Goal: Task Accomplishment & Management: Complete application form

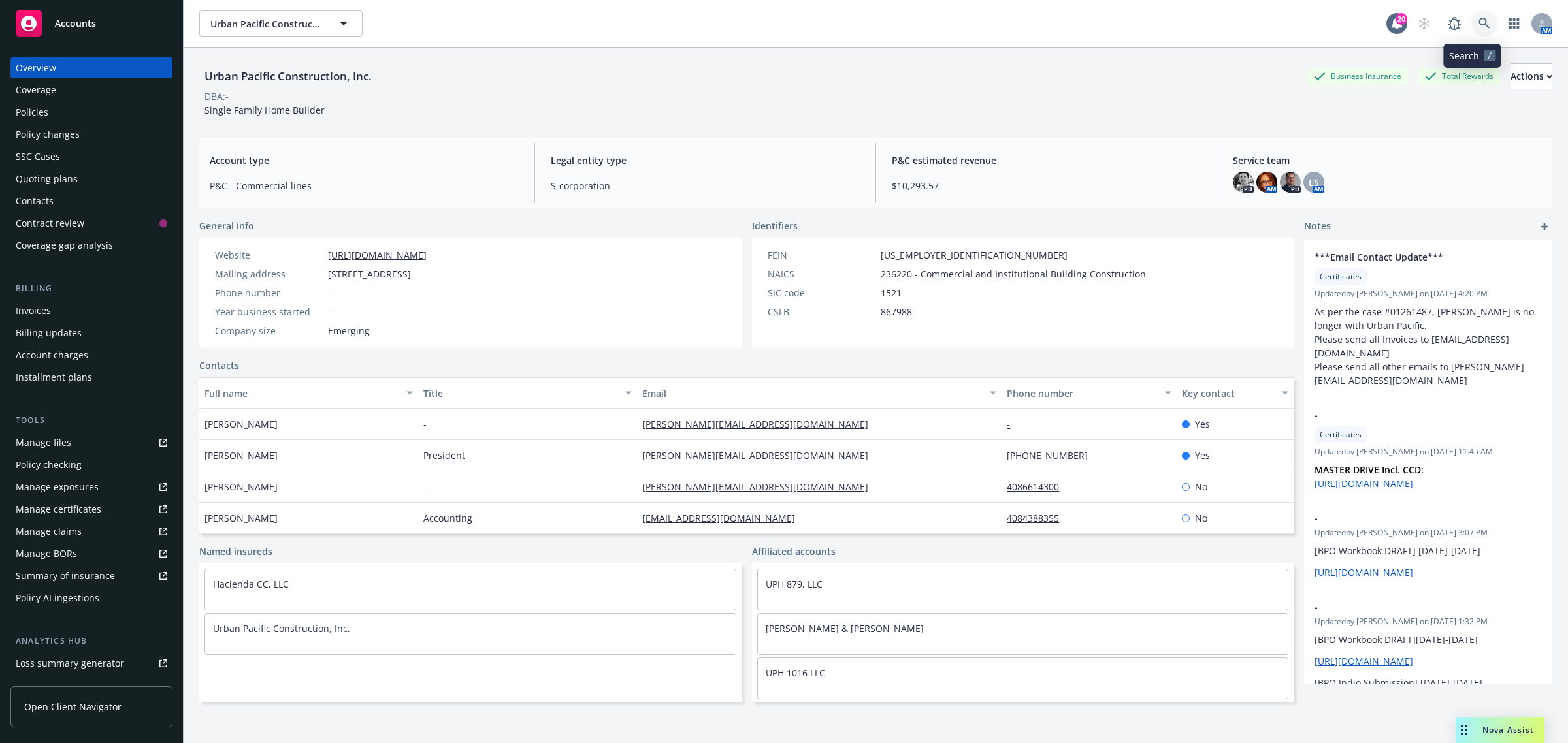
click at [1479, 24] on icon at bounding box center [1484, 23] width 11 height 11
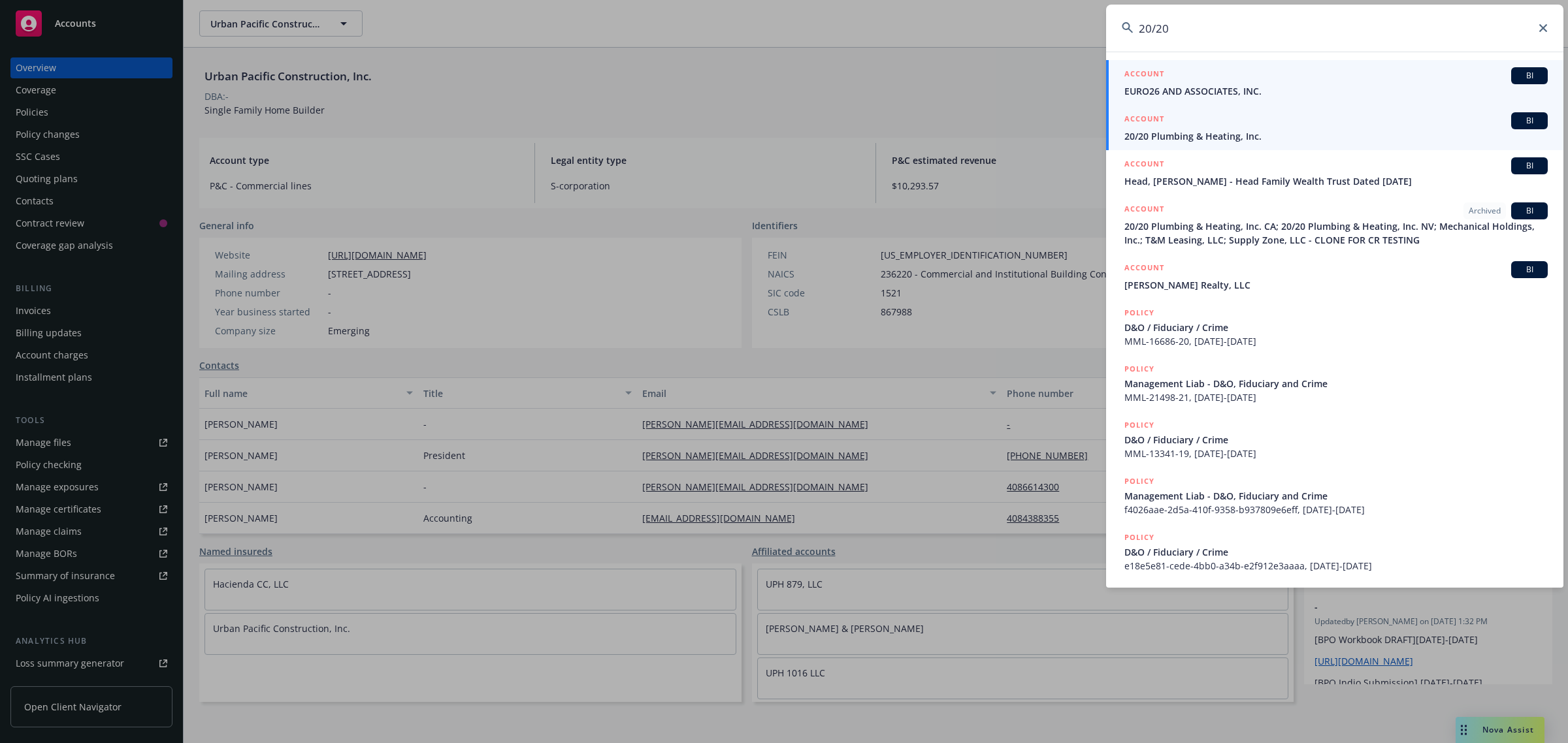
type input "20/20"
click at [1271, 126] on div "ACCOUNT BI" at bounding box center [1336, 120] width 423 height 17
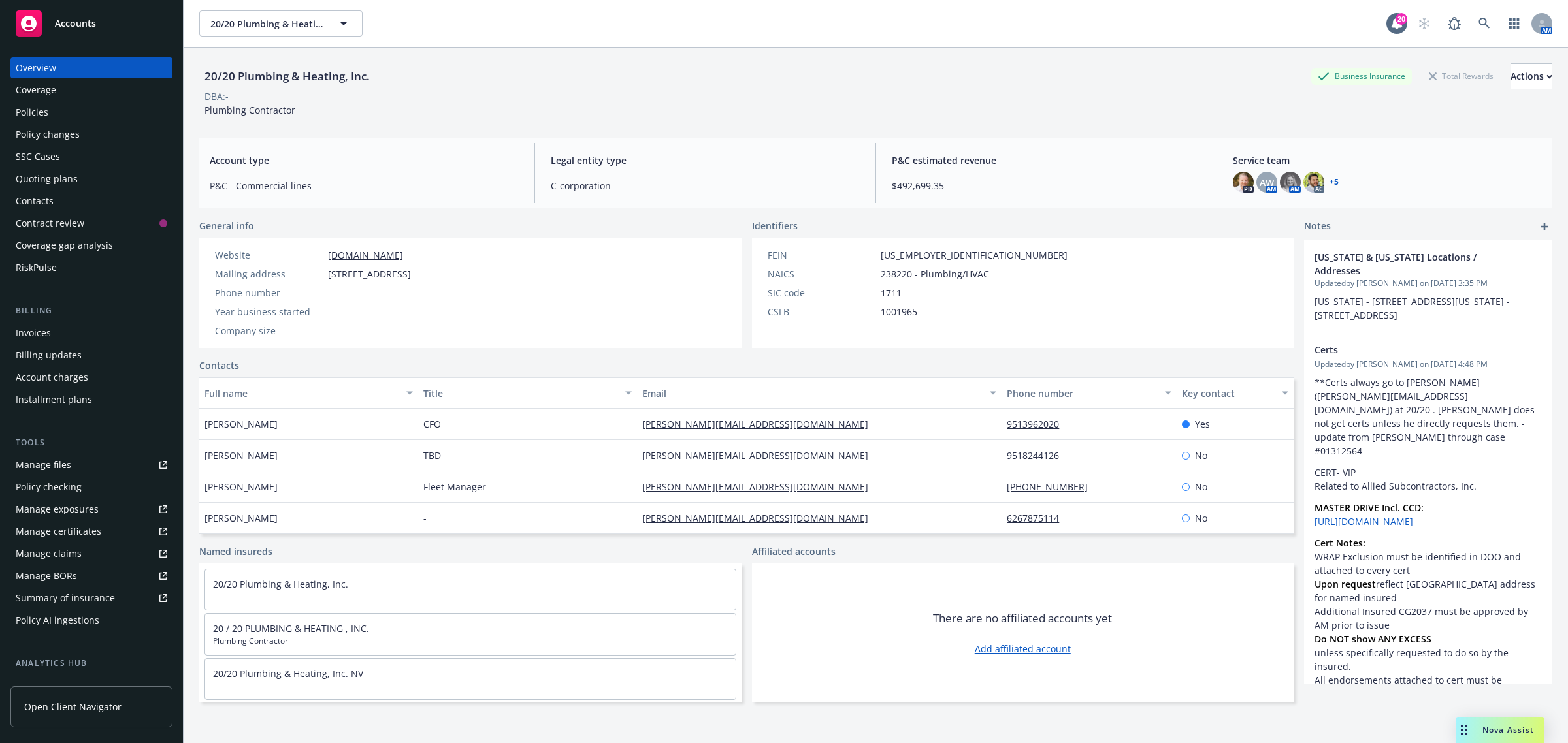
click at [67, 465] on div "Manage files" at bounding box center [43, 465] width 55 height 21
click at [105, 134] on div "Policy changes" at bounding box center [91, 134] width 151 height 21
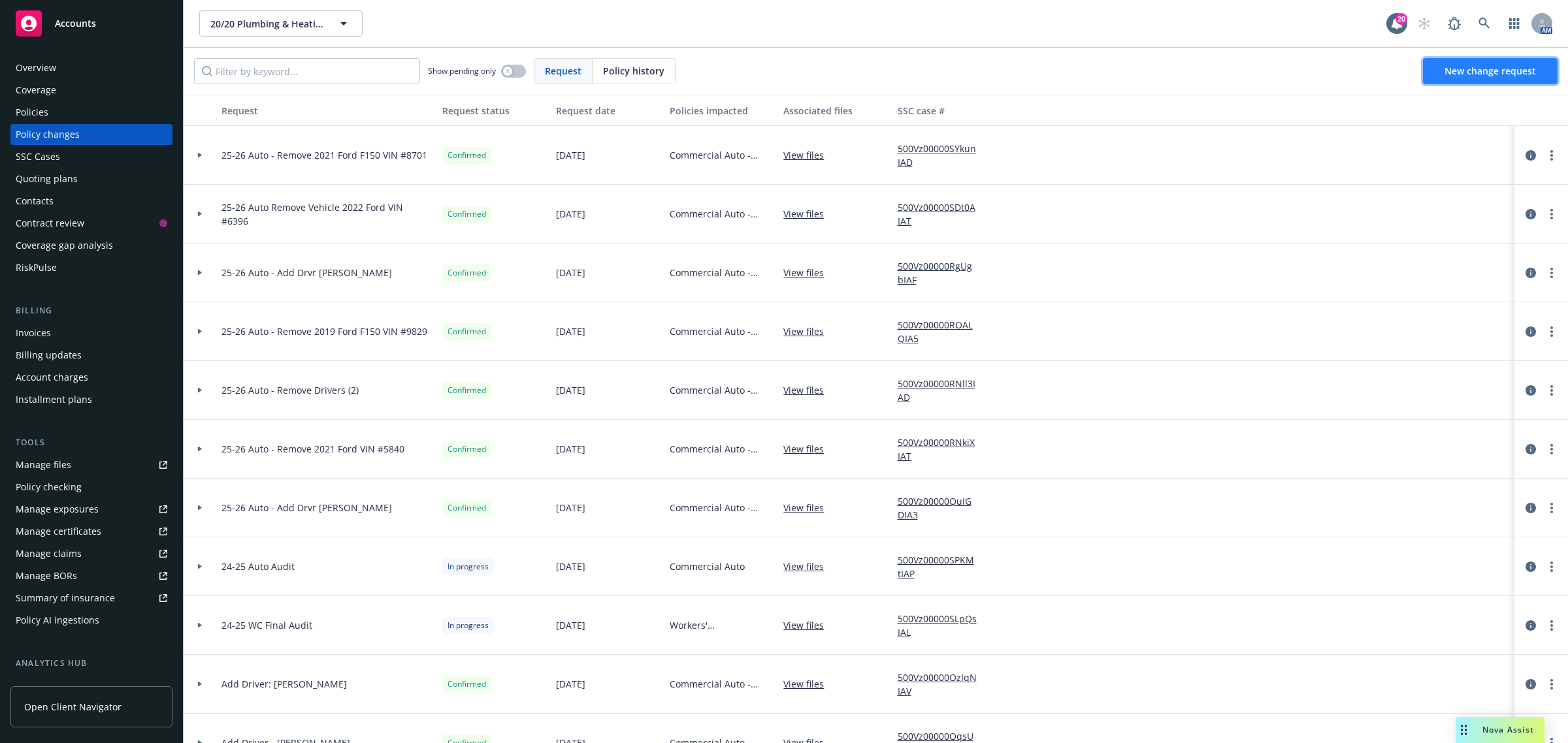
click at [1461, 79] on link "New change request" at bounding box center [1490, 71] width 134 height 26
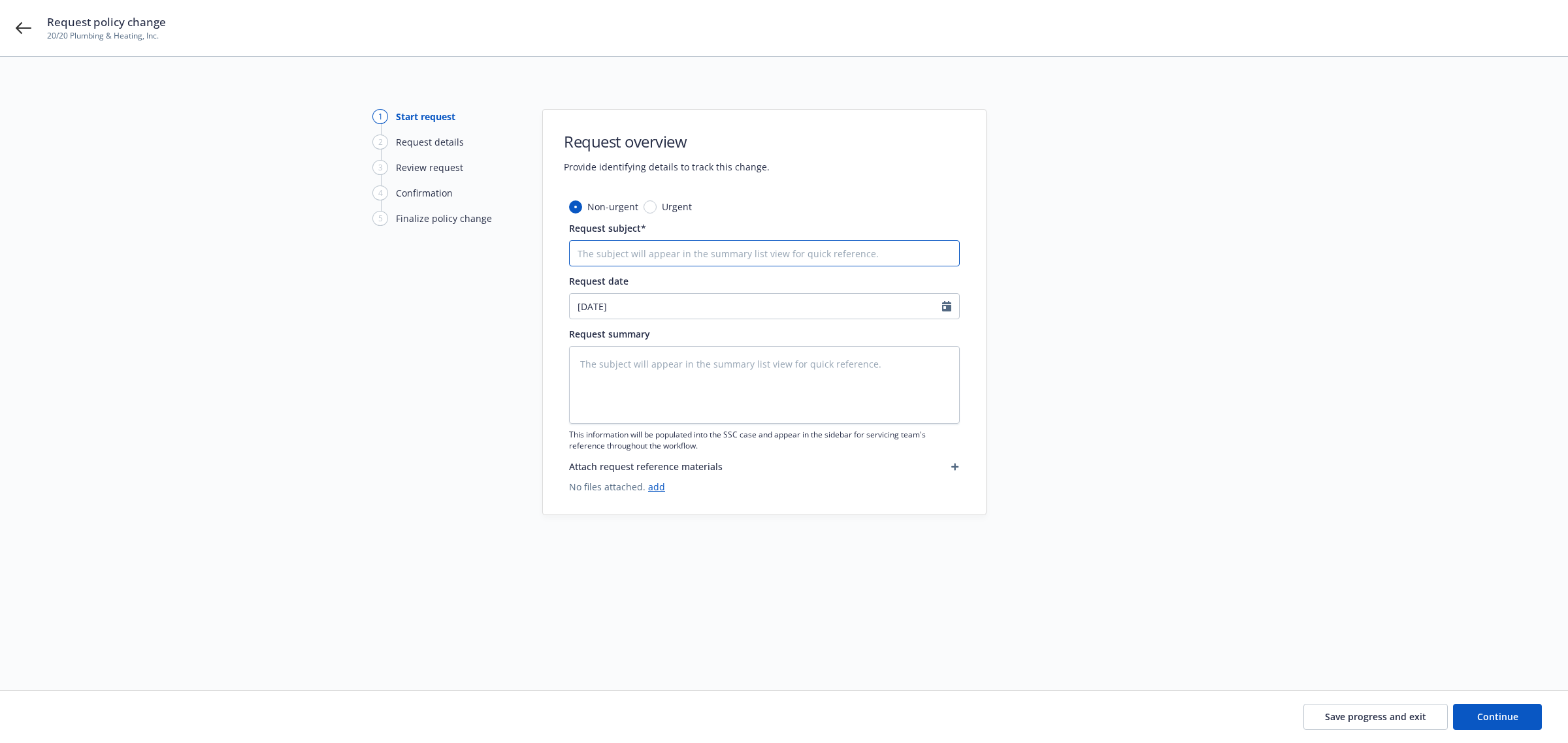
click at [605, 251] on input "Request subject*" at bounding box center [764, 253] width 391 height 26
type textarea "x"
type input "R"
type textarea "x"
type input "Re"
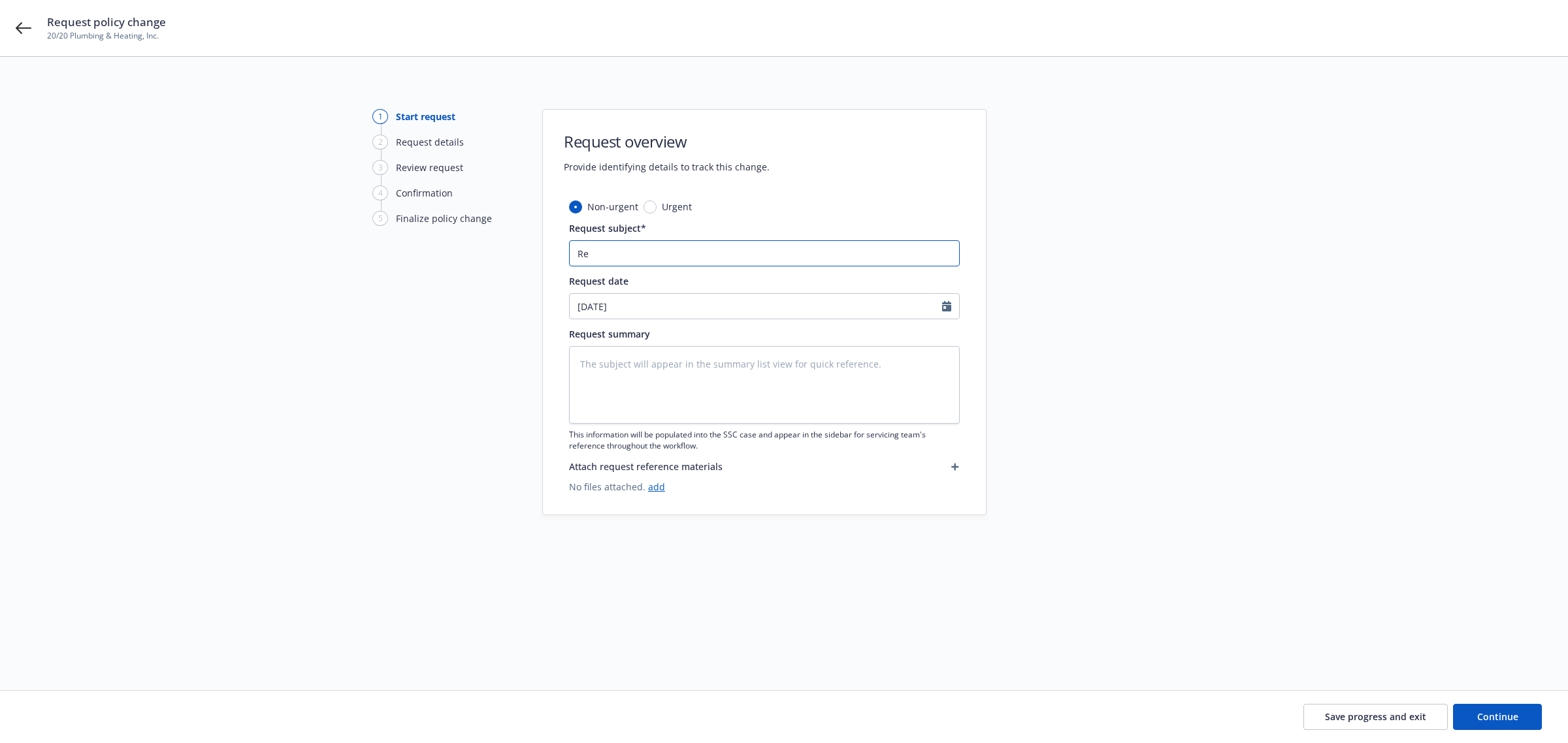
type textarea "x"
type input "Req"
type textarea "x"
type input "Requ"
type textarea "x"
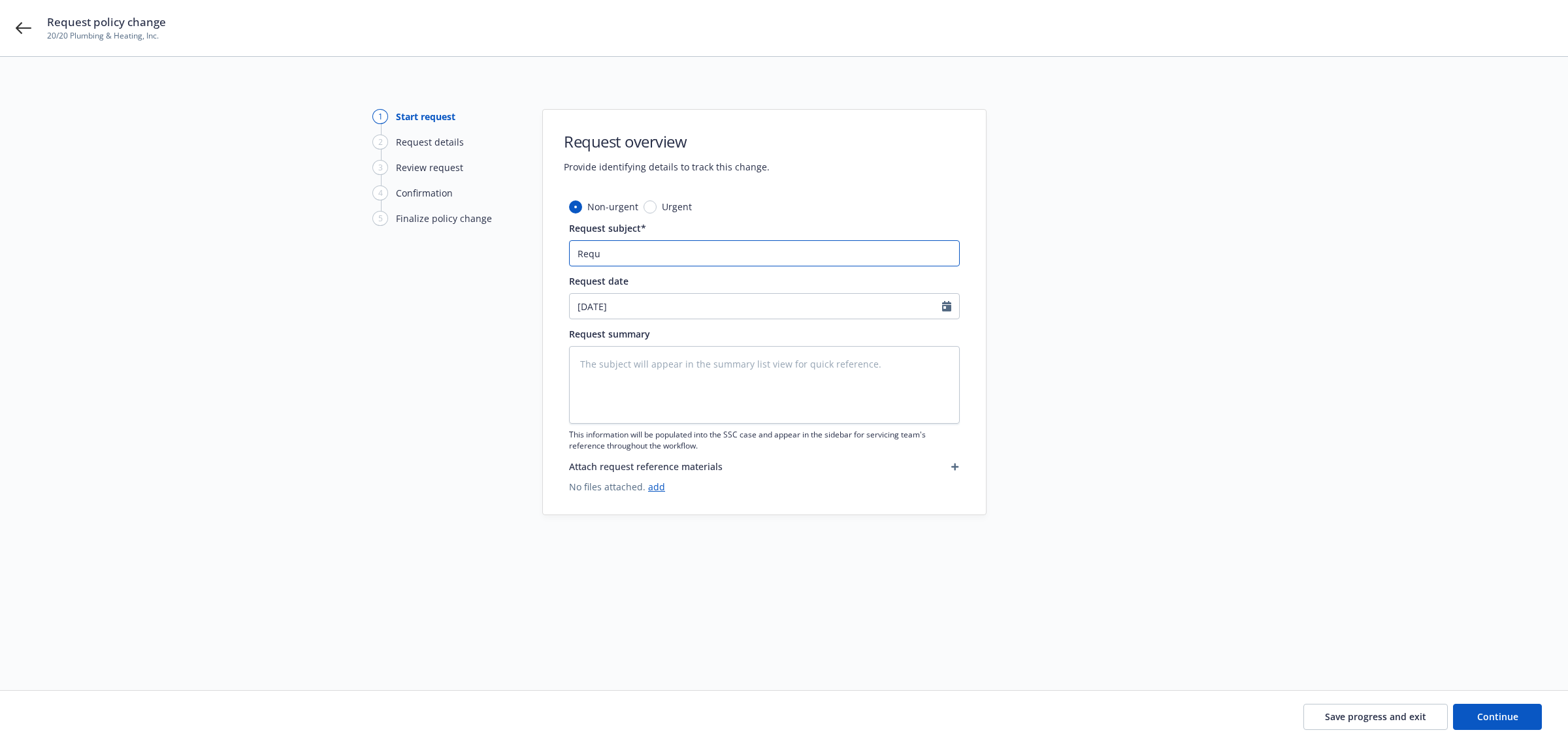
type input "Reque"
type textarea "x"
type input "Reques"
type textarea "x"
type input "Request"
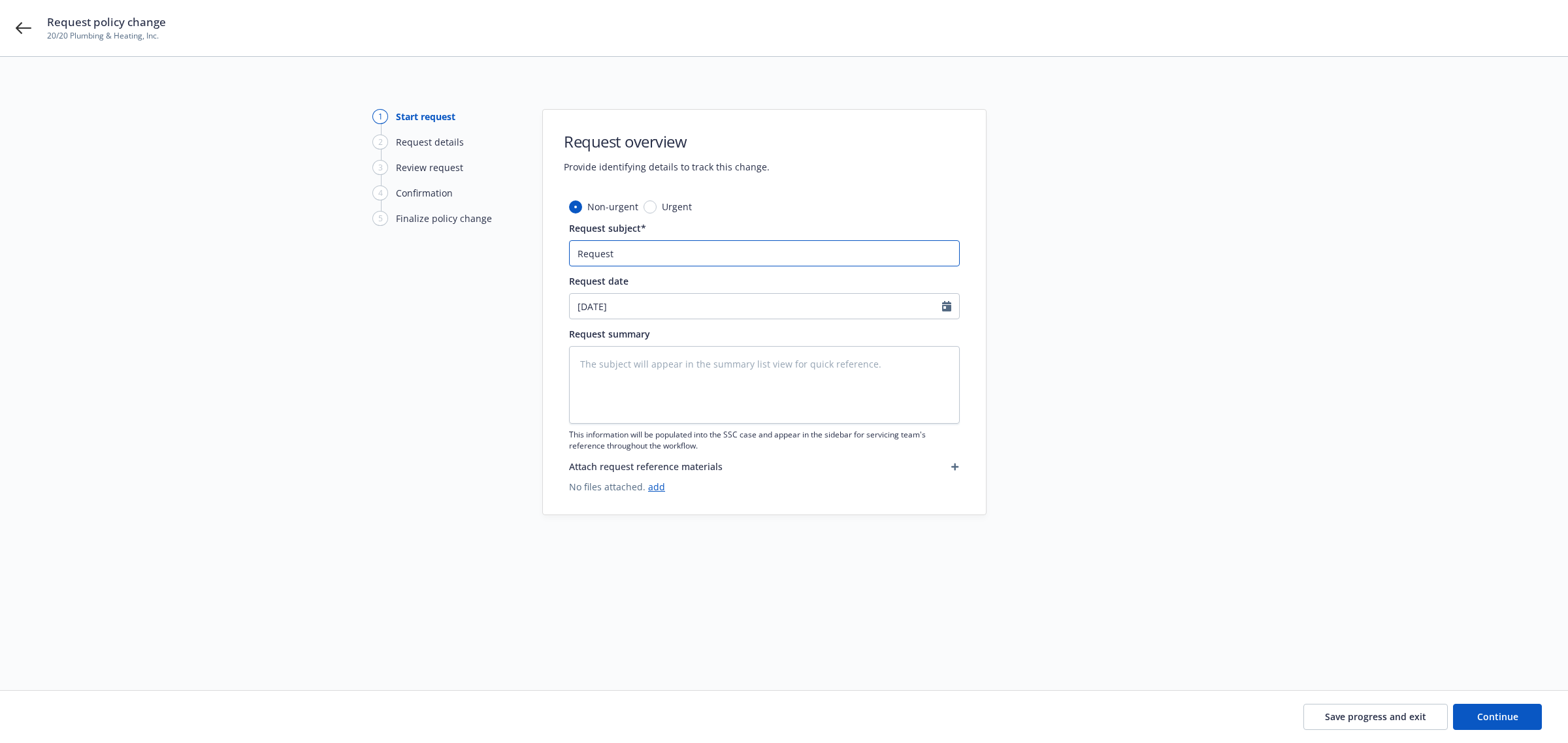
type textarea "x"
type input "Request"
type textarea "x"
type input "Request t"
type textarea "x"
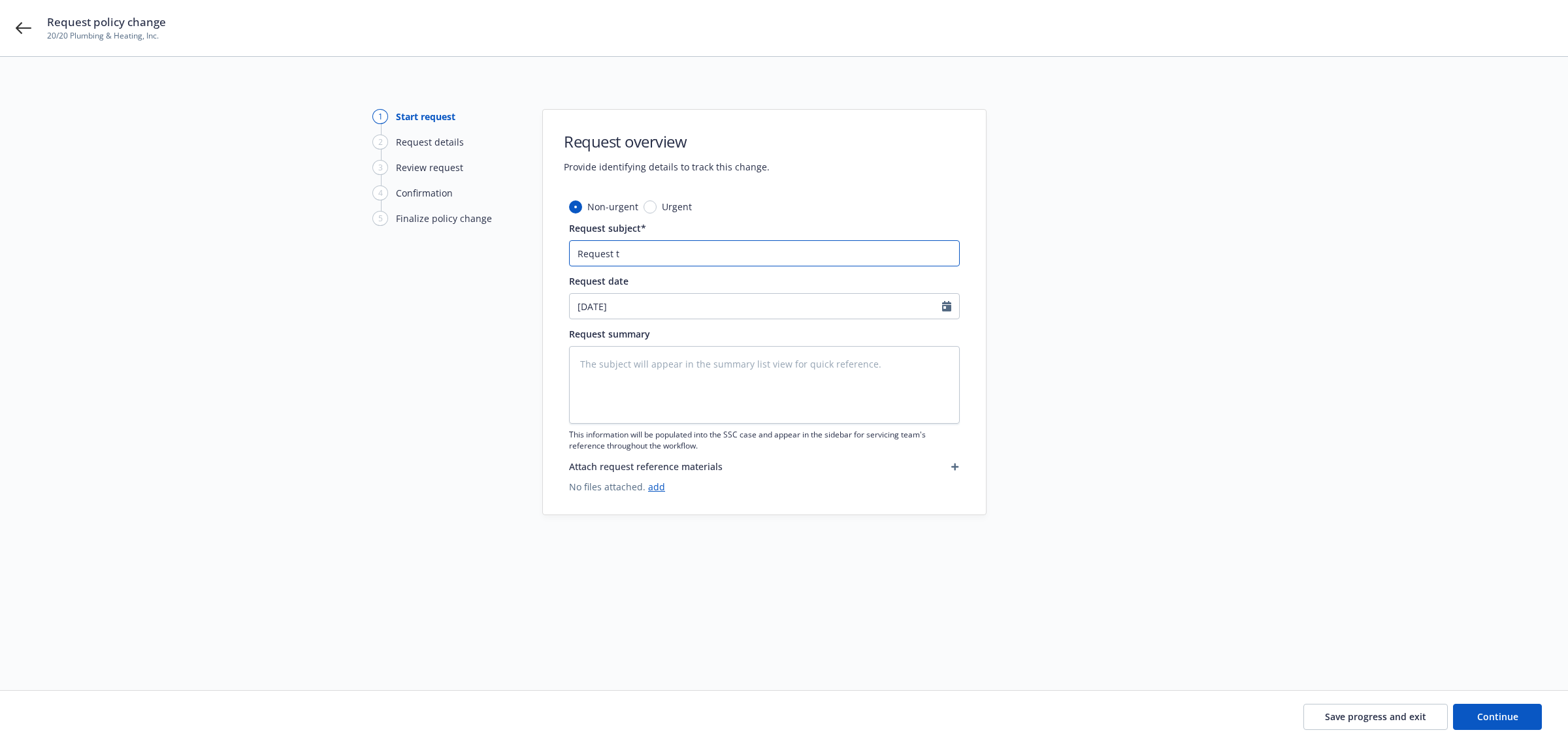
type input "Request to"
type textarea "x"
type input "Request to"
type textarea "x"
type input "Request to A"
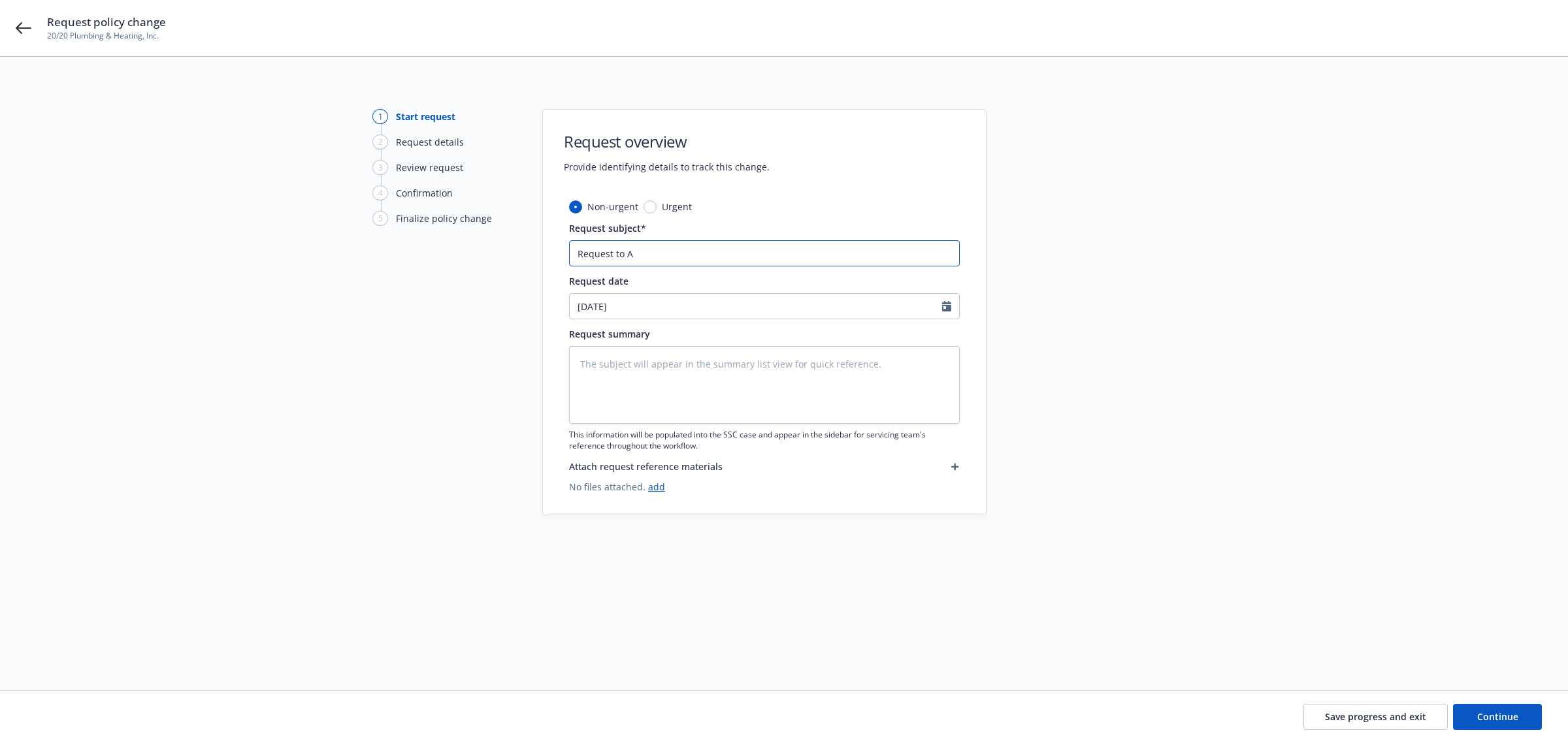
type textarea "x"
type input "Request to Ad"
type textarea "x"
type input "Request to Add"
type textarea "x"
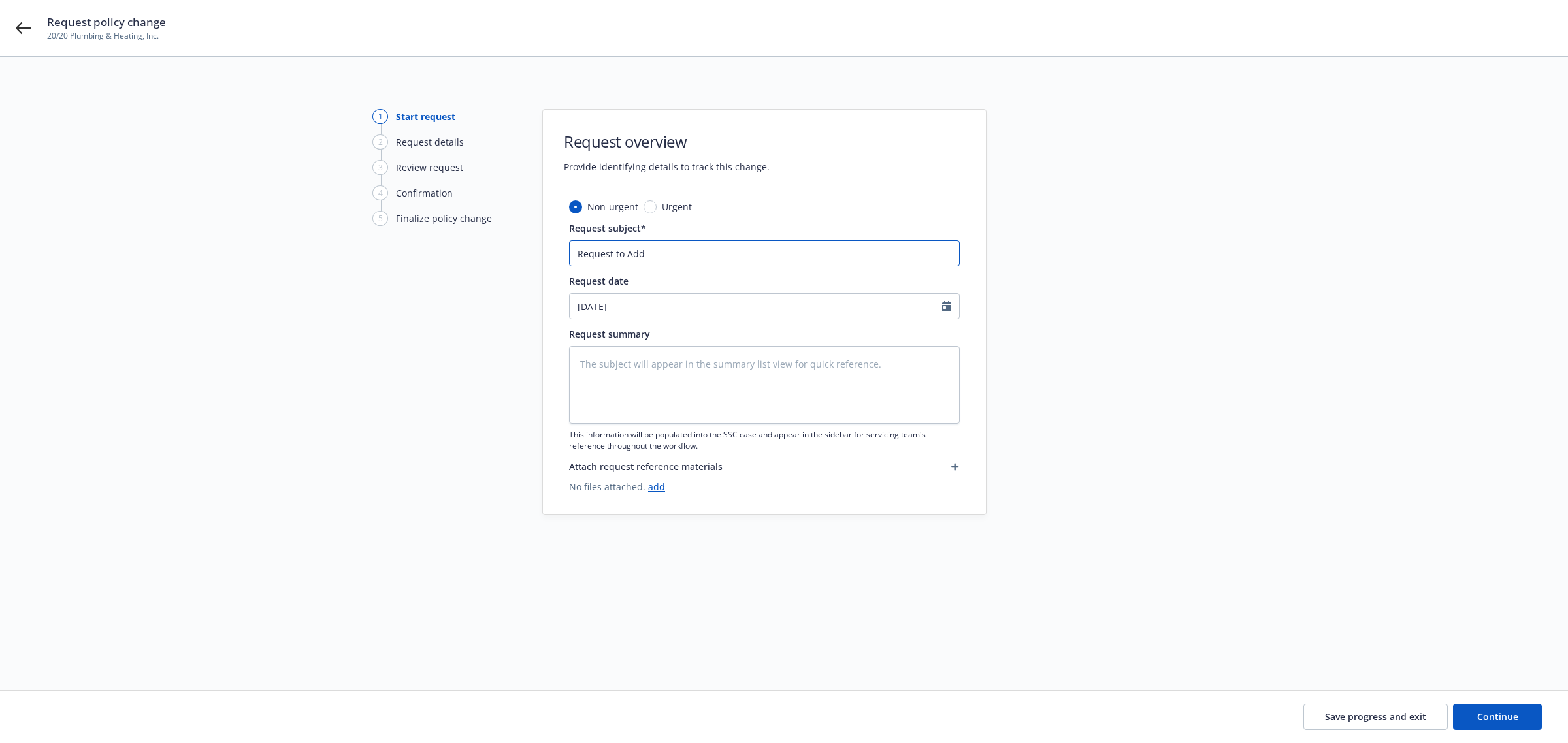
type input "Request to Add"
type textarea "x"
type input "Request to Add D"
type textarea "x"
type input "Request to Add Dr"
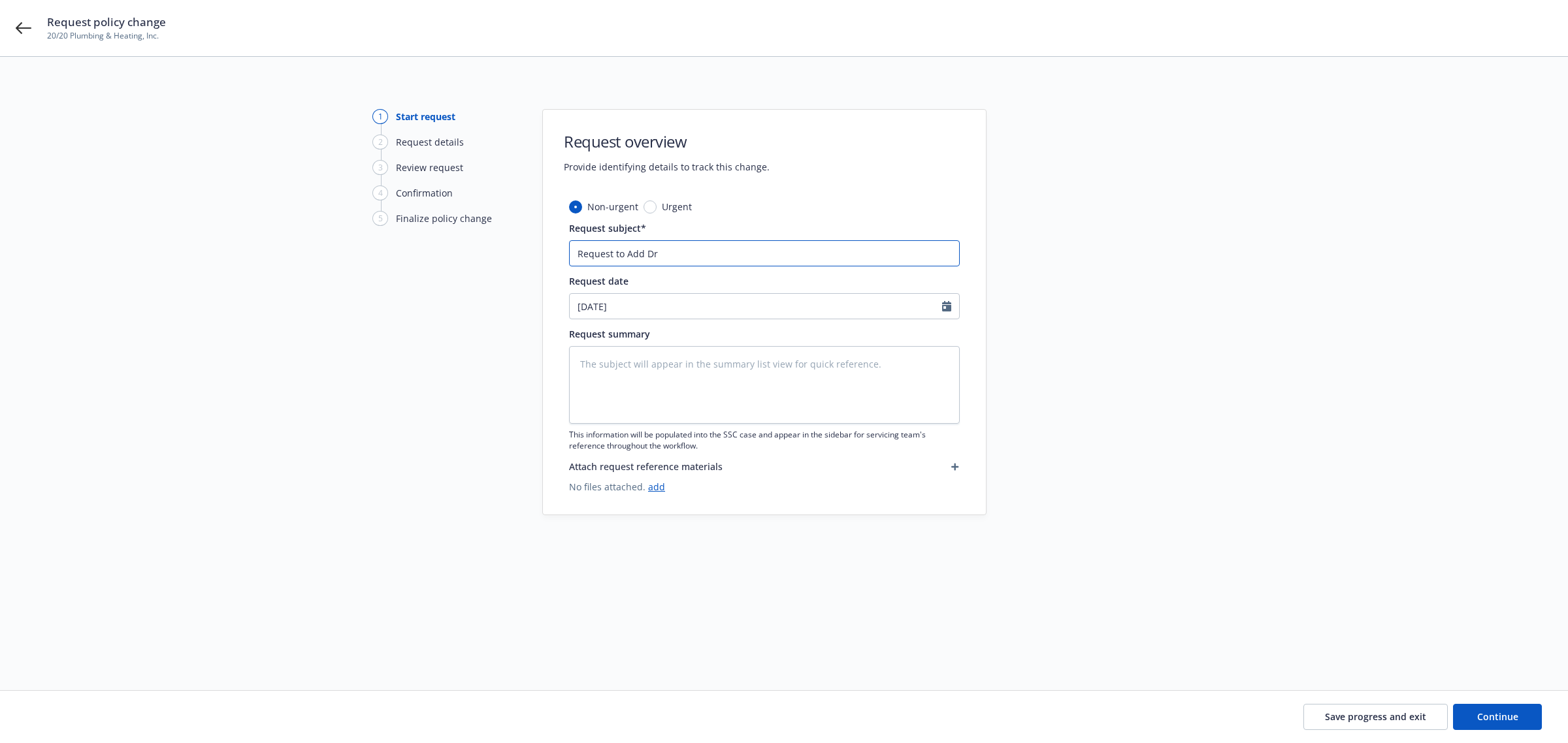
type textarea "x"
type input "Request to Add Dri"
type textarea "x"
type input "Request to Add Driv"
type textarea "x"
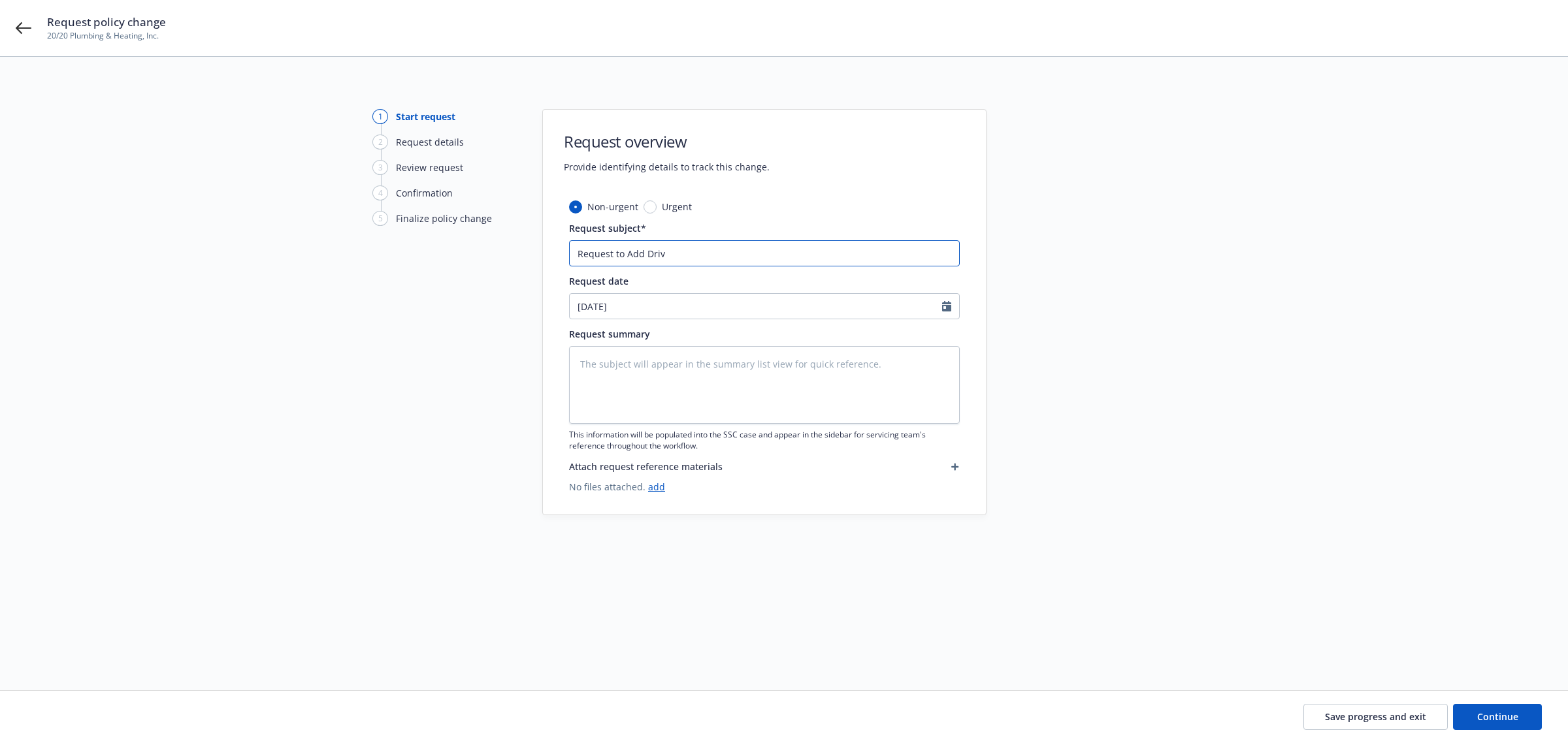
type input "Request to Add Drive"
type textarea "x"
type input "Request to Add Driver"
type textarea "x"
type input "Request to Add Driver:"
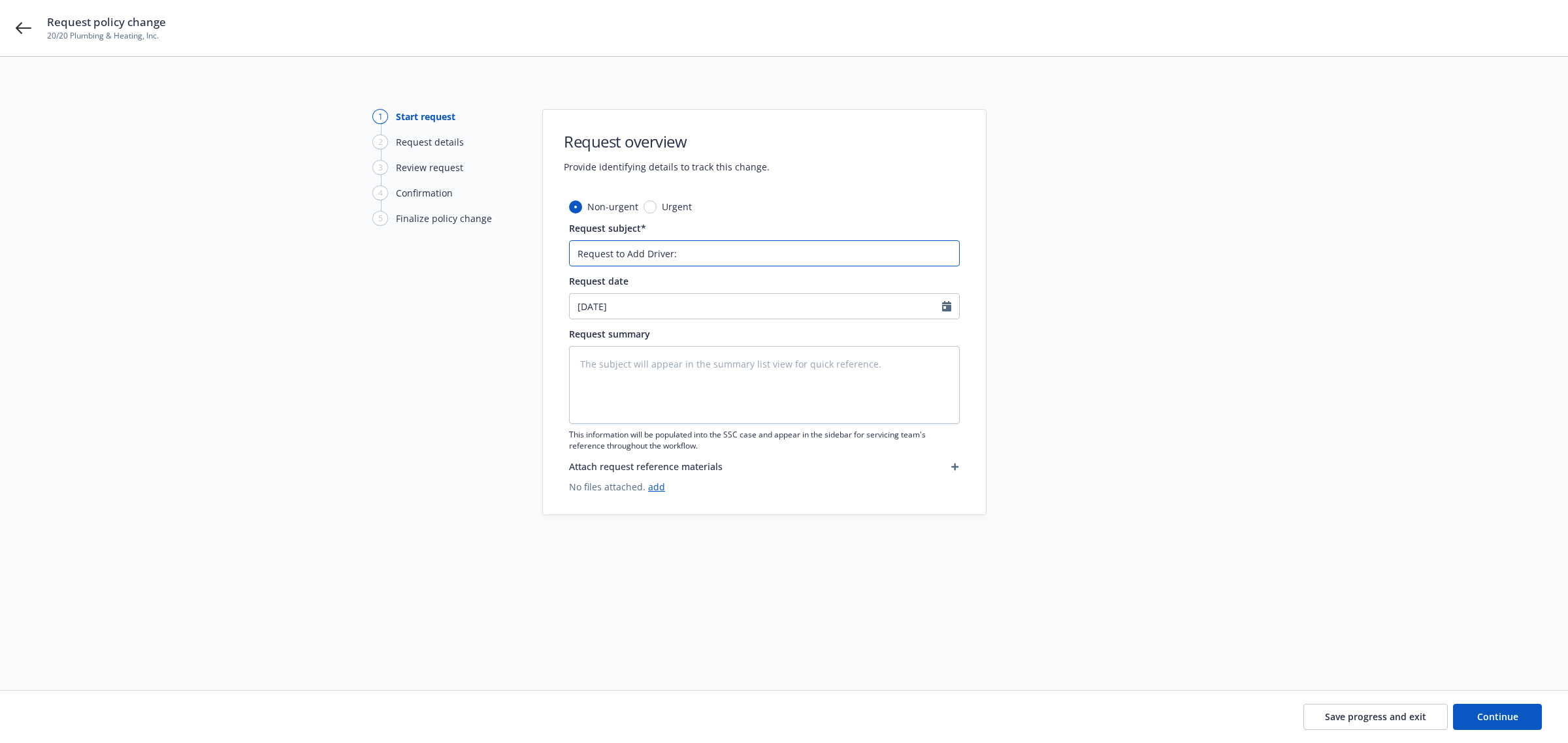
type textarea "x"
type input "Request to Add Driver:"
click at [714, 253] on input "Request to Add Driver:" at bounding box center [764, 253] width 391 height 26
type textarea "x"
type input "Request to Add Driver: O"
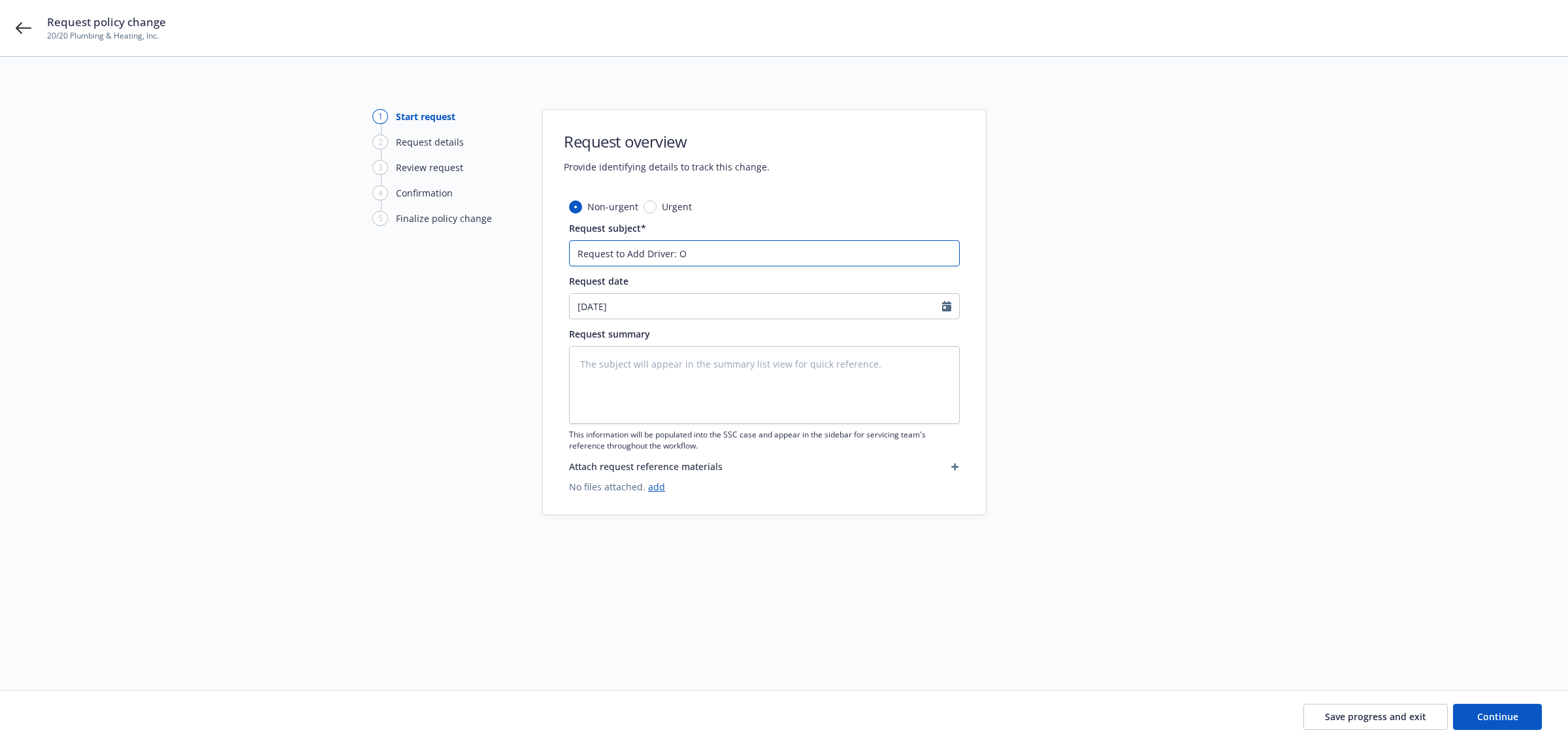
type textarea "x"
type input "Request to Add Driver: Or"
type textarea "x"
type input "Request to Add Driver: Orl"
type textarea "x"
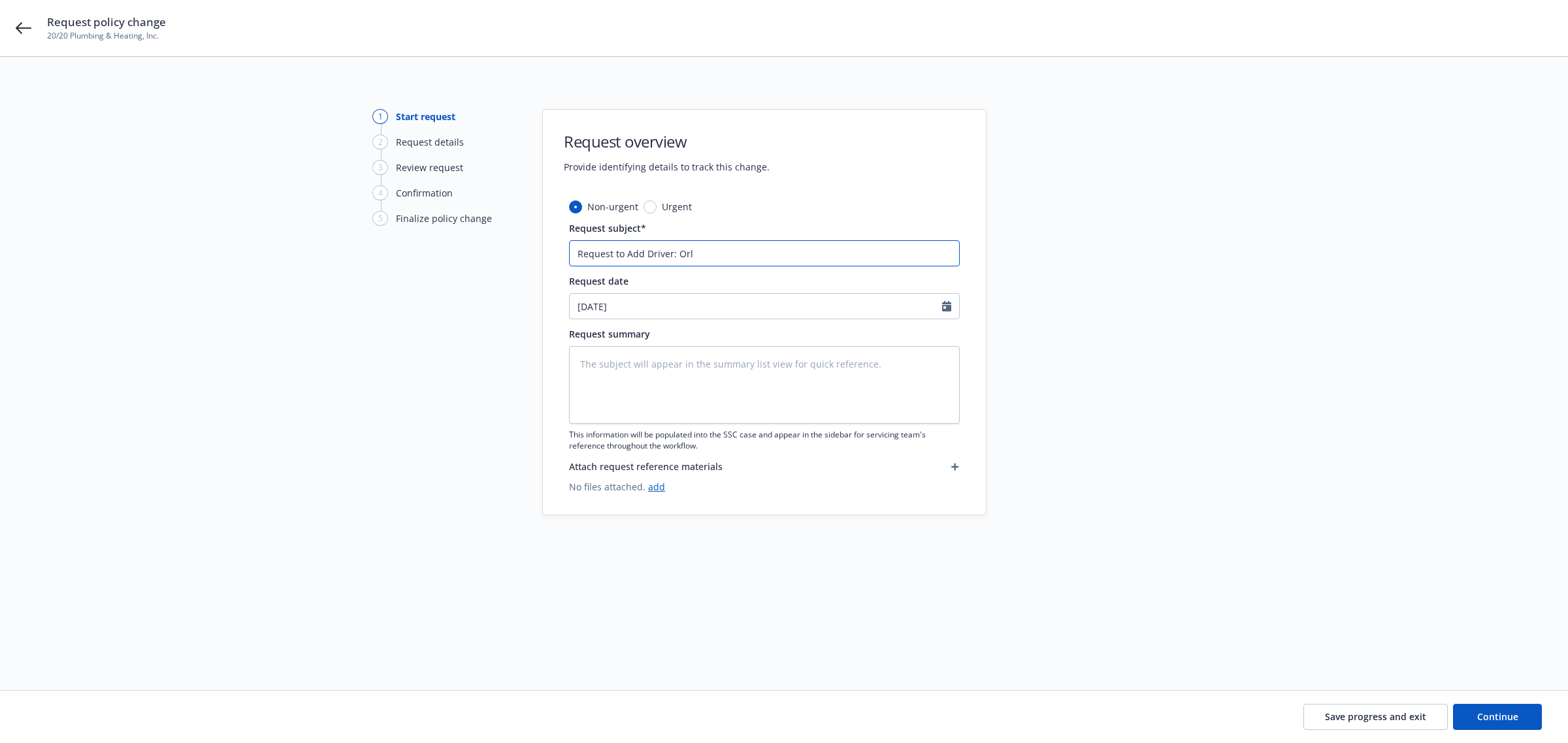
type input "Request to Add Driver: Orla"
type textarea "x"
type input "Request to Add Driver: [PERSON_NAME]"
type textarea "x"
type input "Request to Add Driver: Orland"
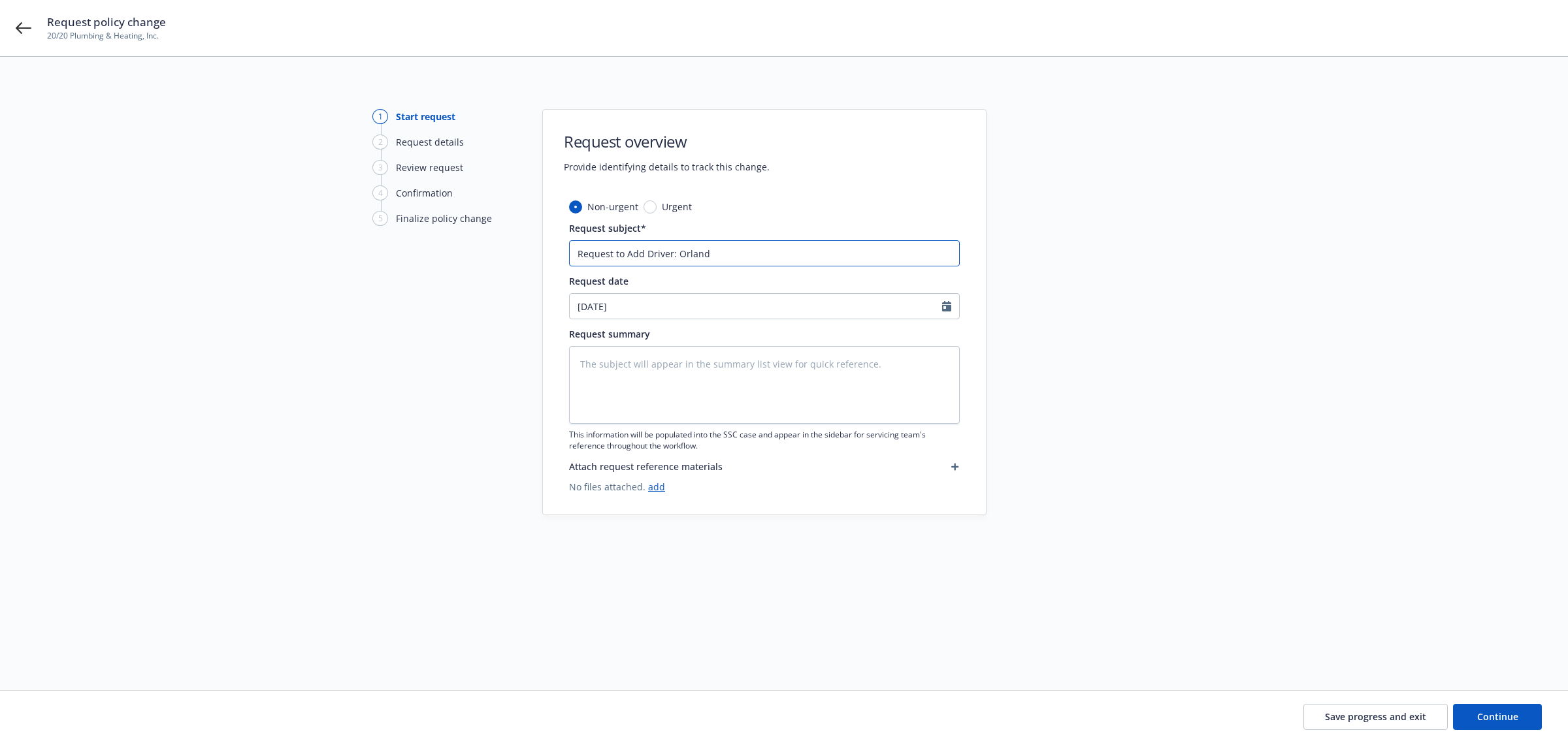
type textarea "x"
type input "Request to Add Driver: [GEOGRAPHIC_DATA]"
type textarea "x"
type input "Request to Add Driver: [GEOGRAPHIC_DATA]"
type textarea "x"
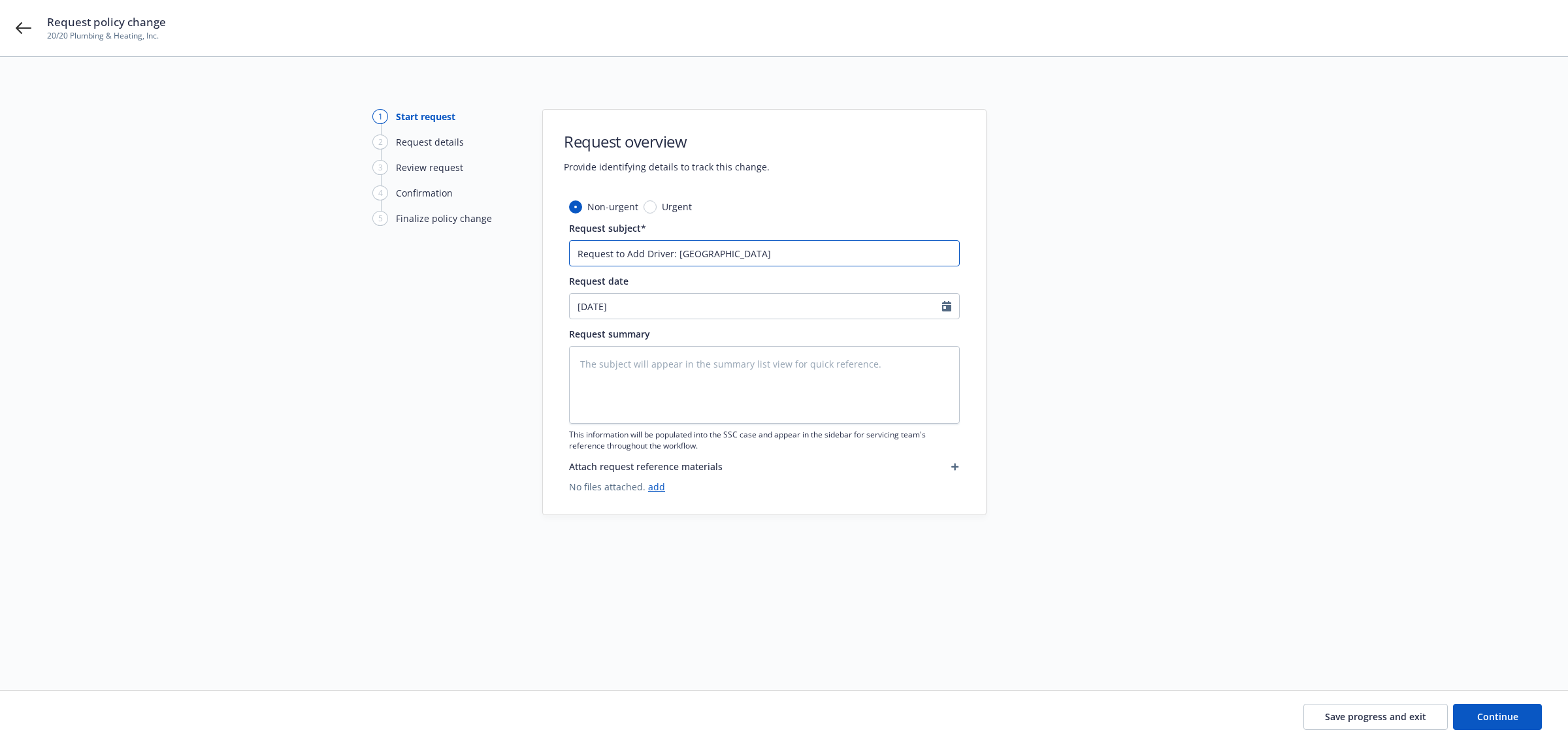
type input "Request to Add Driver: [PERSON_NAME]"
type textarea "x"
type input "Request to Add Driver: [PERSON_NAME]"
type textarea "x"
type input "Request to Add Driver: [PERSON_NAME]"
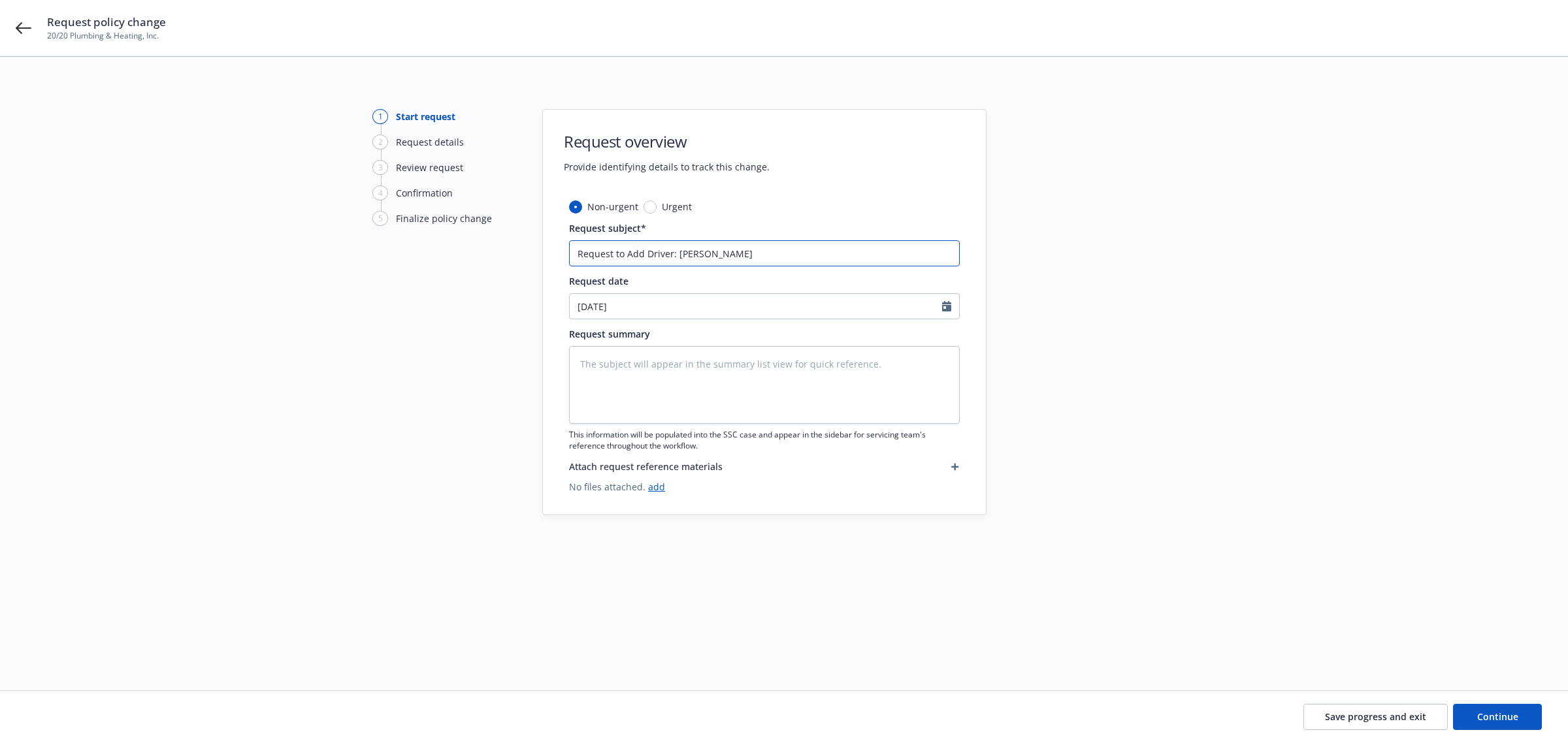
type textarea "x"
type input "Request to Add Driver: [PERSON_NAME]"
type textarea "x"
type input "Request to Add Driver: [PERSON_NAME]"
type textarea "x"
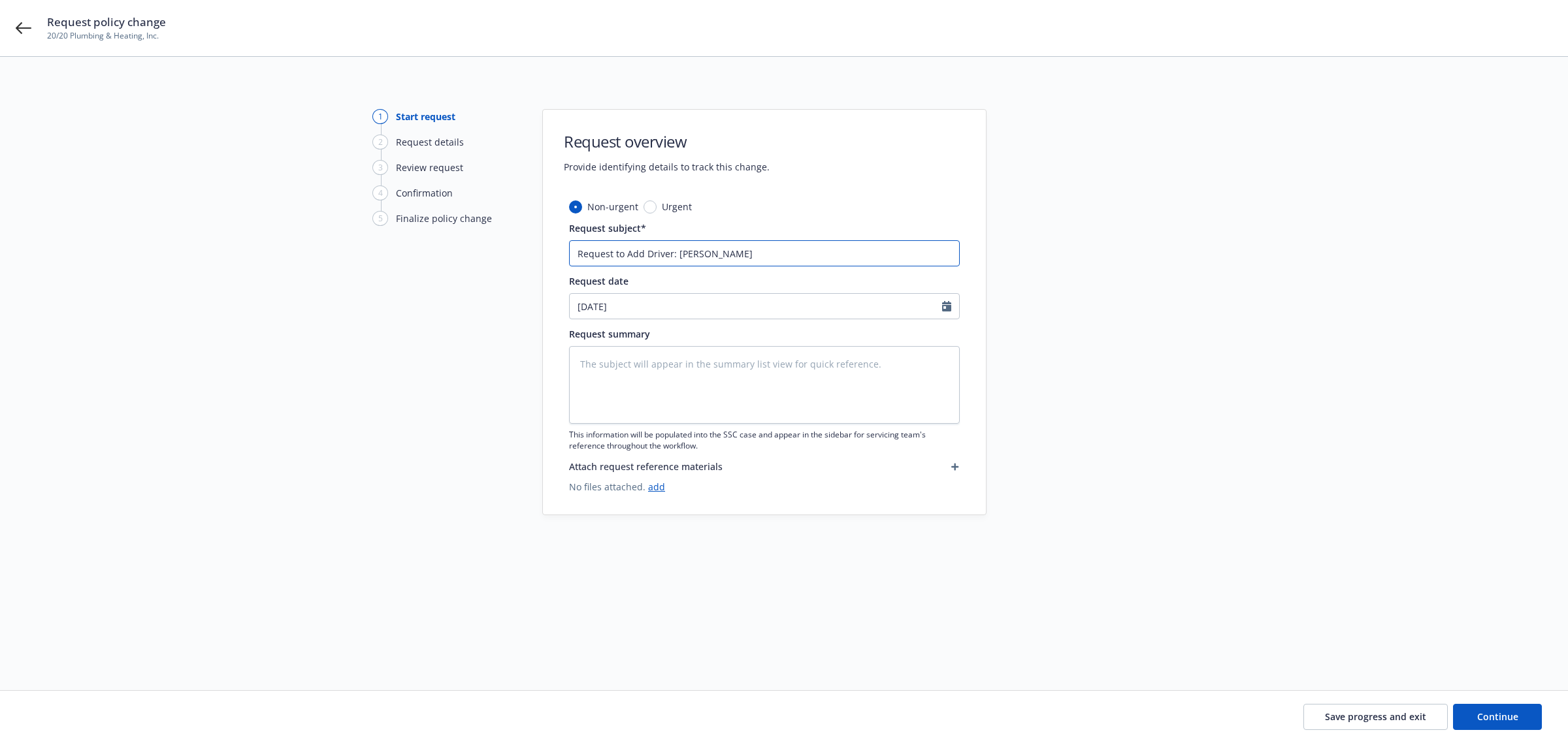
type input "Request to Add Driver: [PERSON_NAME]"
type textarea "x"
type input "Request to Add Driver: [PERSON_NAME]"
click at [616, 370] on textarea at bounding box center [764, 384] width 391 height 78
paste textarea "Can you please let me know if [PERSON_NAME] is eligible to be added to our driv…"
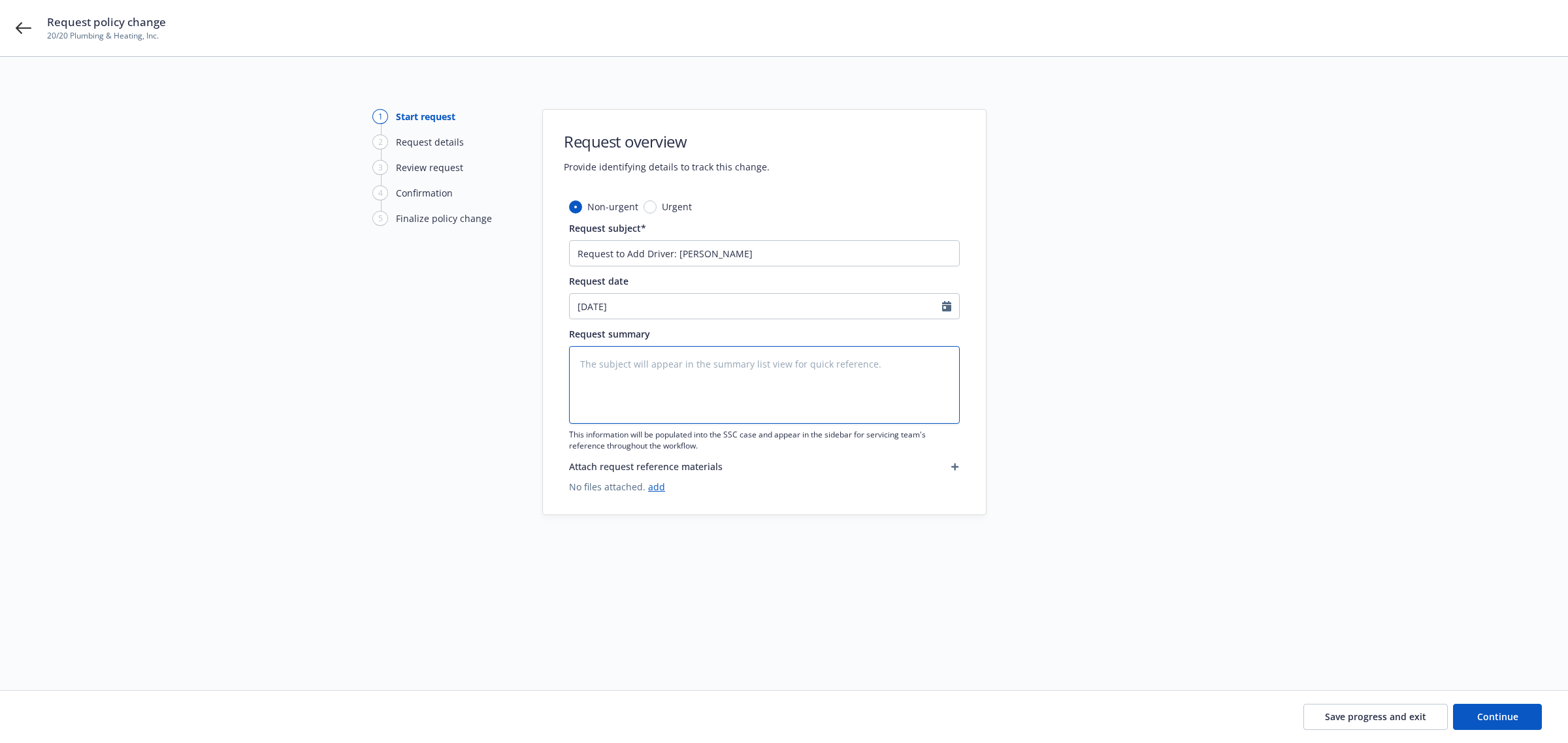
type textarea "x"
type textarea "Can you please let me know if [PERSON_NAME] is eligible to be added to our driv…"
click at [1035, 441] on div at bounding box center [1104, 357] width 183 height 498
click at [654, 486] on link "add" at bounding box center [656, 486] width 17 height 12
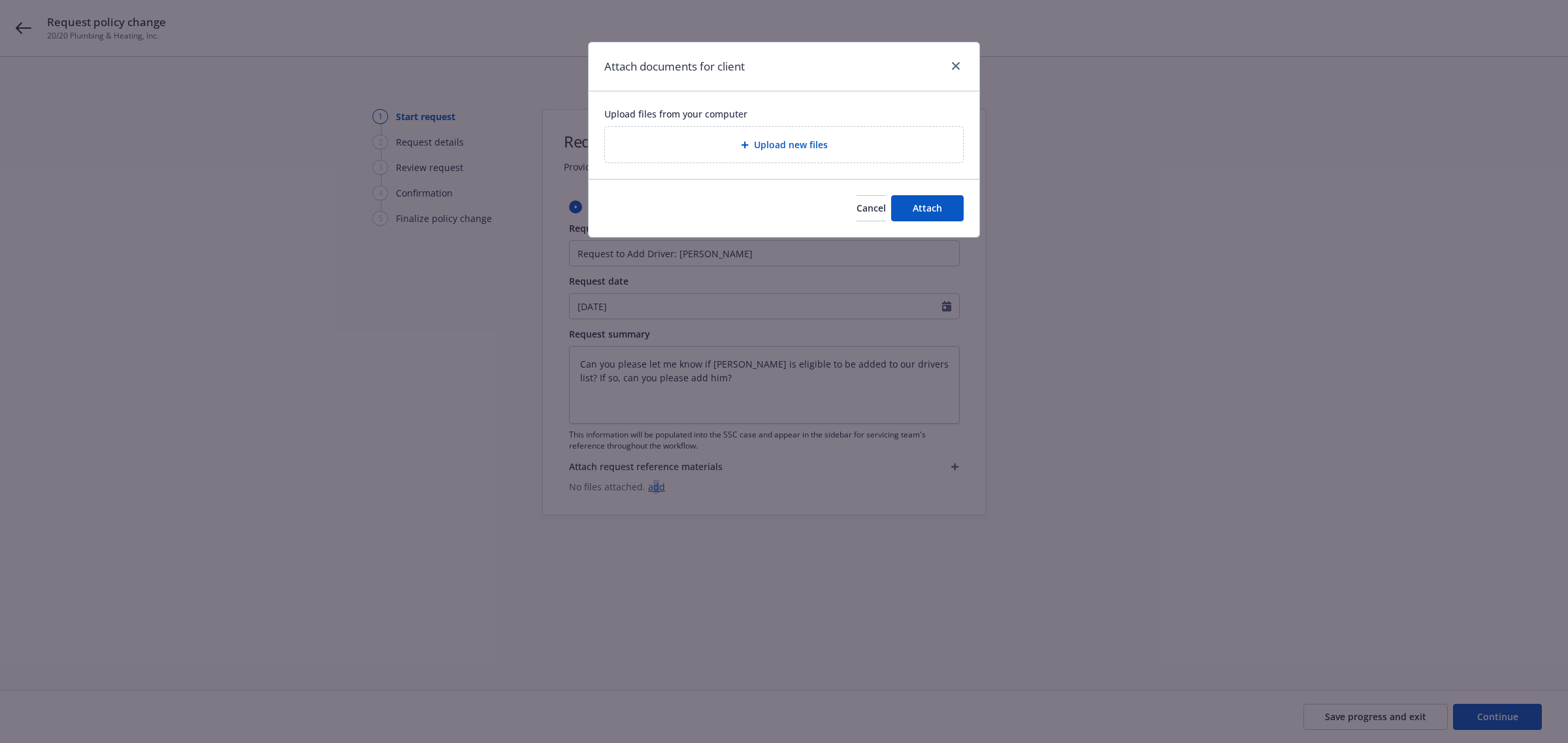
type textarea "x"
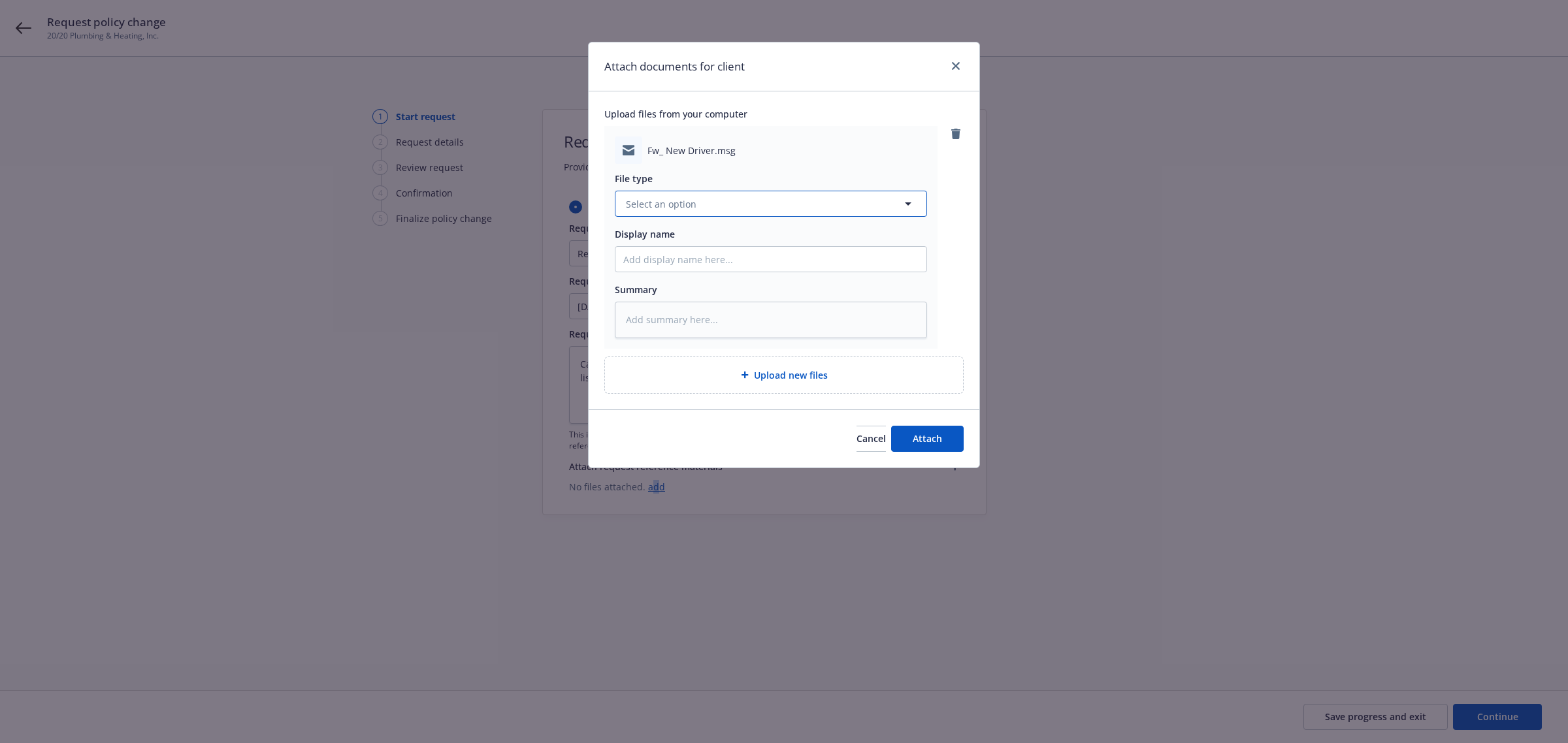
click at [629, 210] on span "Select an option" at bounding box center [661, 204] width 70 height 14
type input "emai"
click at [658, 244] on div "Email" at bounding box center [770, 240] width 295 height 19
click at [654, 263] on input "Display name" at bounding box center [771, 259] width 311 height 25
type textarea "x"
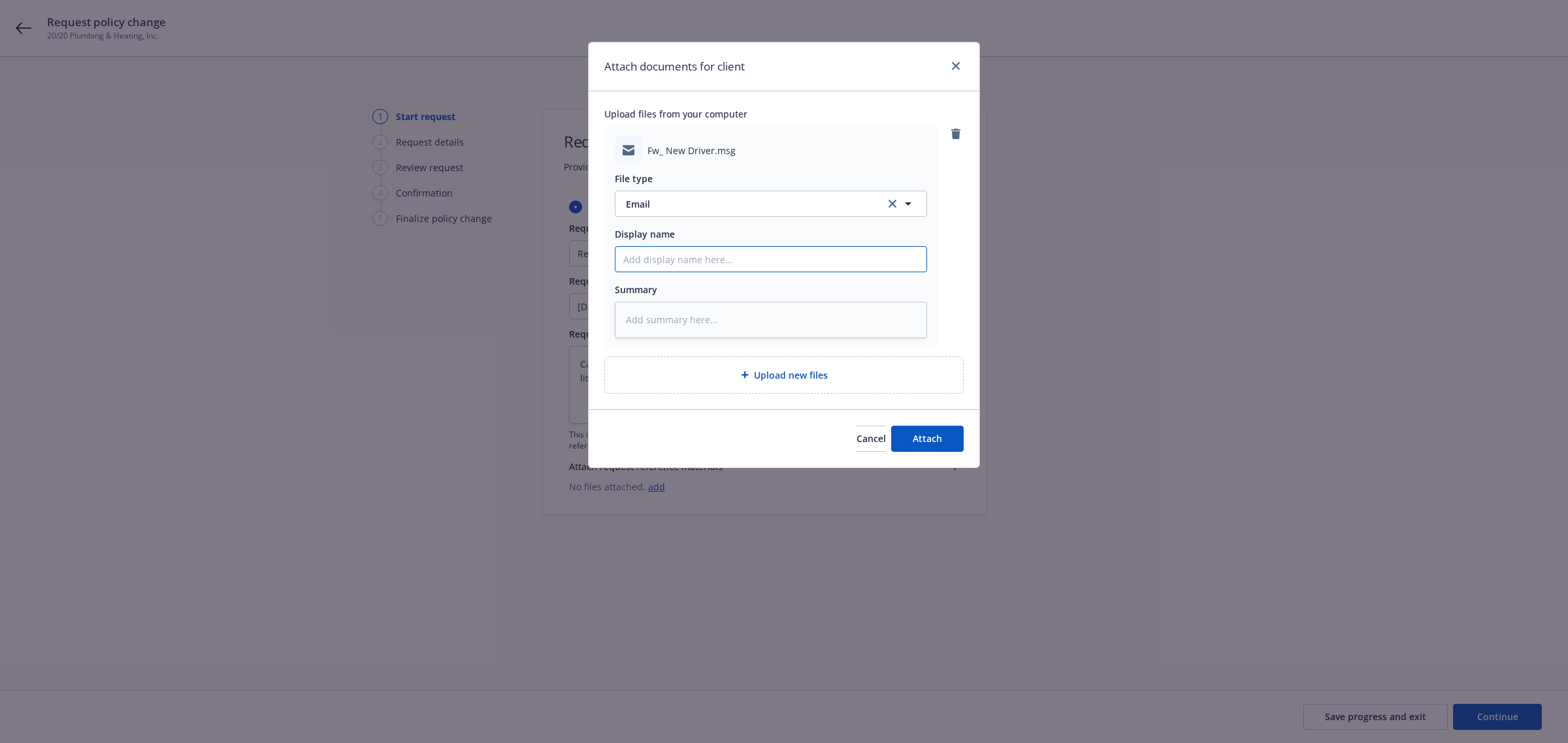
type input "R"
type textarea "x"
type input "Re"
type textarea "x"
type input "Req"
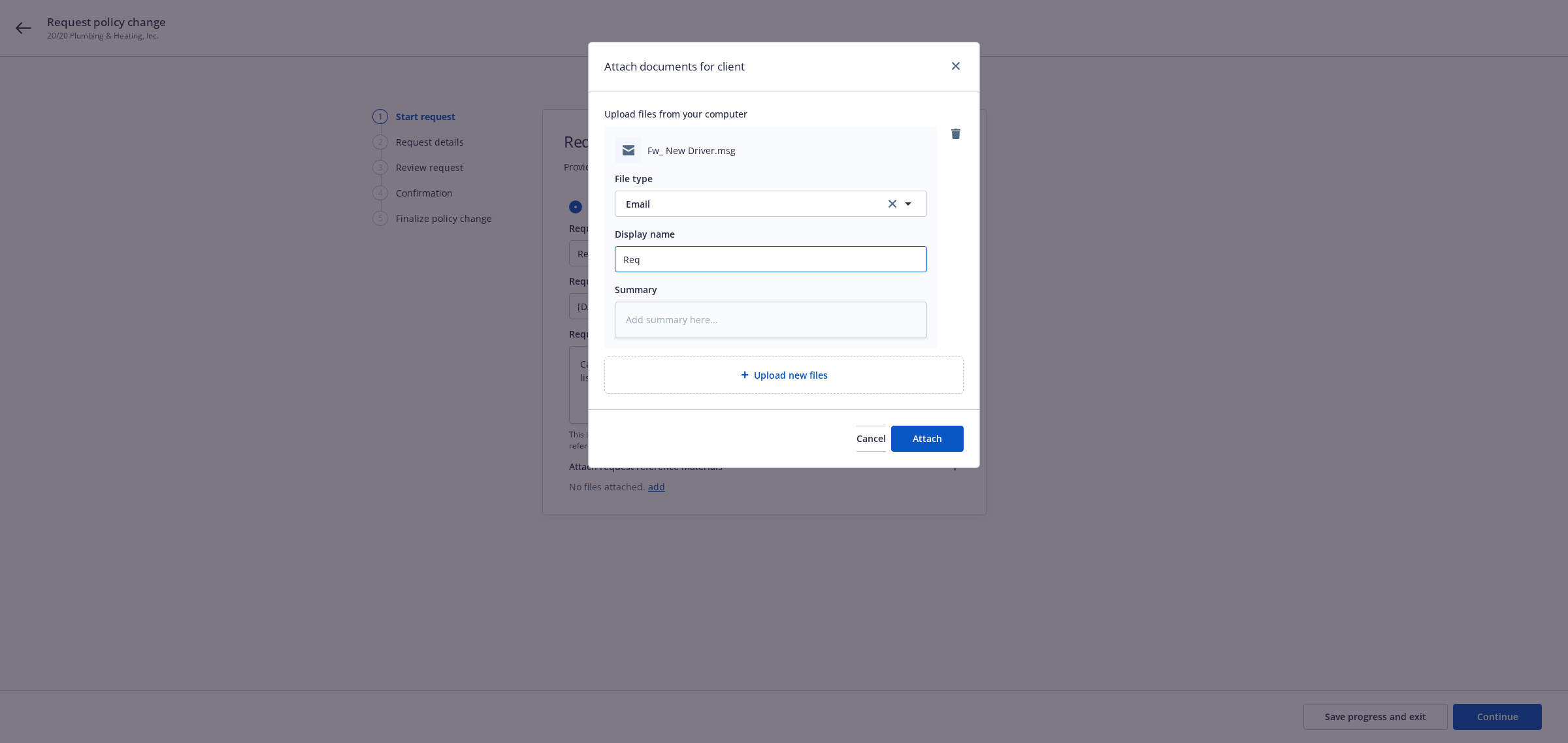
type textarea "x"
type input "Requ"
type textarea "x"
type input "Reque"
type textarea "x"
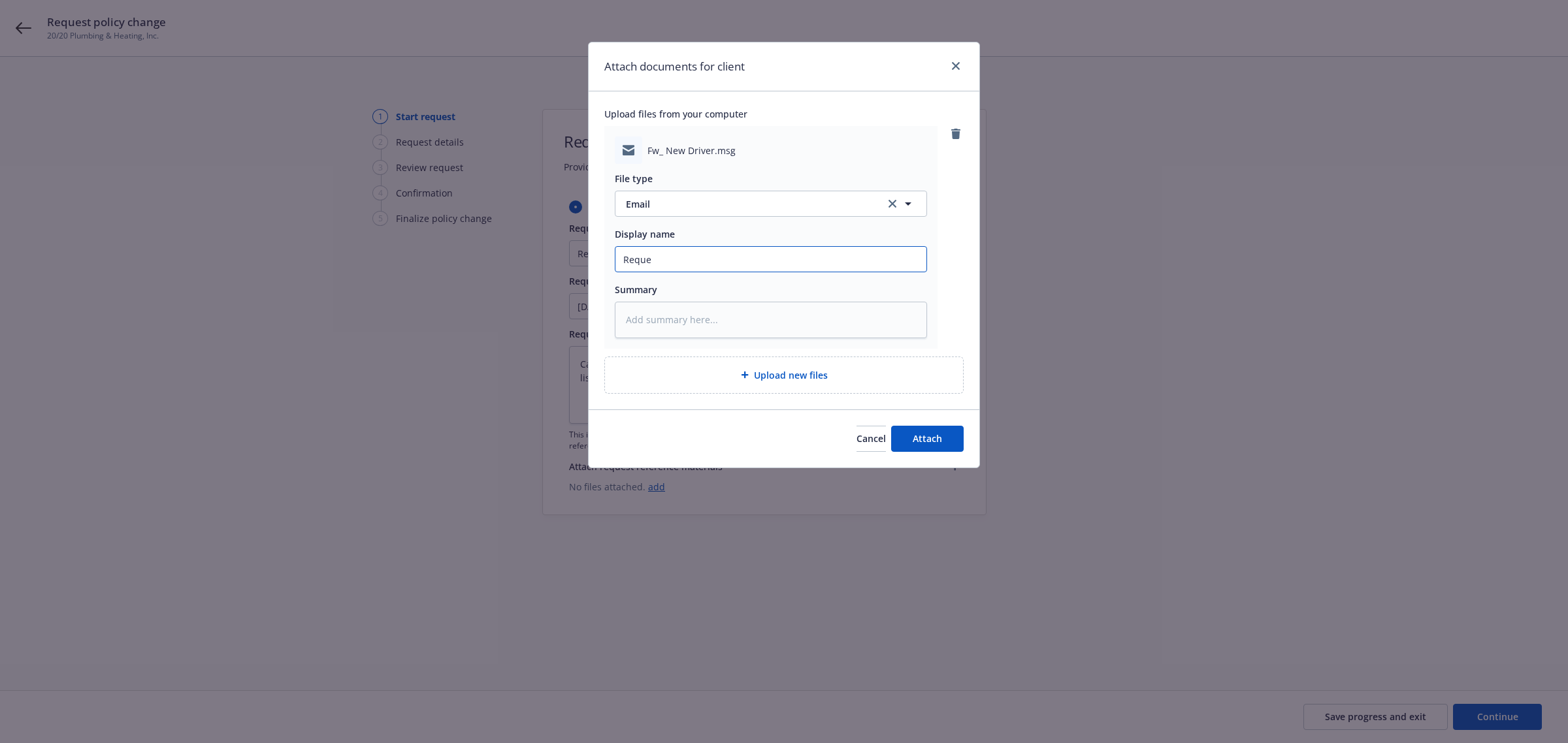
type input "Reques"
type textarea "x"
type input "Request"
type textarea "x"
type input "Request"
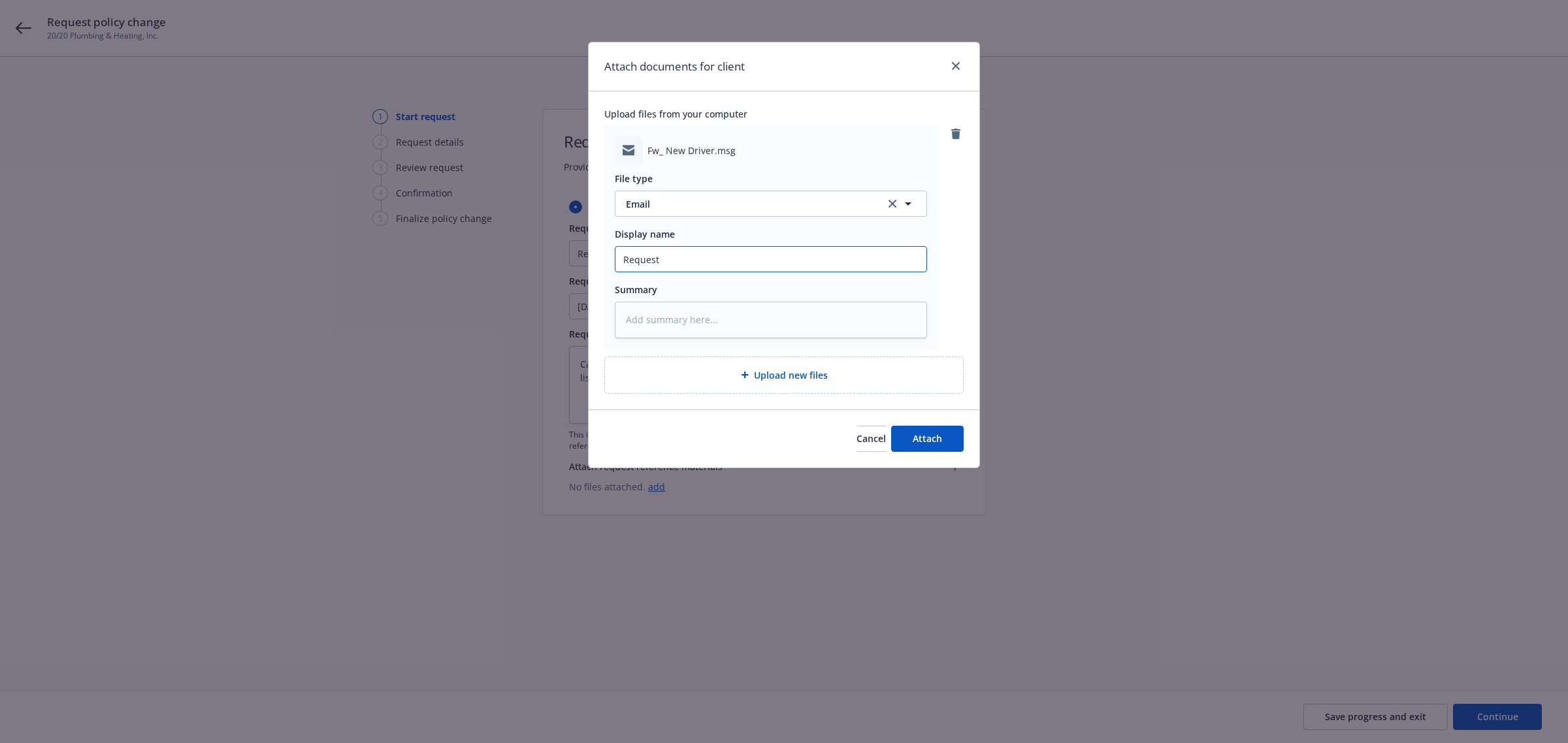
type textarea "x"
type input "Request t"
type textarea "x"
type input "Request to"
type textarea "x"
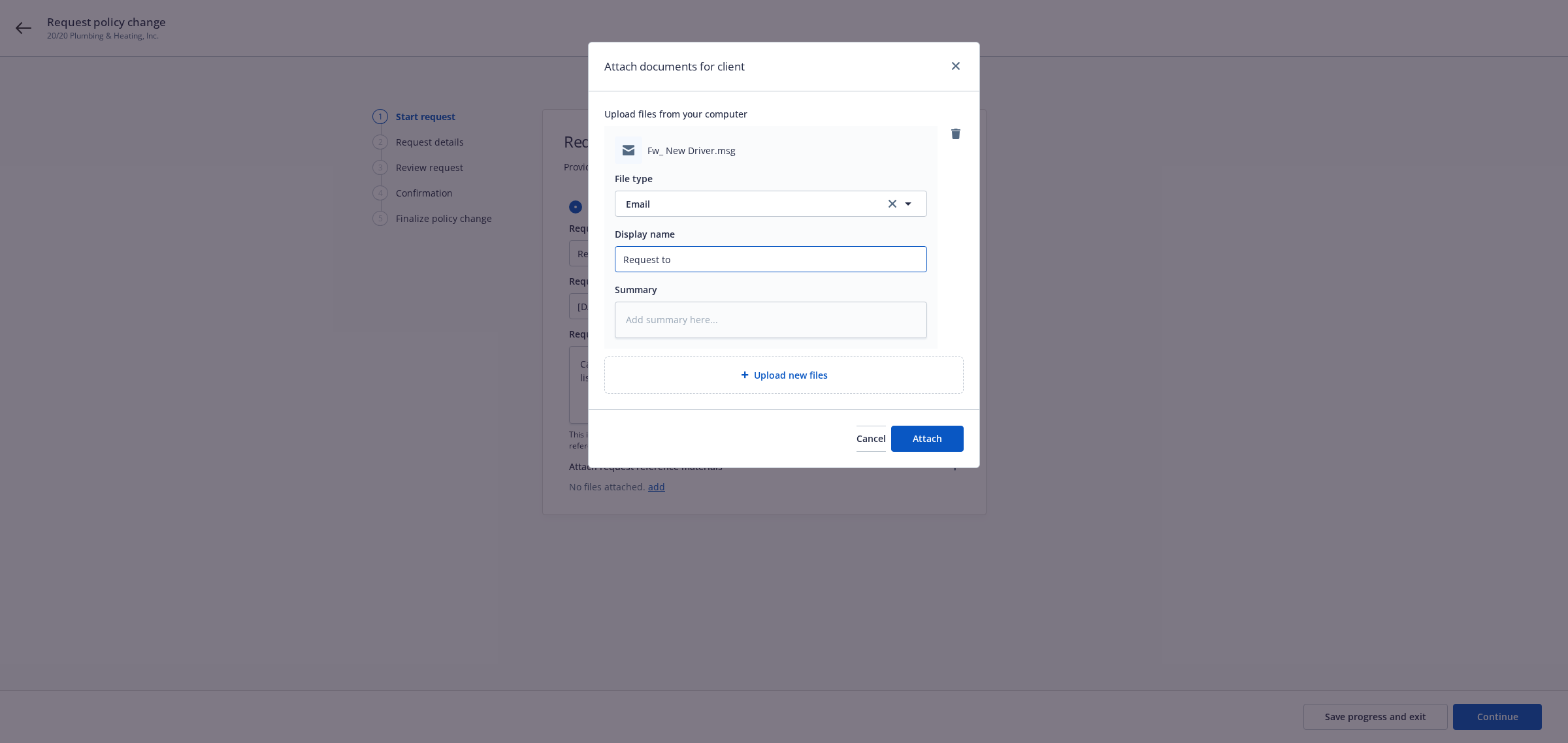
type input "Request to"
type textarea "x"
type input "Request to A"
type textarea "x"
type input "Request to Ad"
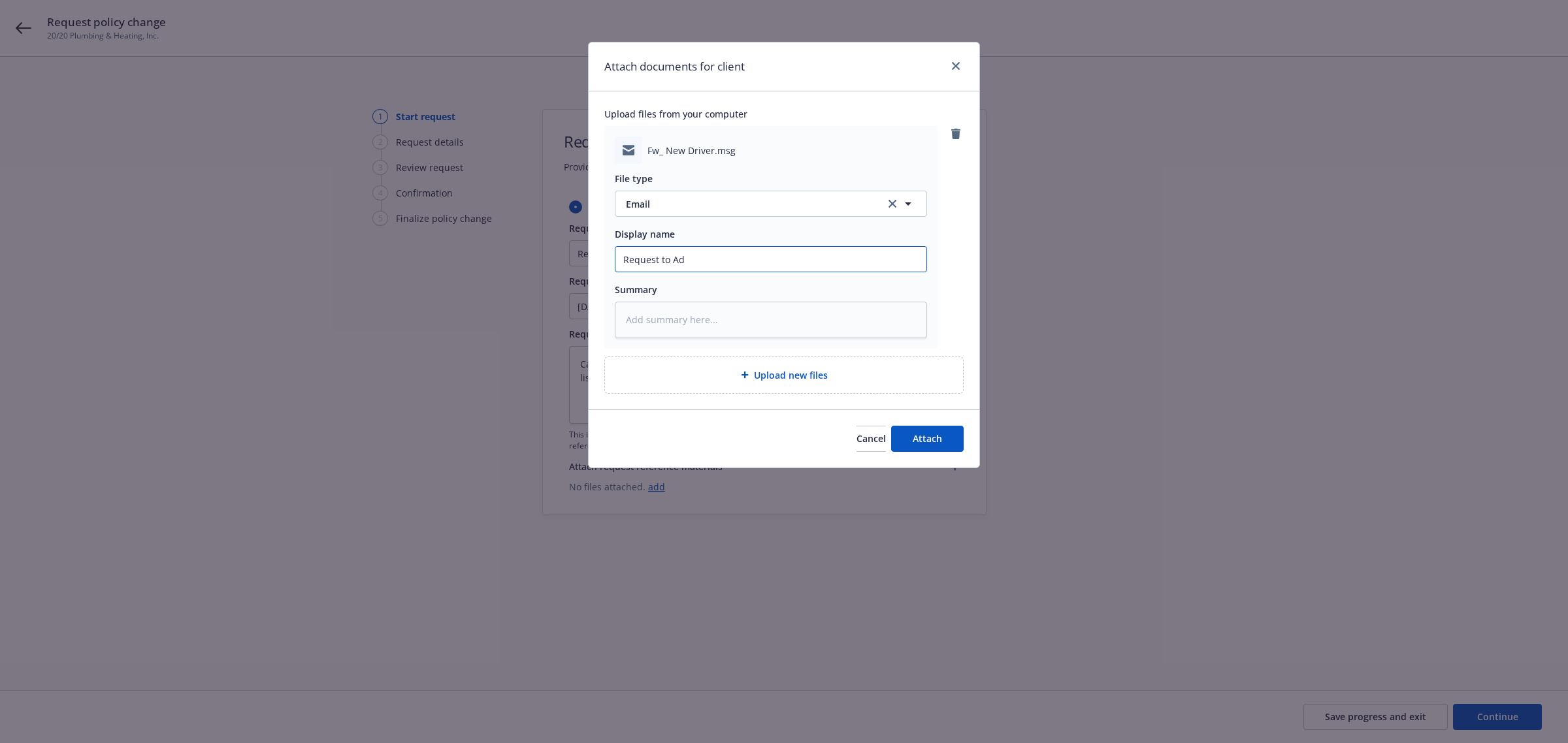
type textarea "x"
type input "Request to Add"
type textarea "x"
type input "Request to Add"
type textarea "x"
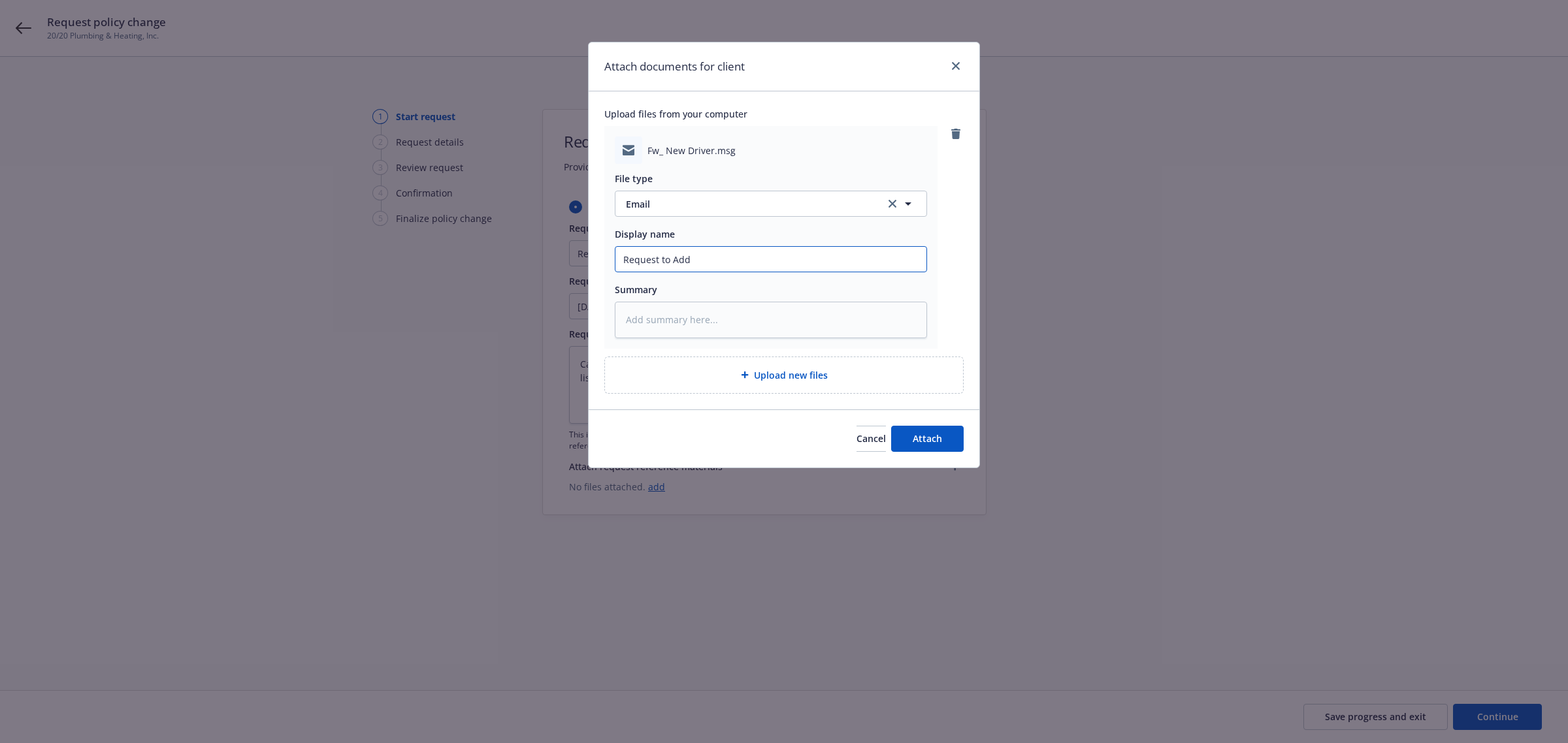
type input "Request to Add D"
type textarea "x"
type input "Request to Add Dr"
type textarea "x"
type input "Request to Add Dri"
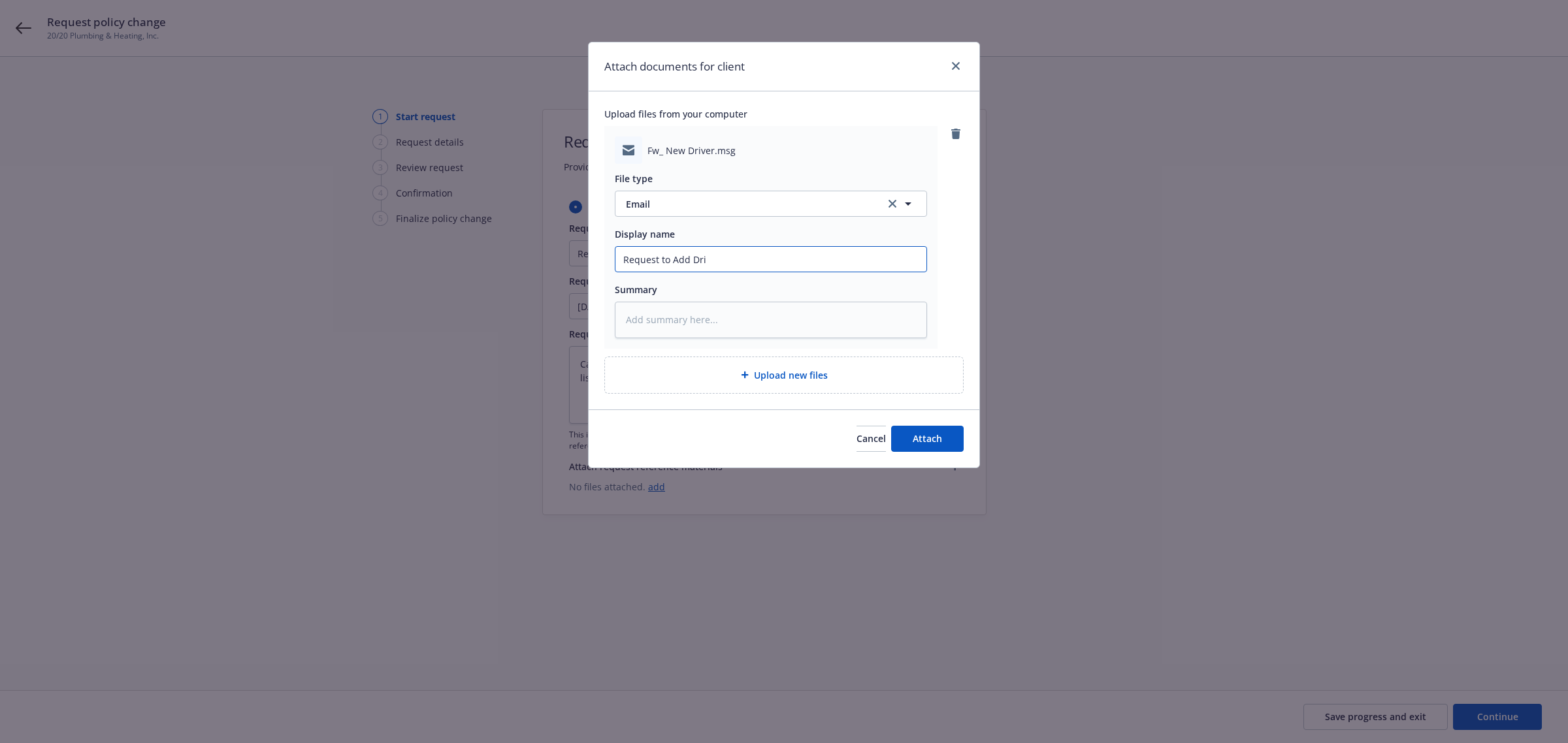
type textarea "x"
type input "Request to Add Driv"
type textarea "x"
type input "Request to Add Drive"
type textarea "x"
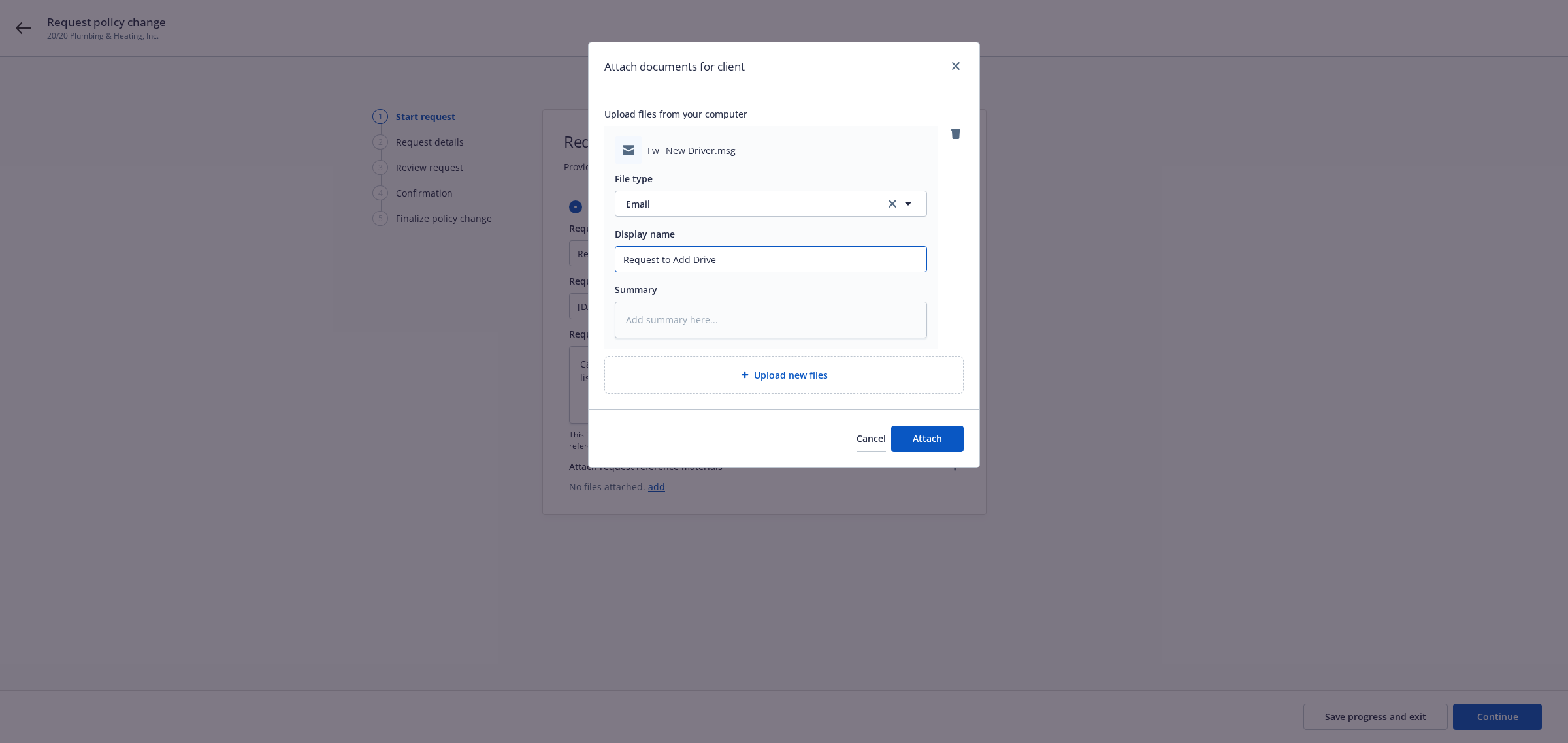
type input "Request to Add Driver"
type textarea "x"
type input "Request to Add Driver:"
type textarea "x"
type input "Request to Add Driver:"
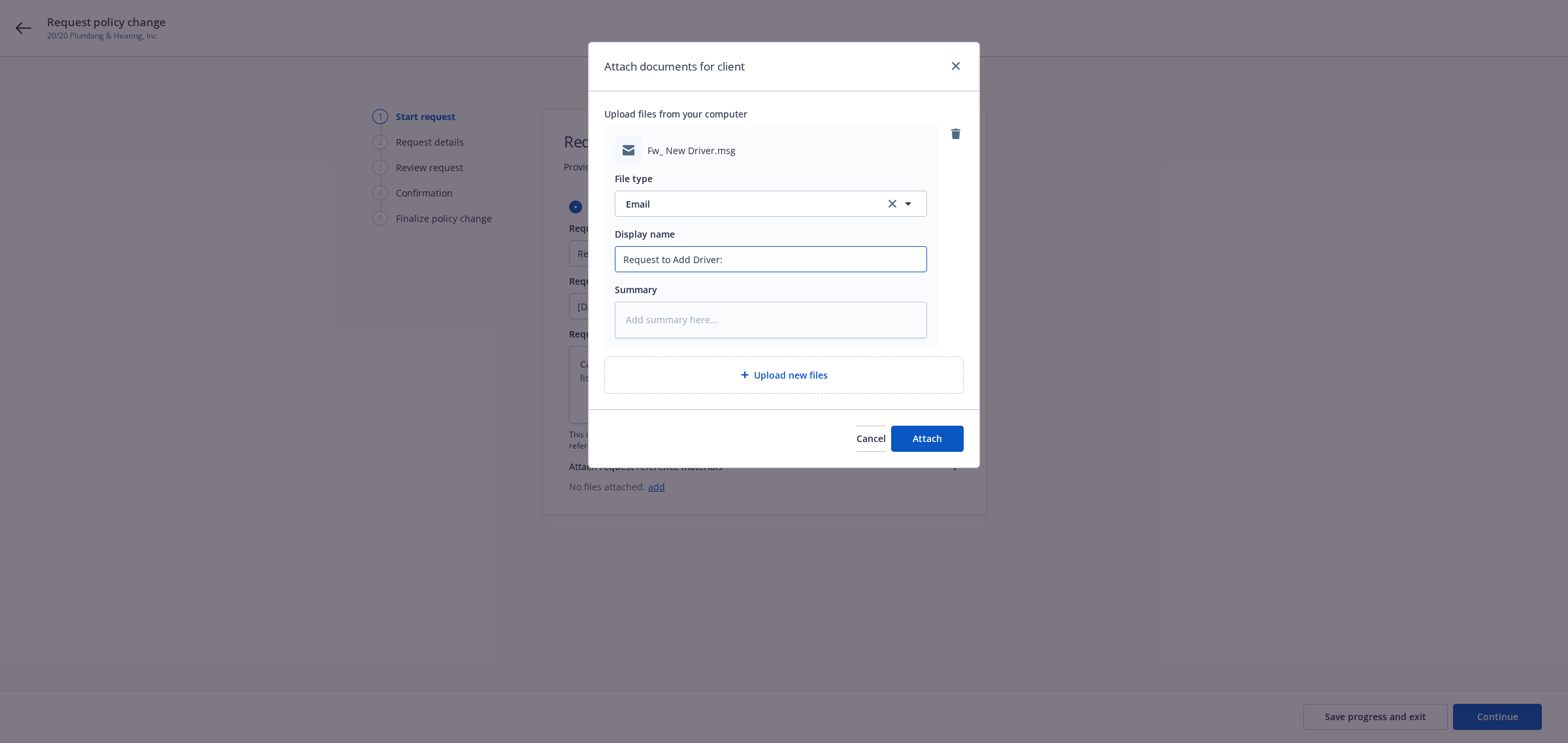
type textarea "x"
type input "Request to Add Driver: O"
type textarea "x"
type input "Request to Add Driver: Or"
type textarea "x"
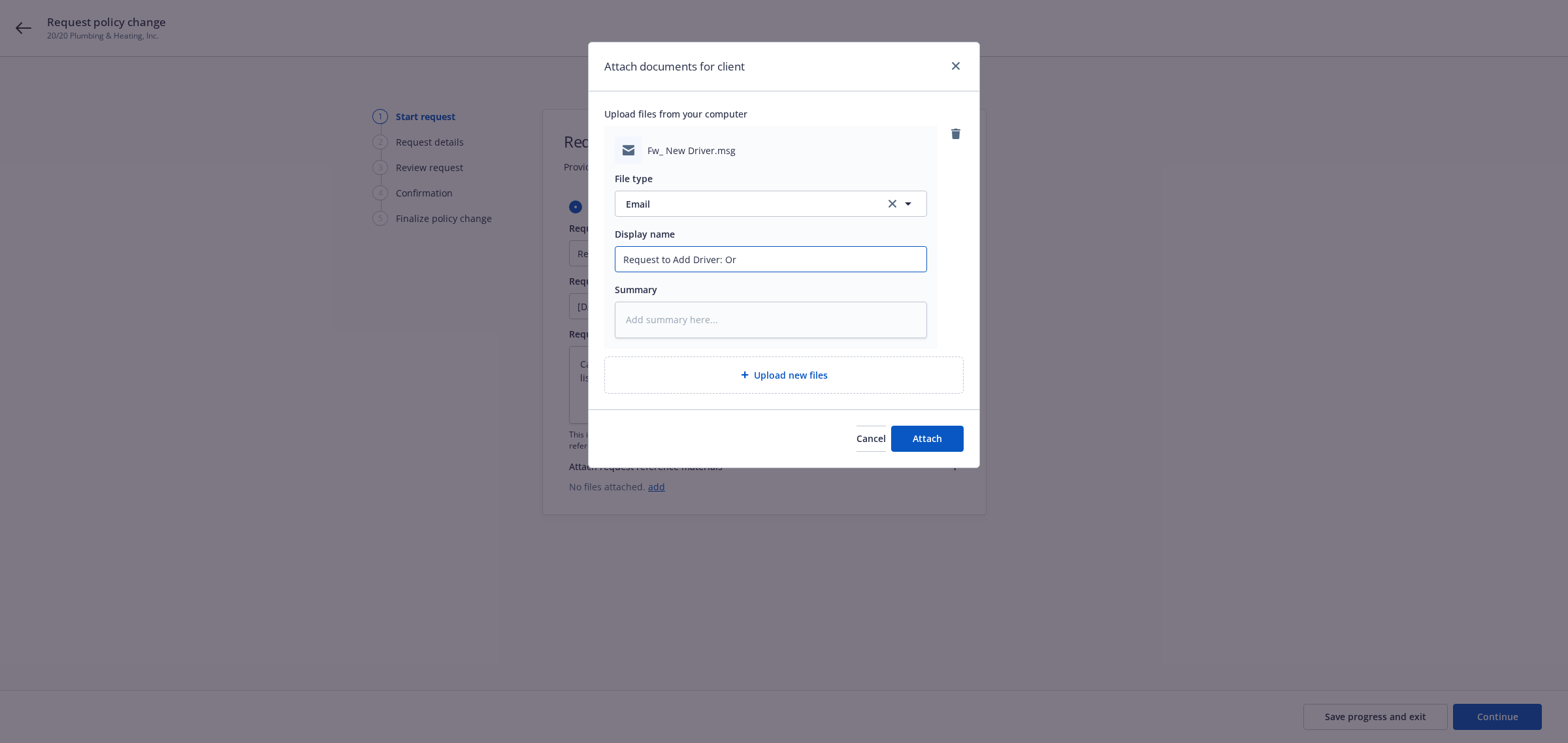
type input "Request to Add Driver: Orl"
type textarea "x"
type input "Request to Add Driver: Orla"
type textarea "x"
type input "Request to Add Driver: [PERSON_NAME]"
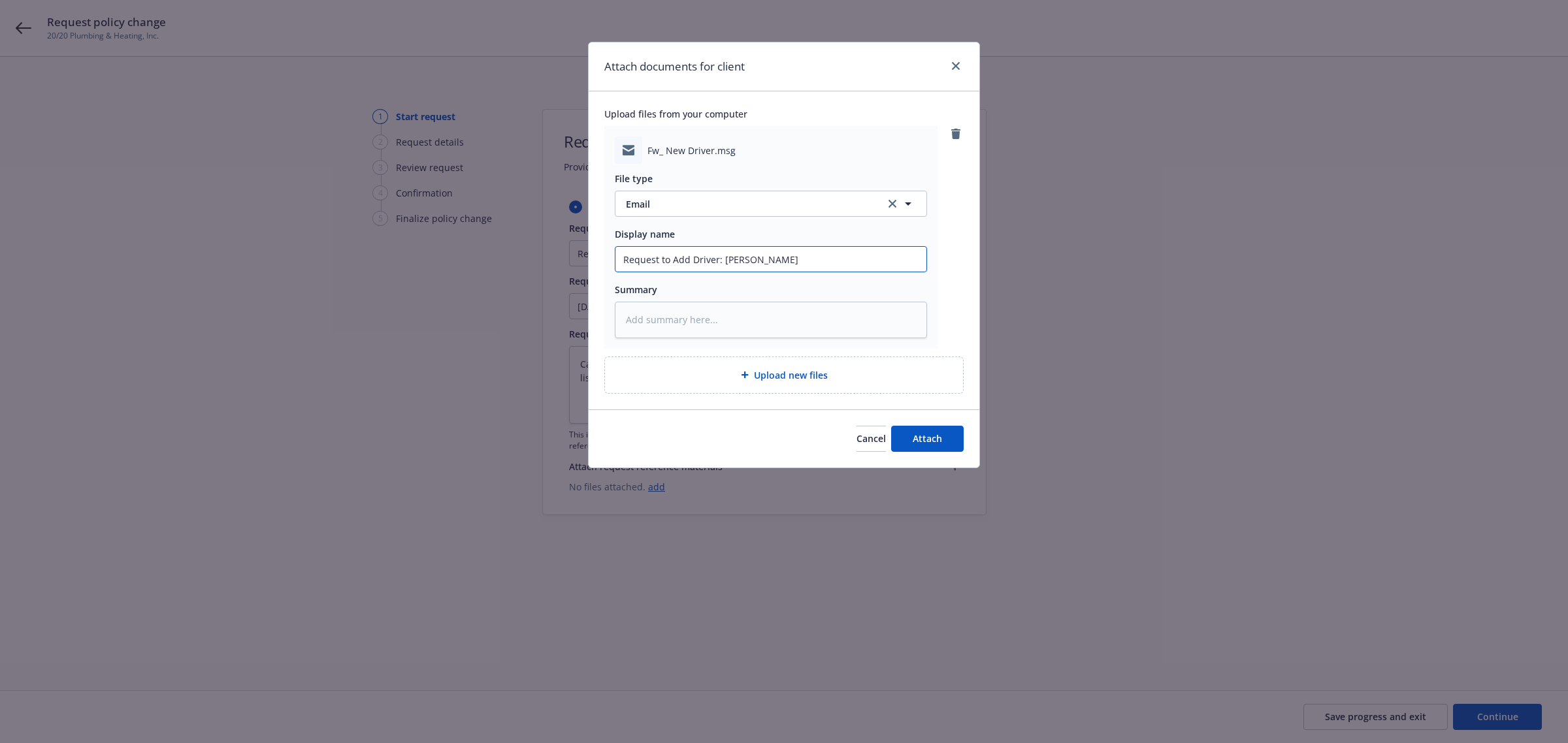
type textarea "x"
type input "Request to Add Driver: Orland"
type textarea "x"
type input "Request to Add Driver: [GEOGRAPHIC_DATA]"
type textarea "x"
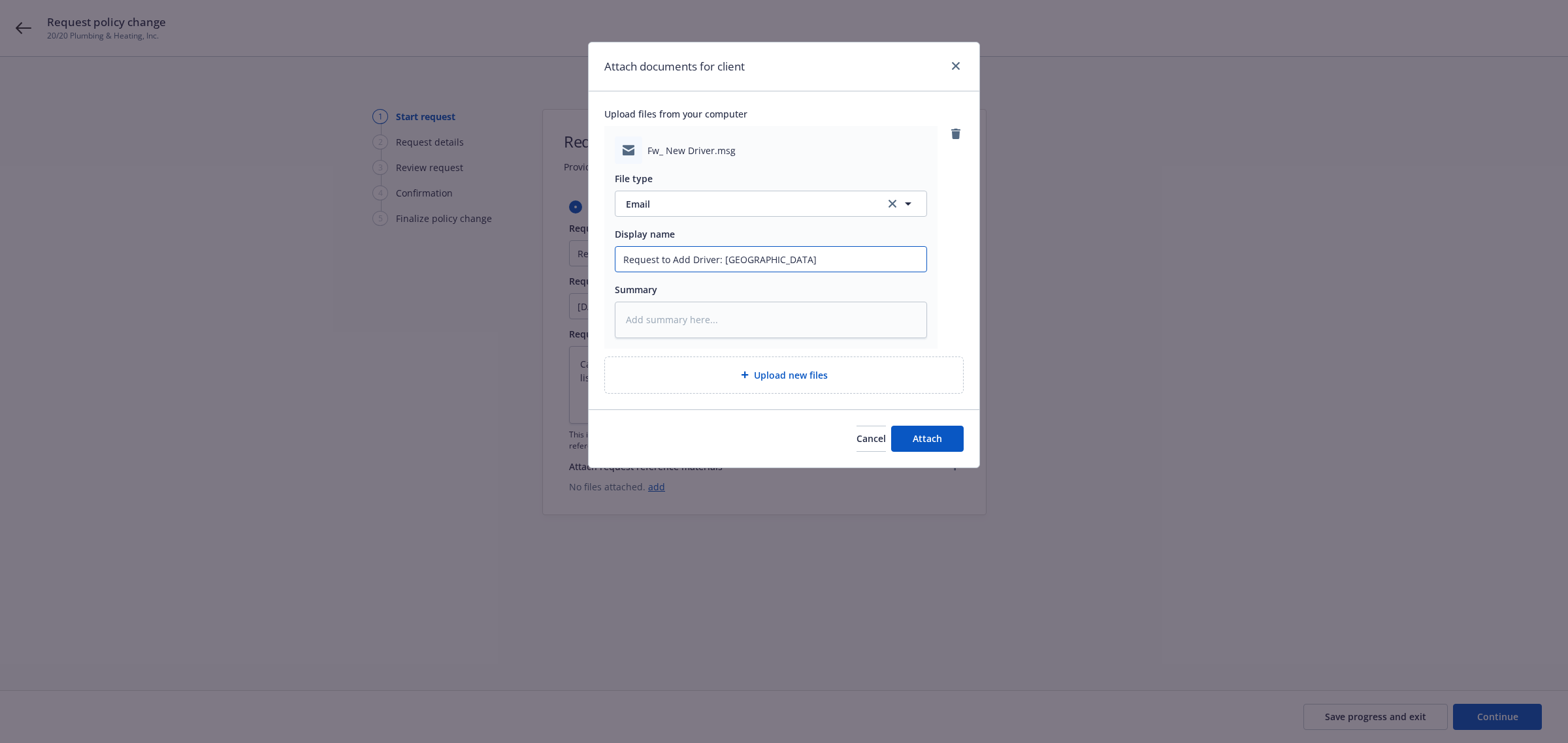
type input "Request to Add Driver: [GEOGRAPHIC_DATA]"
type textarea "x"
type input "Request to Add Driver: [PERSON_NAME]"
type textarea "x"
type input "Request to Add Driver: [PERSON_NAME]"
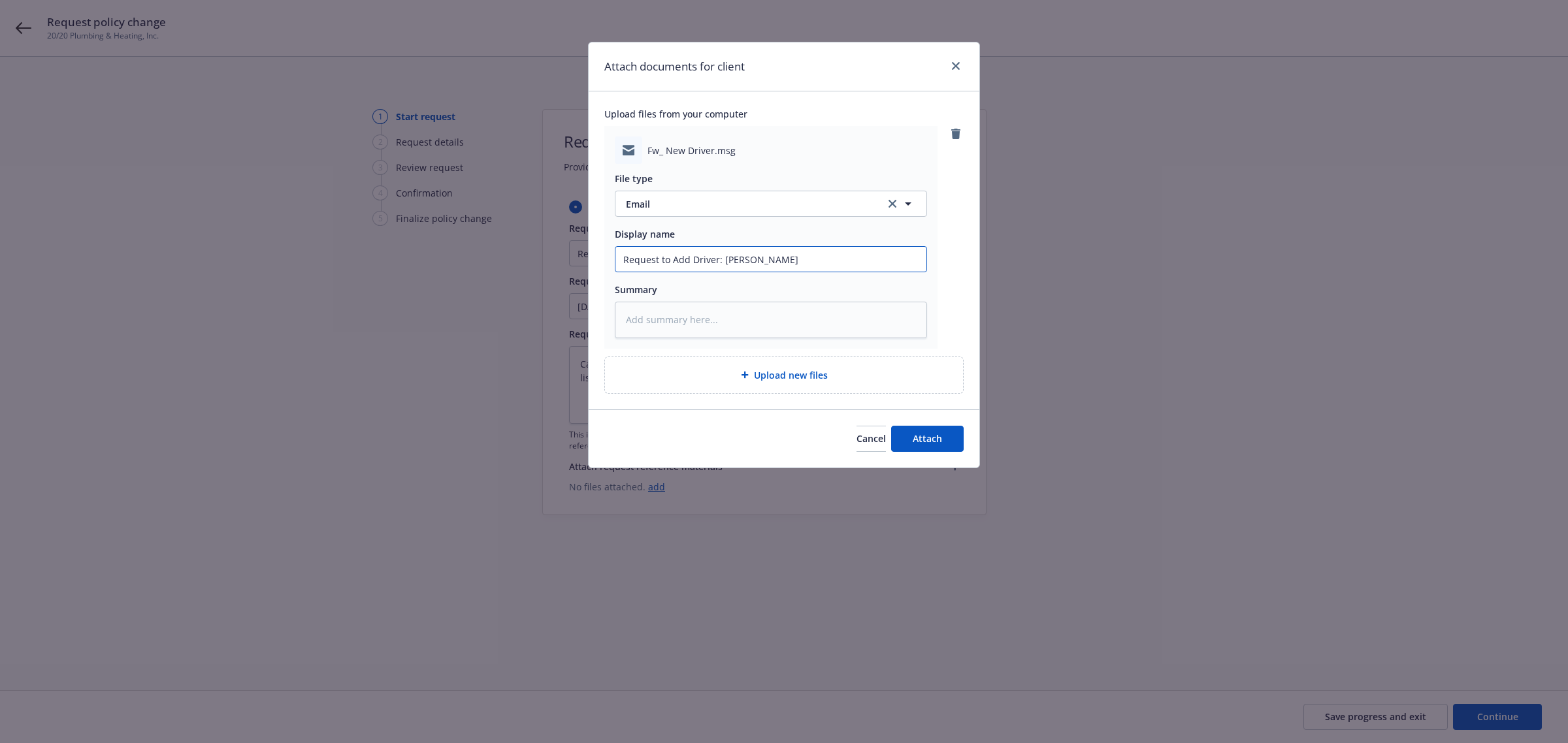
type textarea "x"
type input "Request to Add Driver: [PERSON_NAME]"
type textarea "x"
type input "Request to Add Driver: [PERSON_NAME]"
type textarea "x"
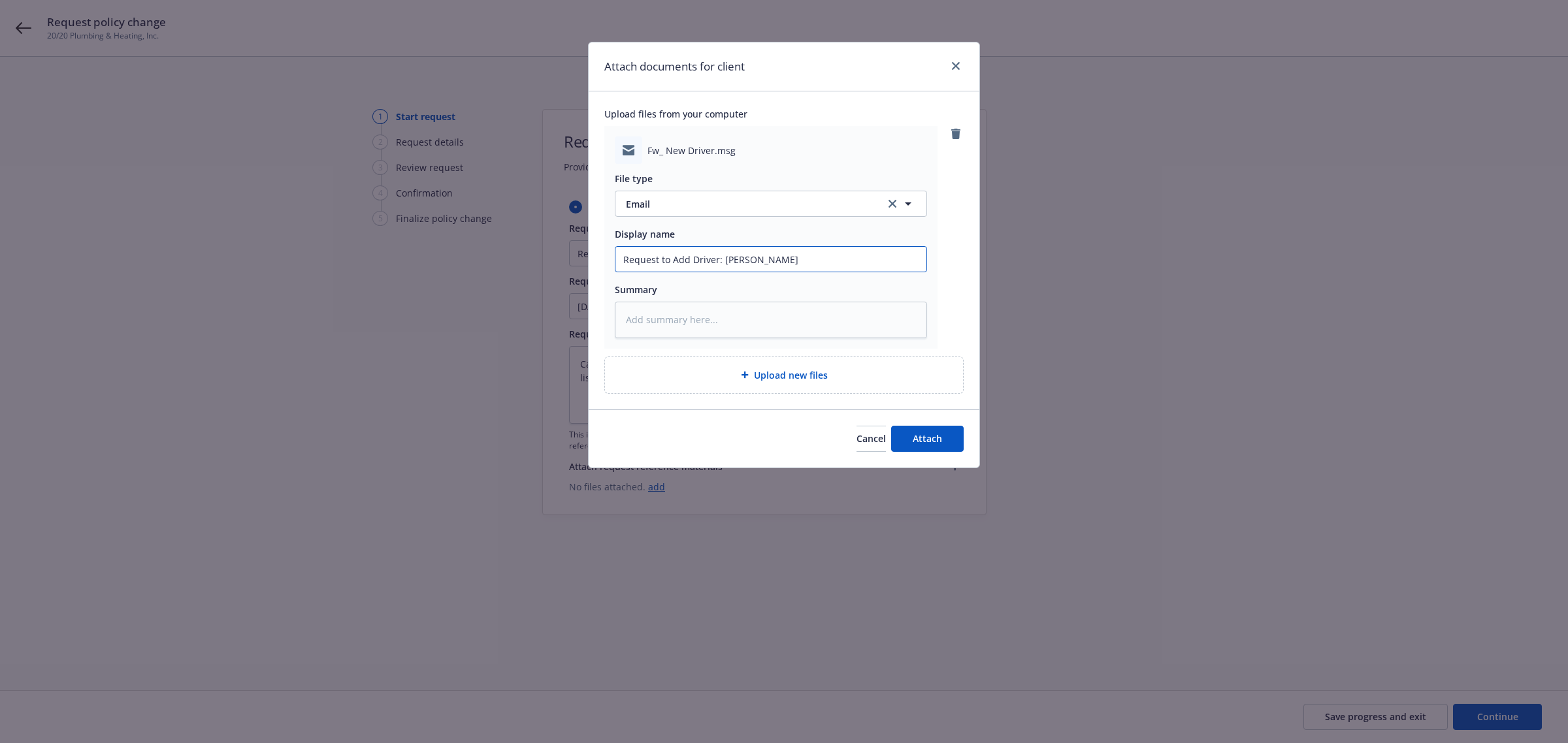
type input "Request to Add Driver: [PERSON_NAME]"
type textarea "x"
type input "Request to Add Driver: [PERSON_NAME]"
type textarea "x"
type input "Request to Add Driver: [PERSON_NAME]"
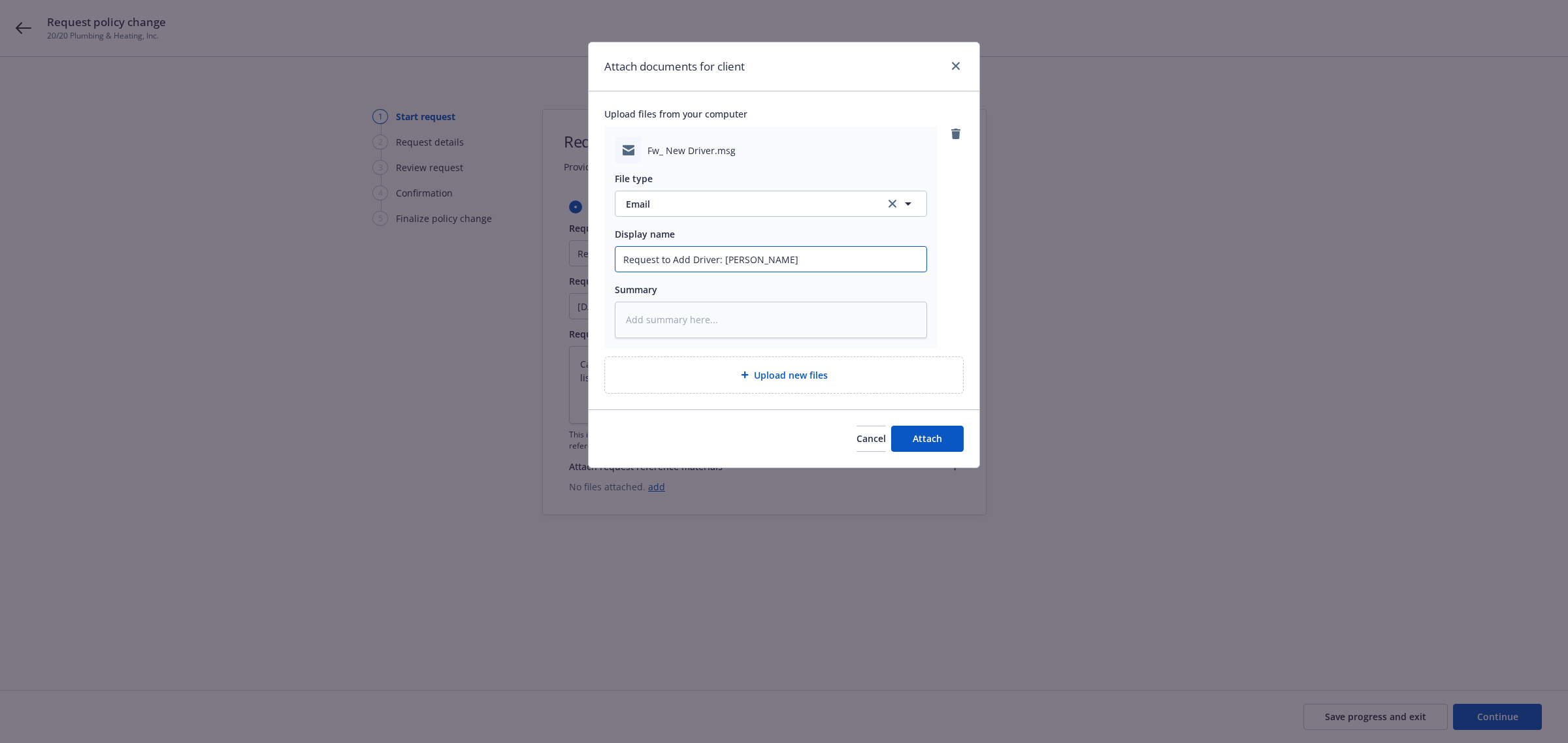
type textarea "x"
type input "Request to Add Driver: [PERSON_NAME]"
type textarea "x"
type input "Request to Add Driver: [PERSON_NAME]"
type textarea "x"
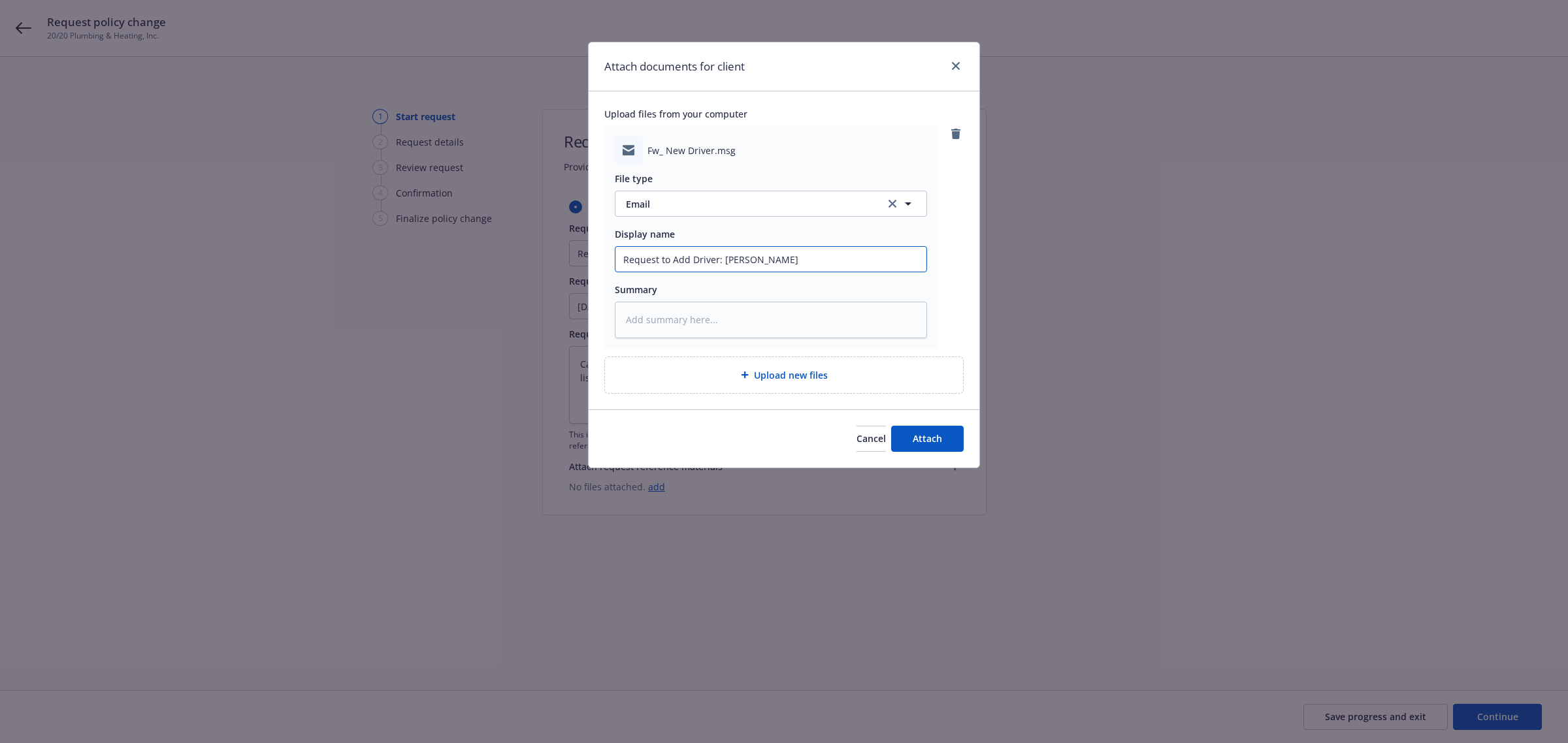
type input "Request to Add Driver: [PERSON_NAME]"
type textarea "x"
type input "Request to Add Driver: [PERSON_NAME] ["
type textarea "x"
type input "Request to Add Driver: [PERSON_NAME] [I"
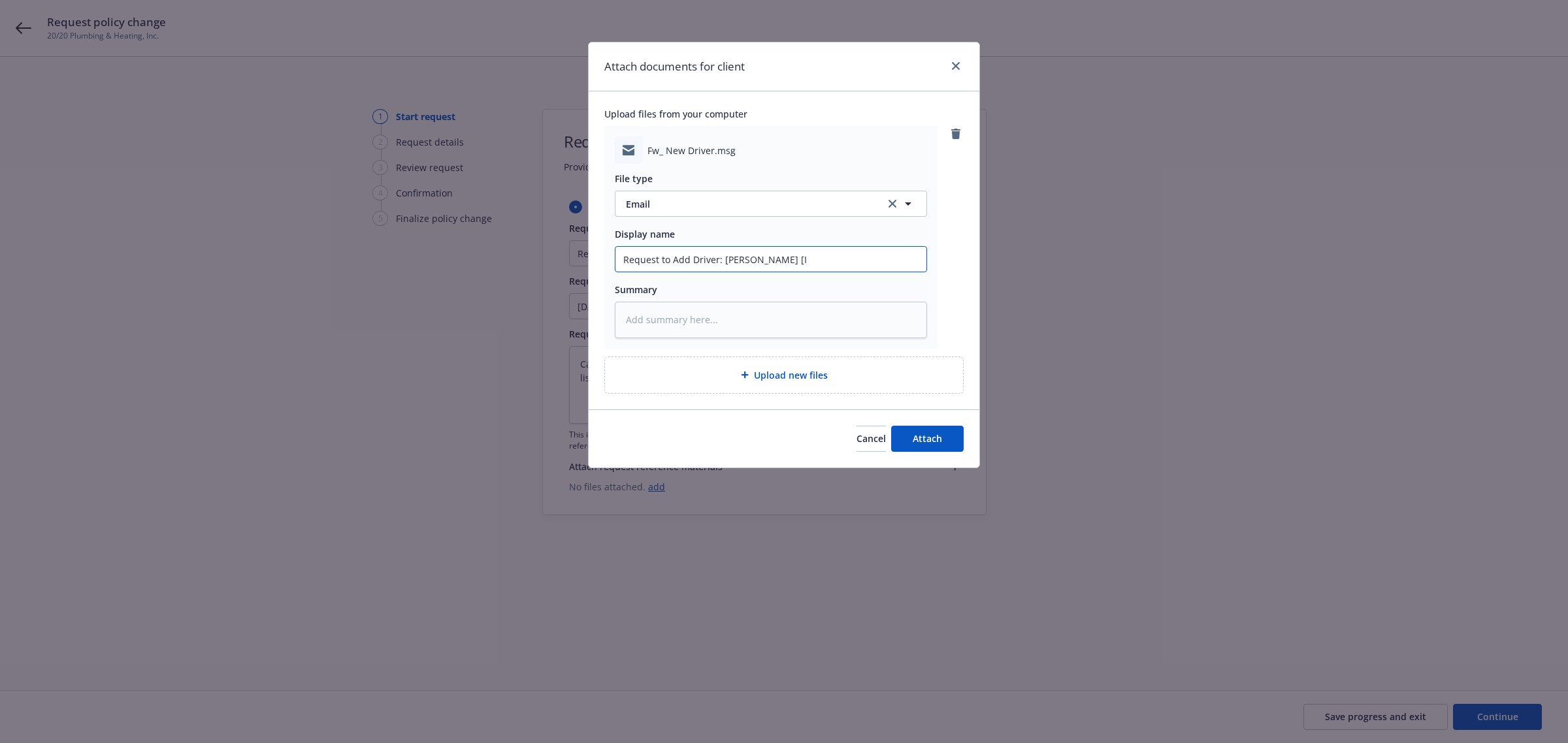
type textarea "x"
type input "Request to Add Driver: [PERSON_NAME] [In"
type textarea "x"
type input "Request to Add Driver: [PERSON_NAME] [Int"
type textarea "x"
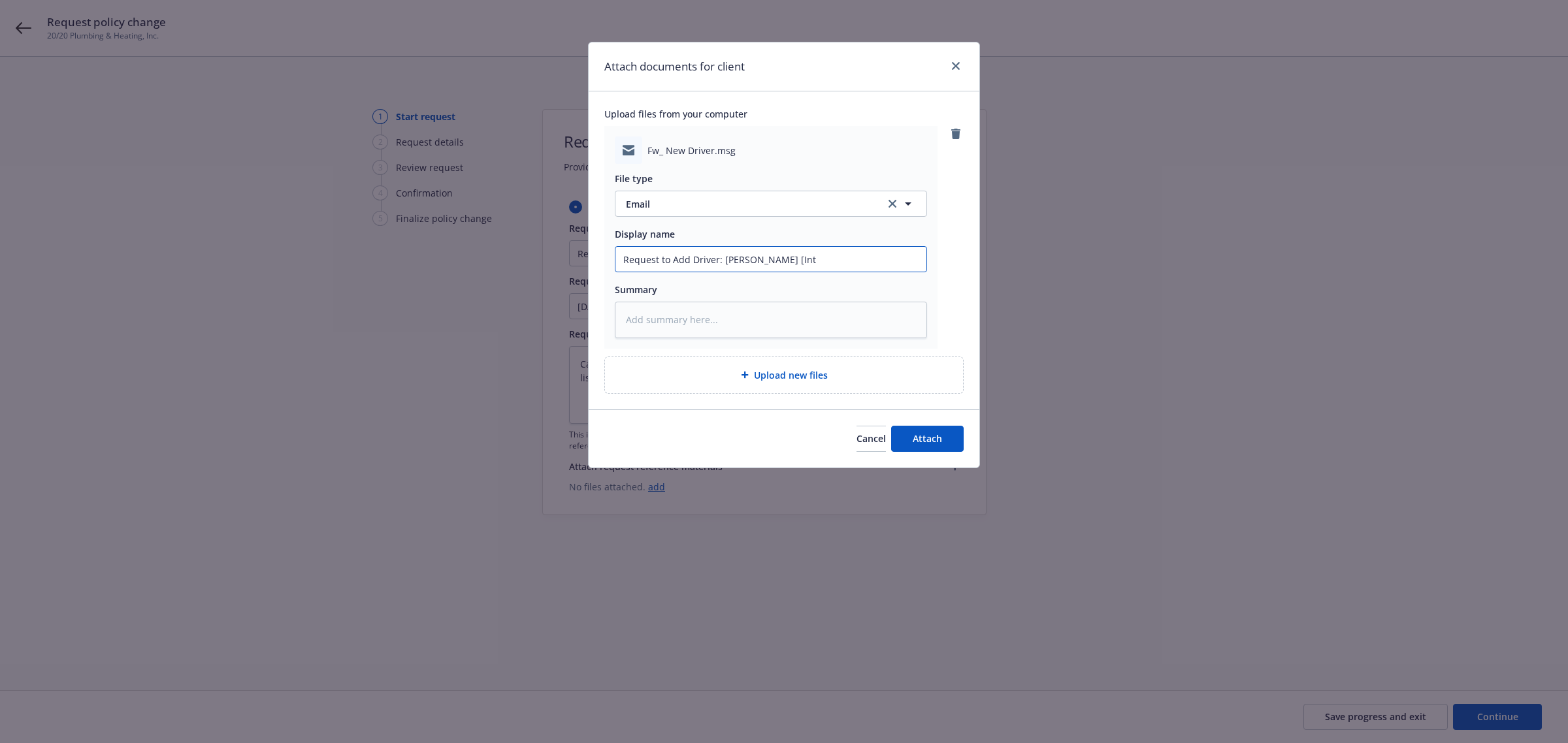
type input "Request to Add Driver: [PERSON_NAME] [Inte"
type textarea "x"
type input "Request to Add Driver: [PERSON_NAME] [Inter"
type textarea "x"
type input "Request to Add Driver: [PERSON_NAME] [Intern"
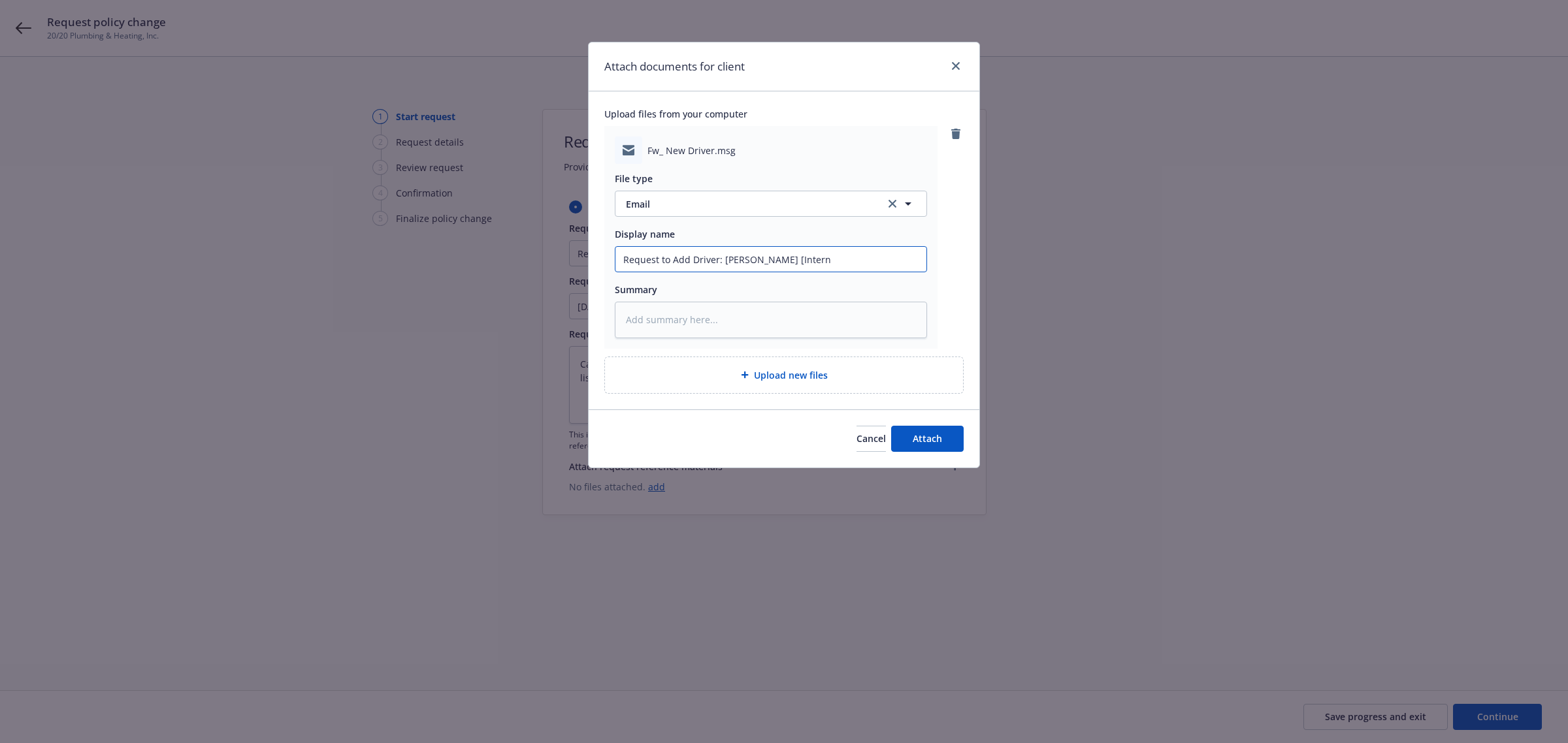
type textarea "x"
type input "Request to Add Driver: [PERSON_NAME] [Interna"
type textarea "x"
type input "Request to Add Driver: [PERSON_NAME] [Internal"
type textarea "x"
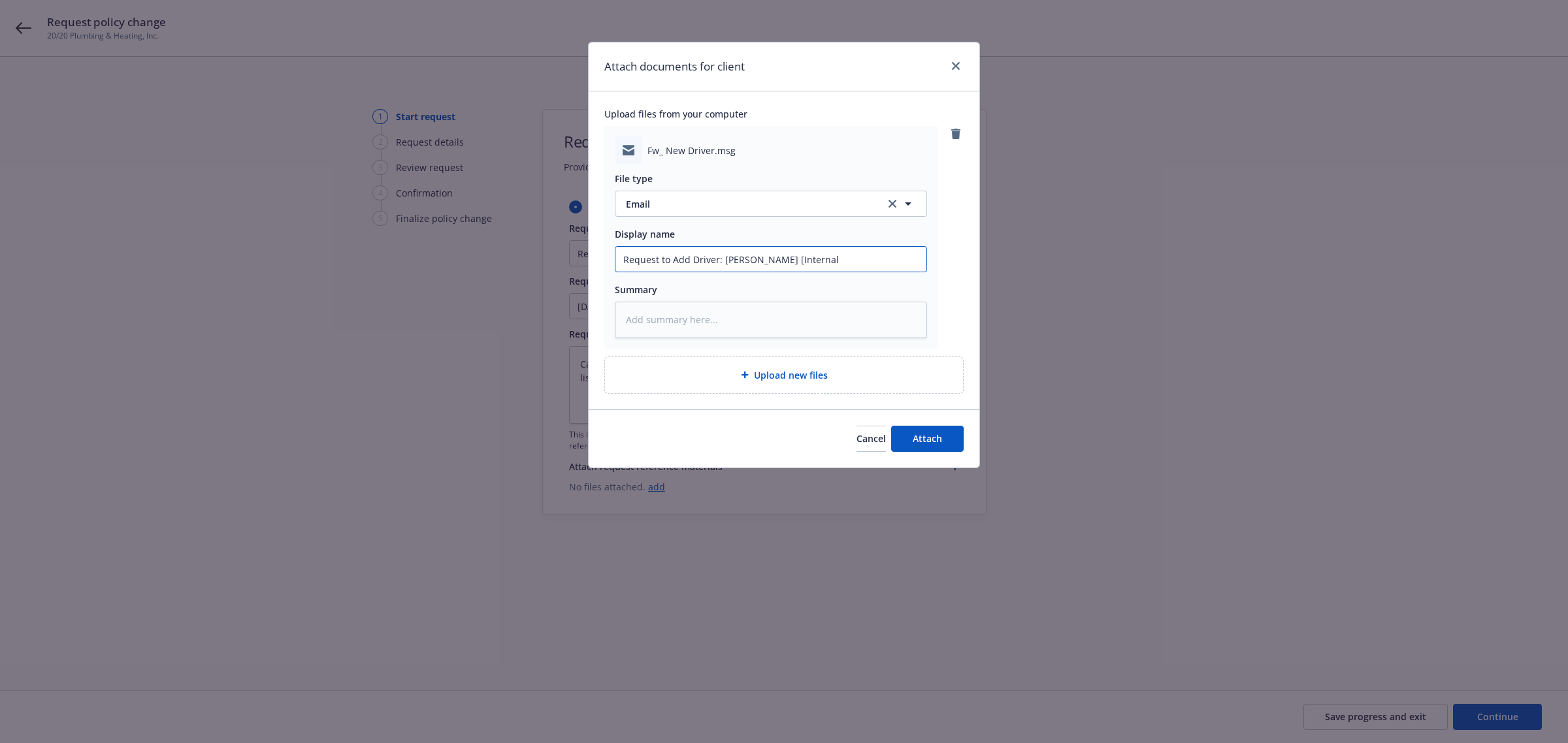
type input "Request to Add Driver: [PERSON_NAME] [Internal]"
type textarea "x"
type input "Request to Add Driver: [PERSON_NAME] [Internal"
type textarea "x"
type input "Request to Add Driver: [PERSON_NAME] [Interna"
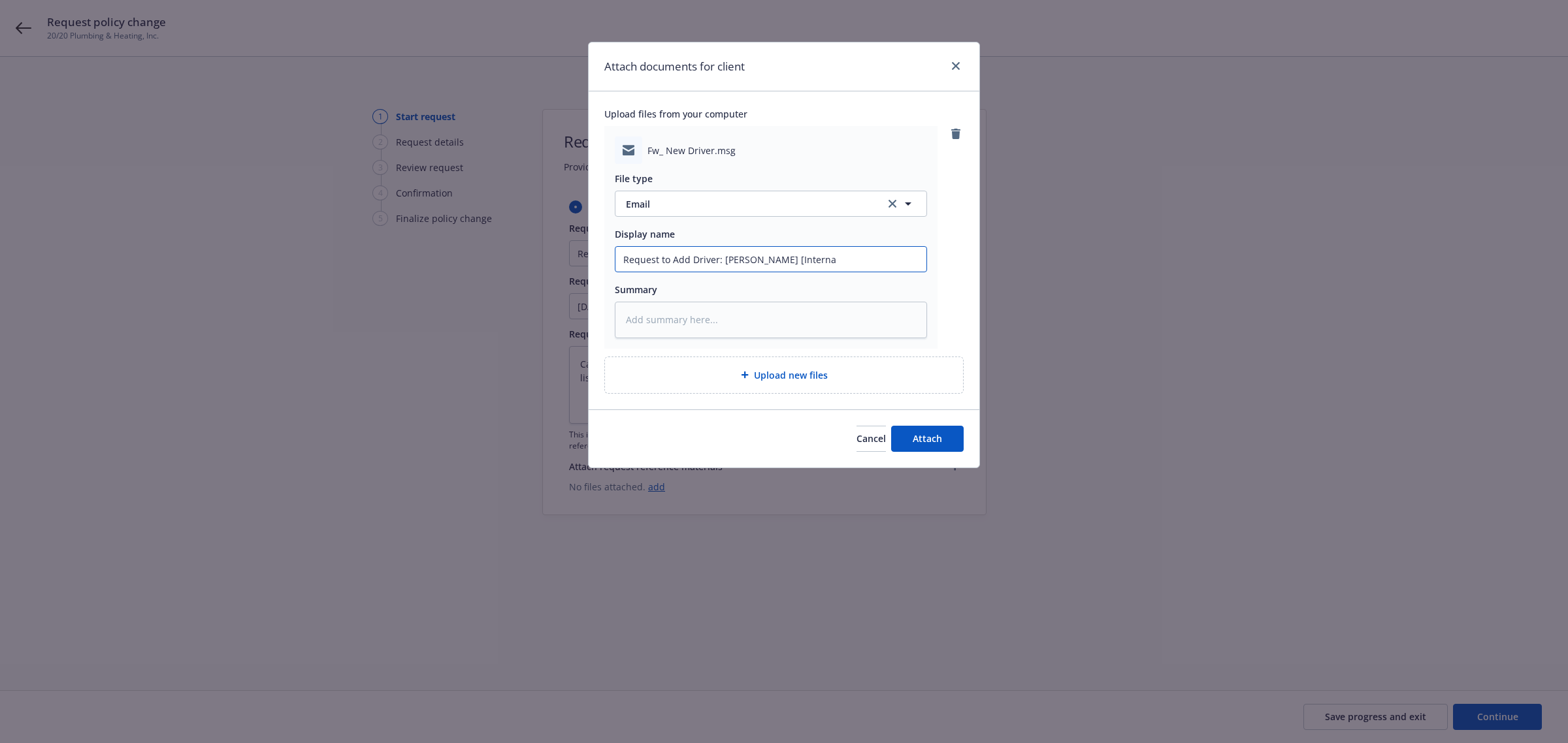
type textarea "x"
type input "Request to Add Driver: [PERSON_NAME] [Intern"
type textarea "x"
type input "Request to Add Driver: [PERSON_NAME] [Inter"
type textarea "x"
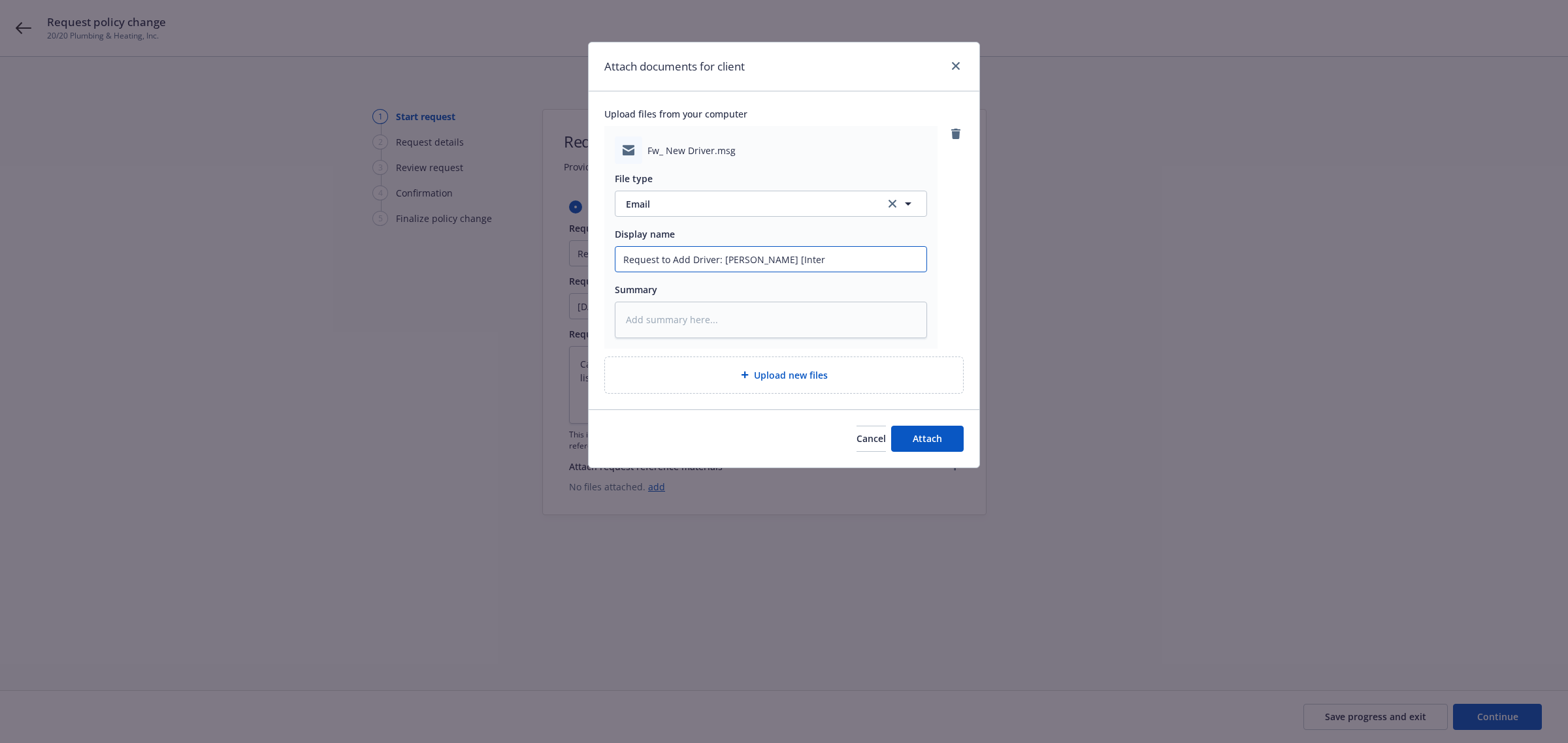
type input "Request to Add Driver: [PERSON_NAME] [Inte"
type textarea "x"
type input "Request to Add Driver: [PERSON_NAME] [Int"
type textarea "x"
type input "Request to Add Driver: [PERSON_NAME] [In"
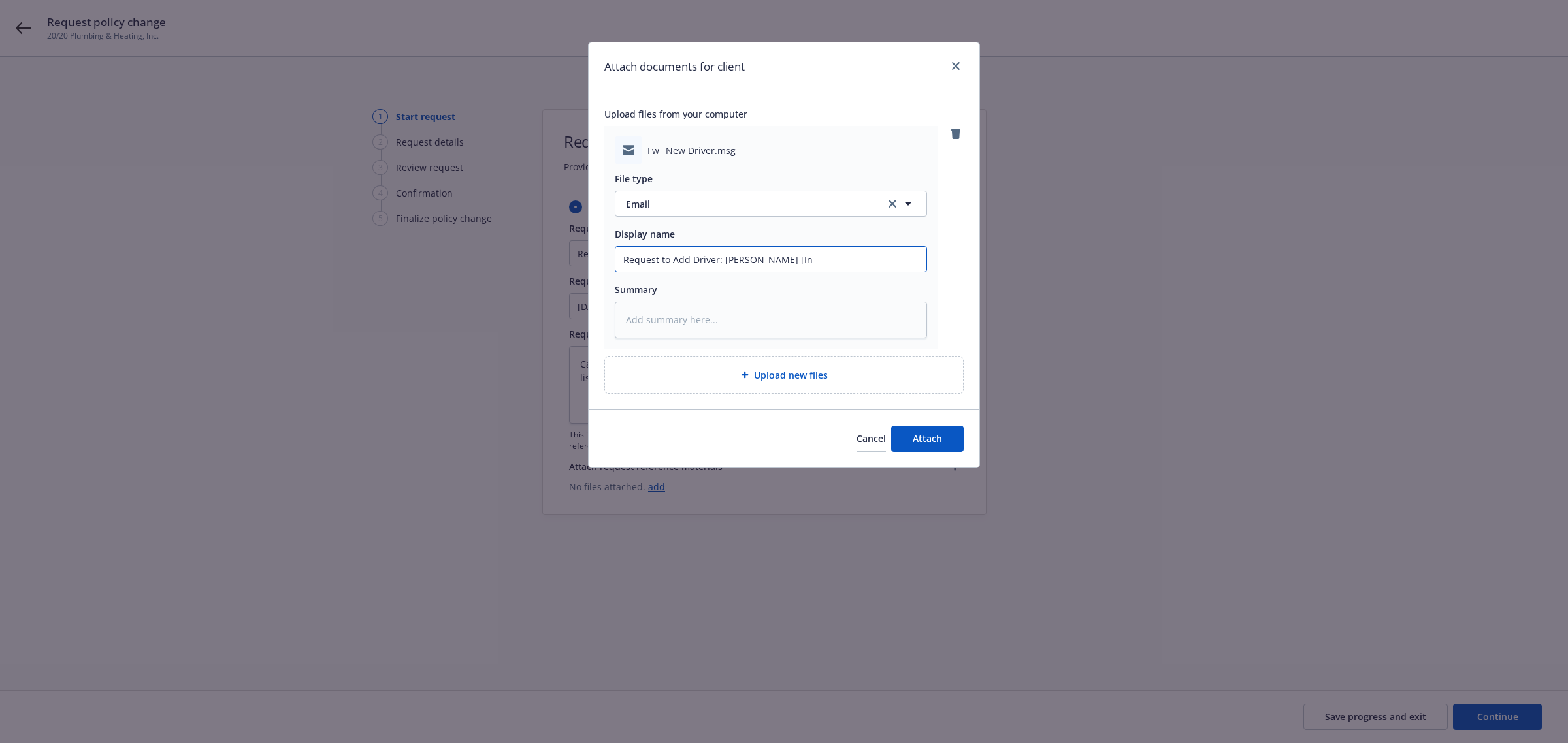
type textarea "x"
type input "Request to Add Driver: [PERSON_NAME] ["
type textarea "x"
click at [930, 431] on button "Attach" at bounding box center [927, 438] width 72 height 26
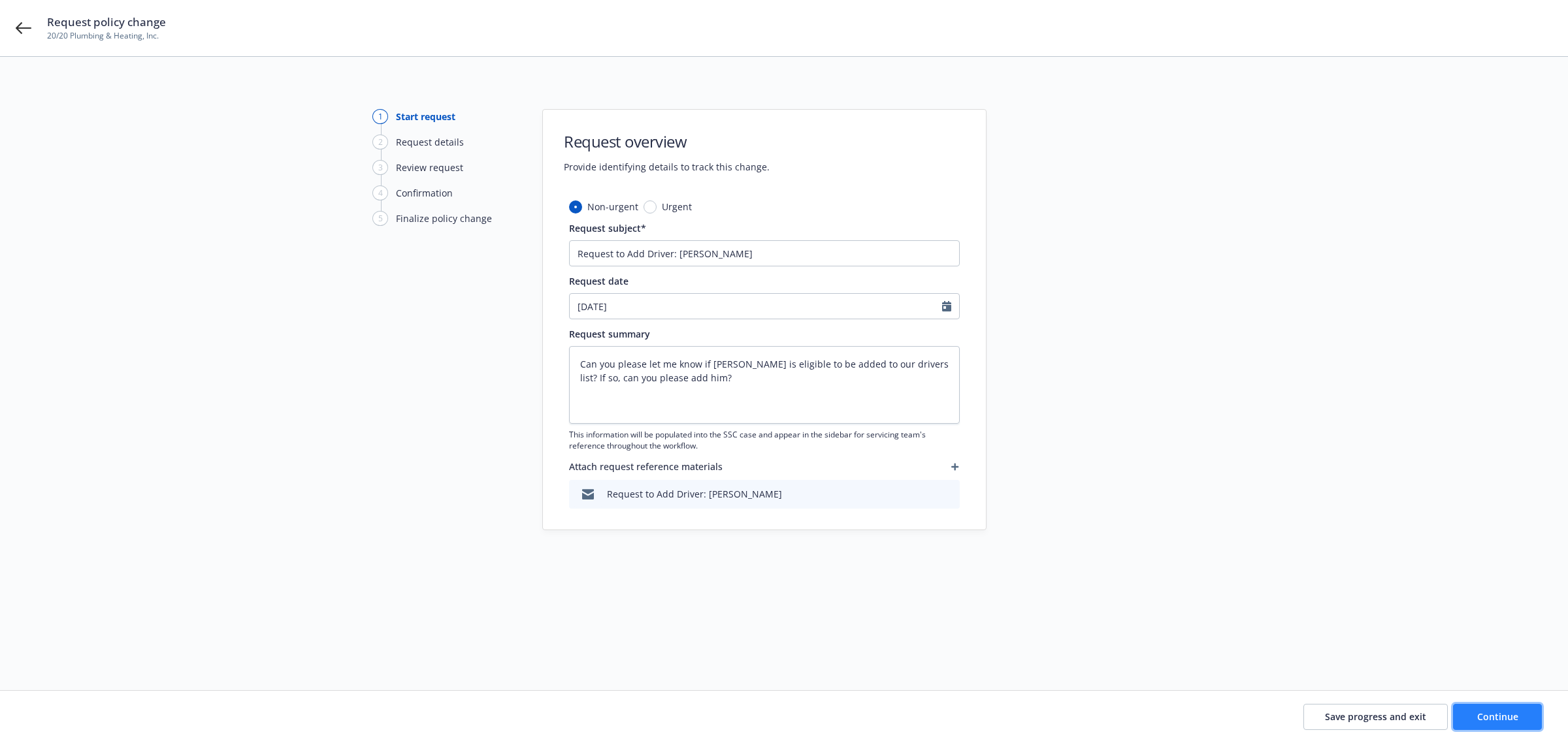
click at [1500, 715] on span "Continue" at bounding box center [1498, 717] width 41 height 12
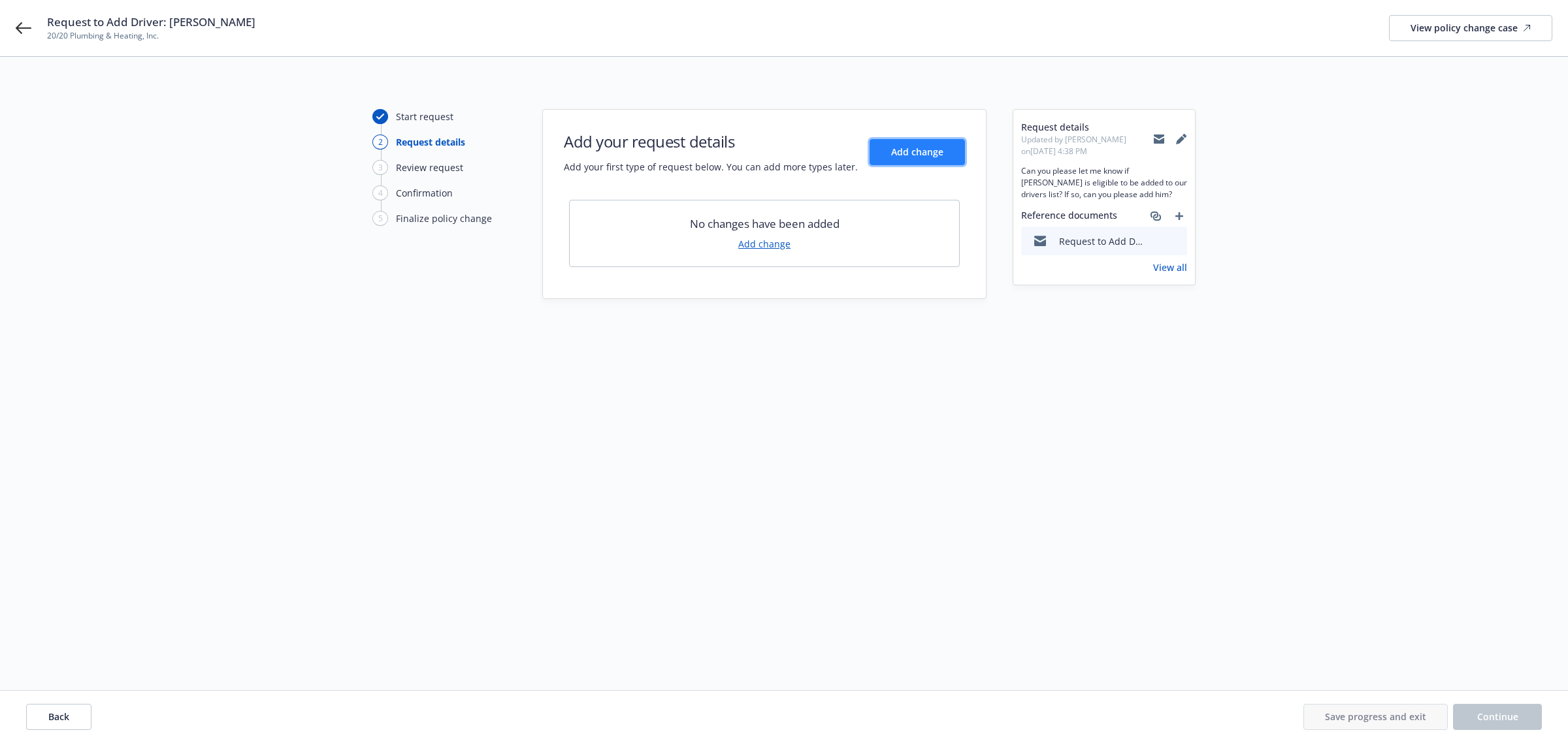
click at [907, 154] on span "Add change" at bounding box center [917, 152] width 52 height 12
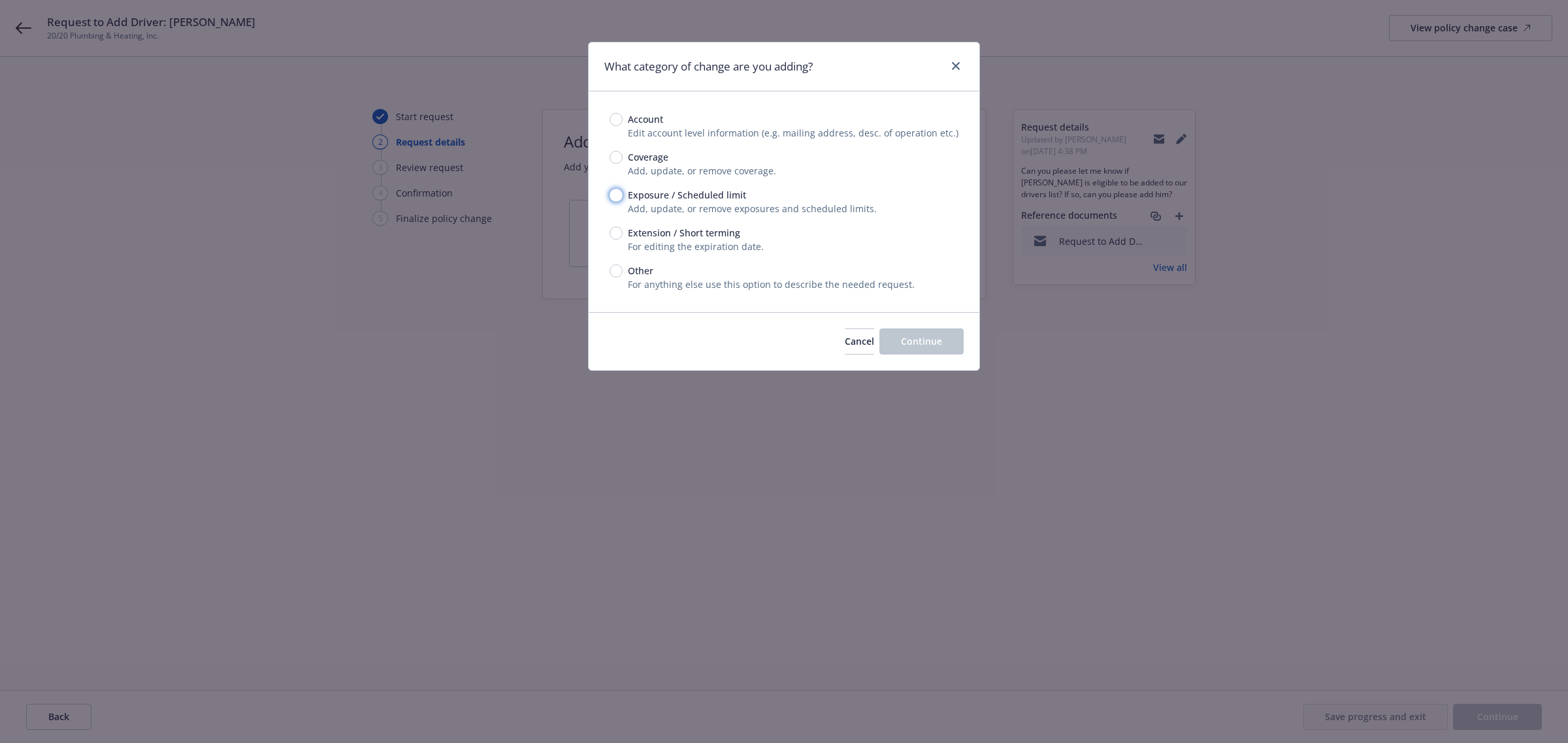
click at [612, 193] on input "Exposure / Scheduled limit" at bounding box center [616, 195] width 13 height 13
click at [950, 341] on button "Continue" at bounding box center [921, 341] width 84 height 26
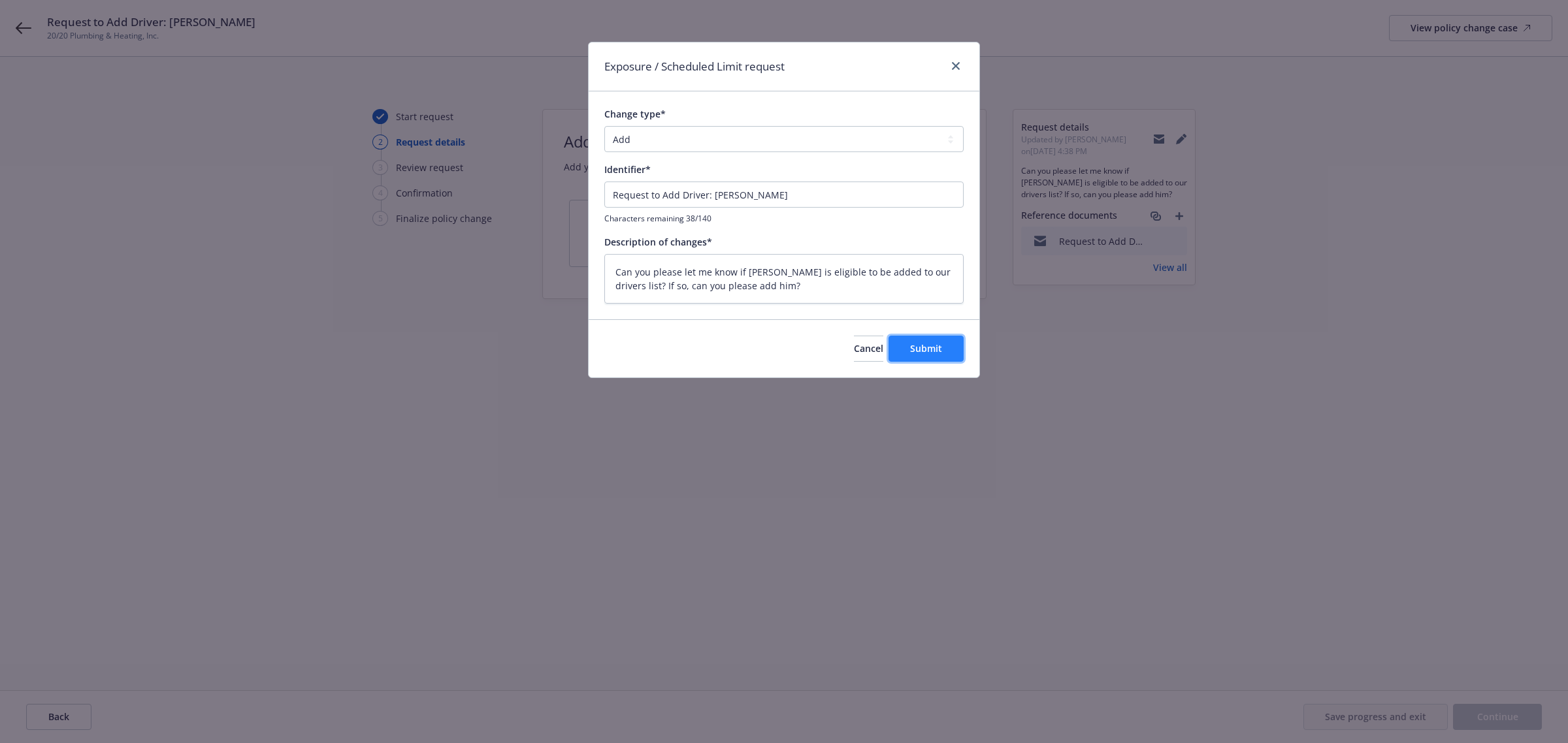
click at [944, 349] on button "Submit" at bounding box center [926, 349] width 75 height 26
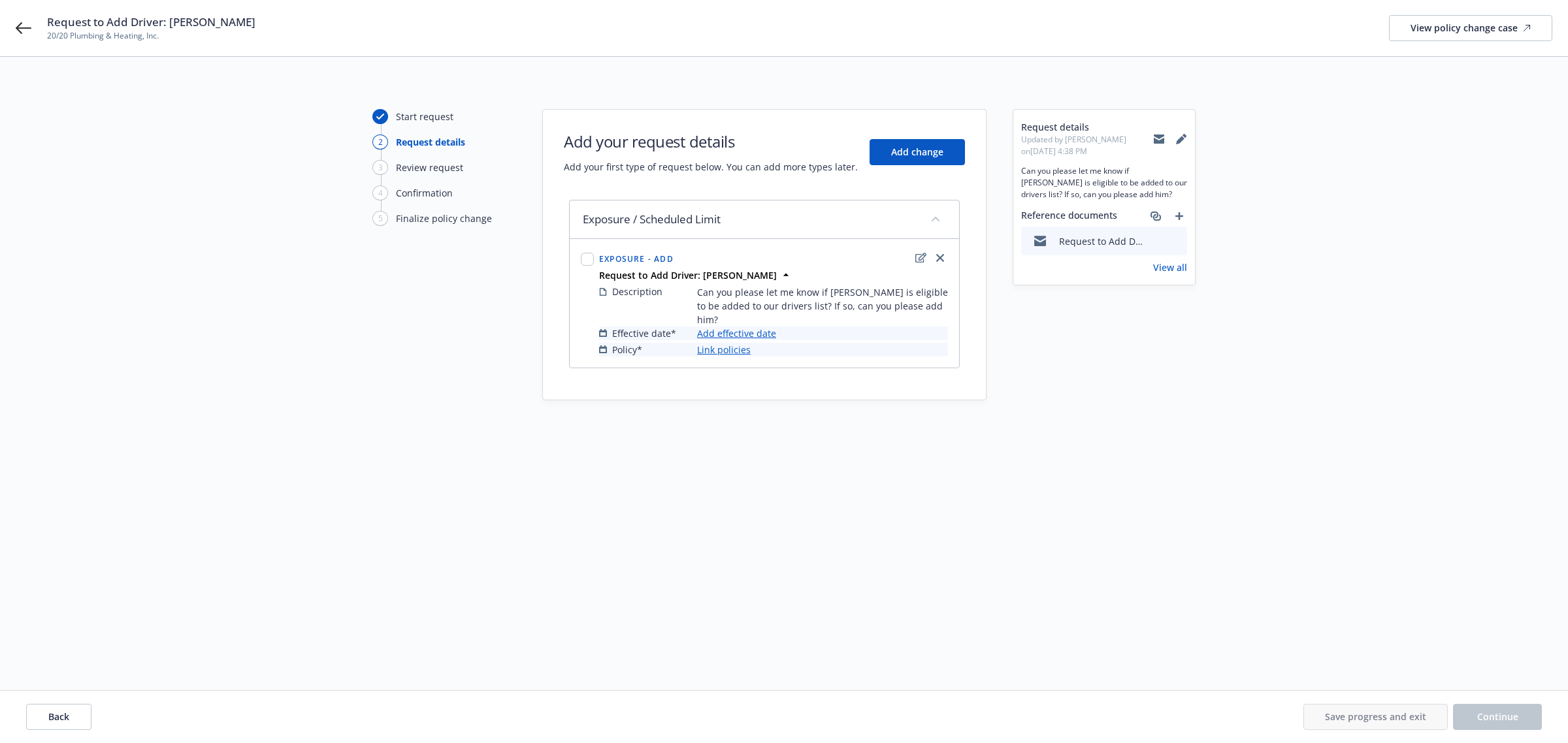
click at [768, 334] on link "Add effective date" at bounding box center [736, 333] width 79 height 14
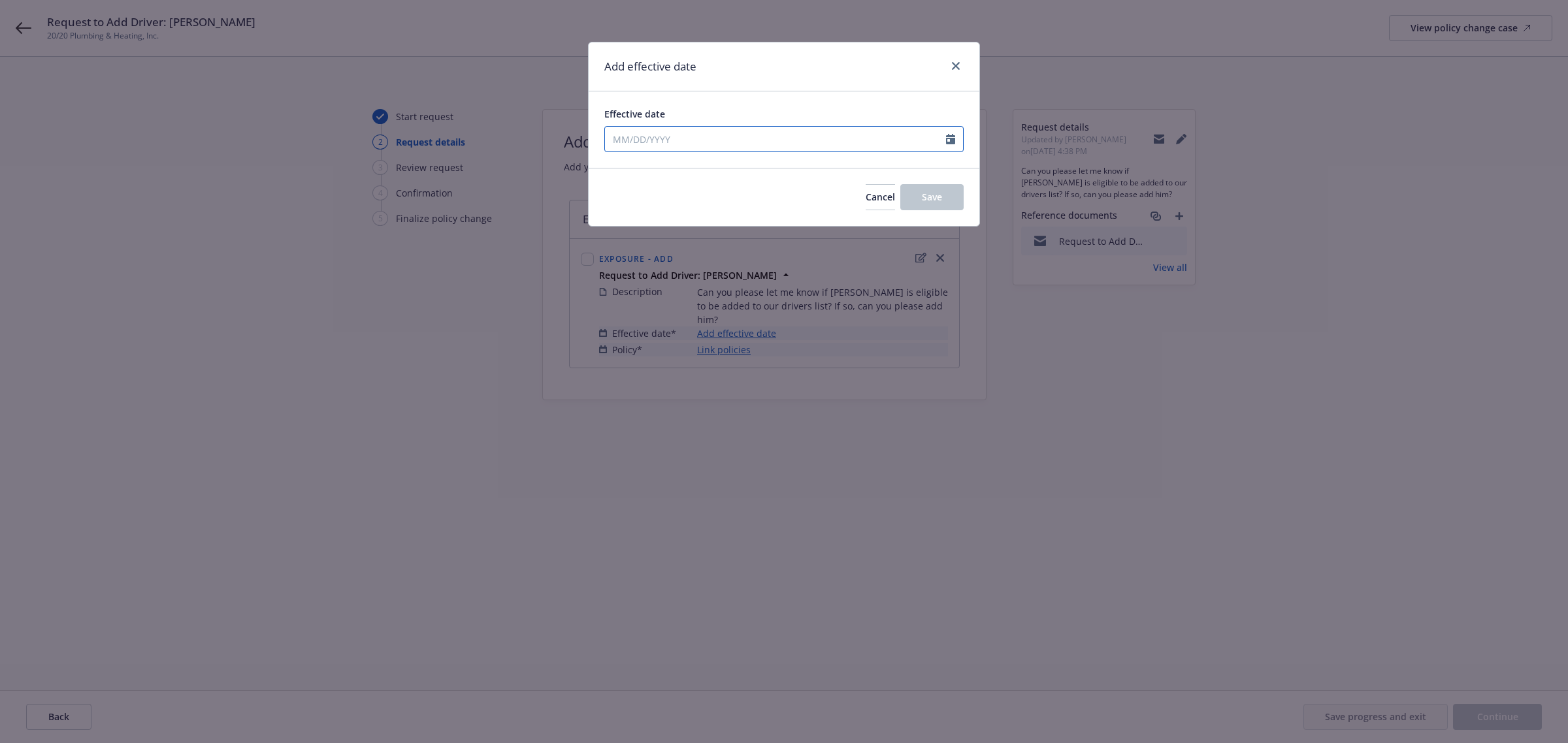
click at [812, 145] on input "Effective date" at bounding box center [775, 139] width 341 height 25
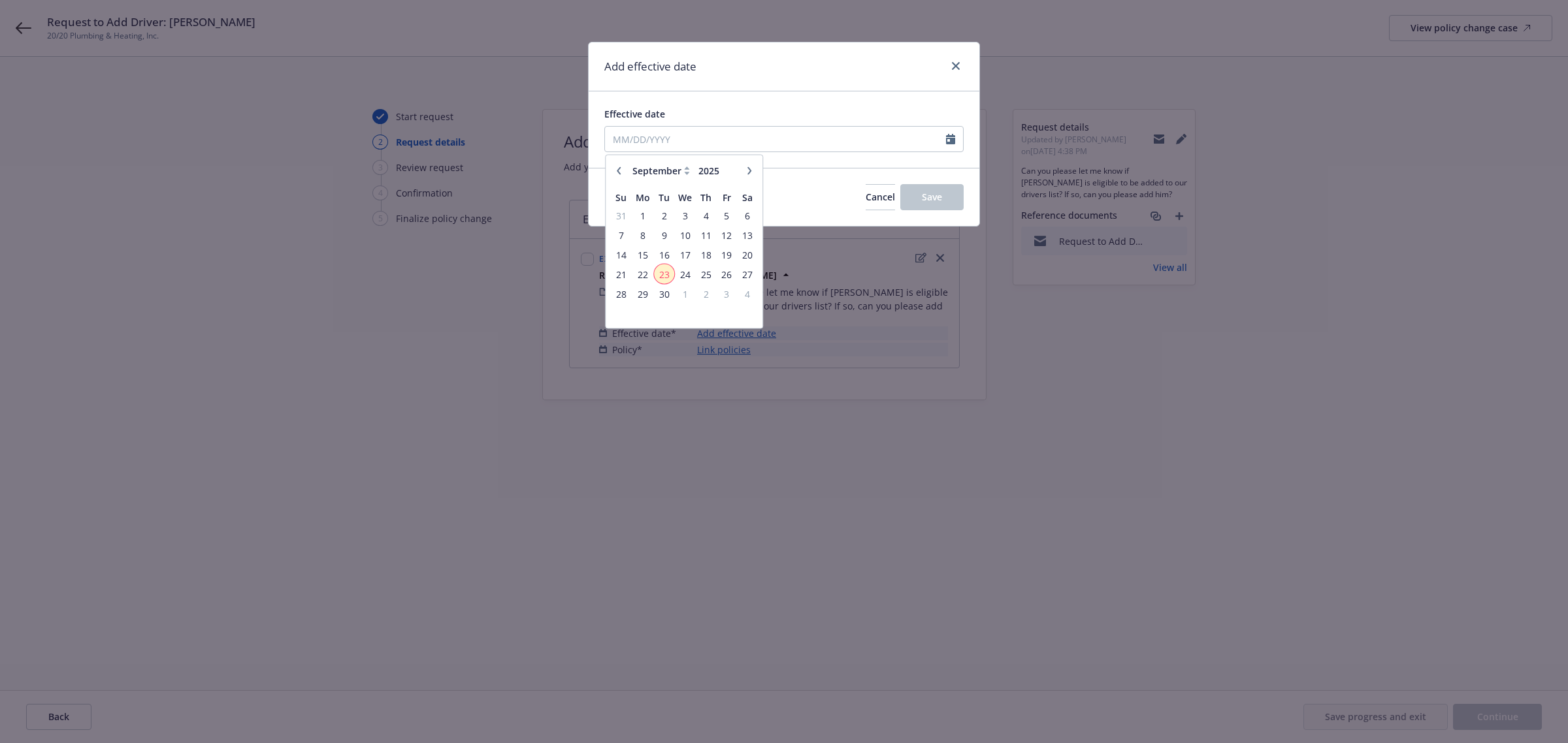
click at [660, 276] on span "23" at bounding box center [664, 274] width 18 height 16
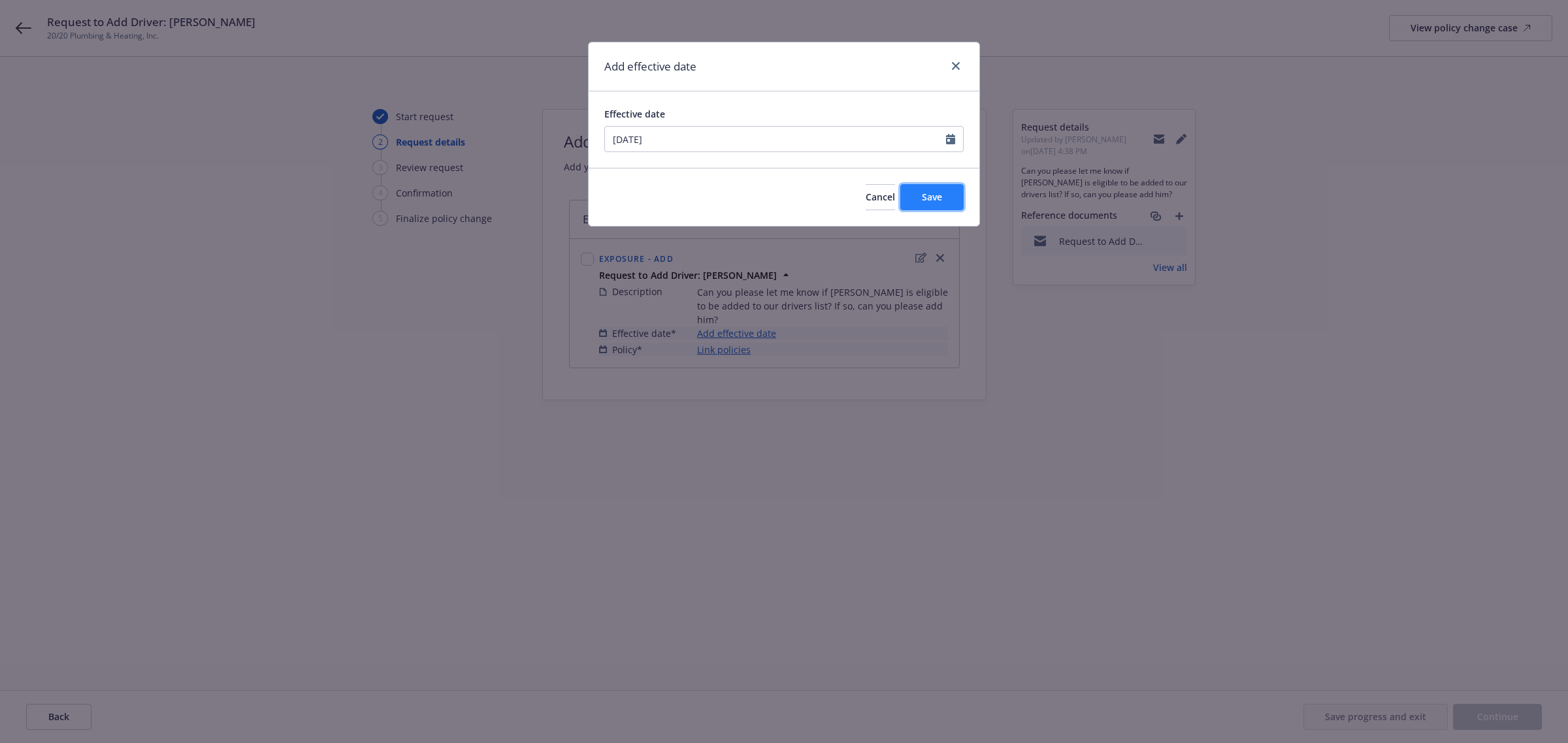
click at [927, 193] on span "Save" at bounding box center [932, 197] width 20 height 12
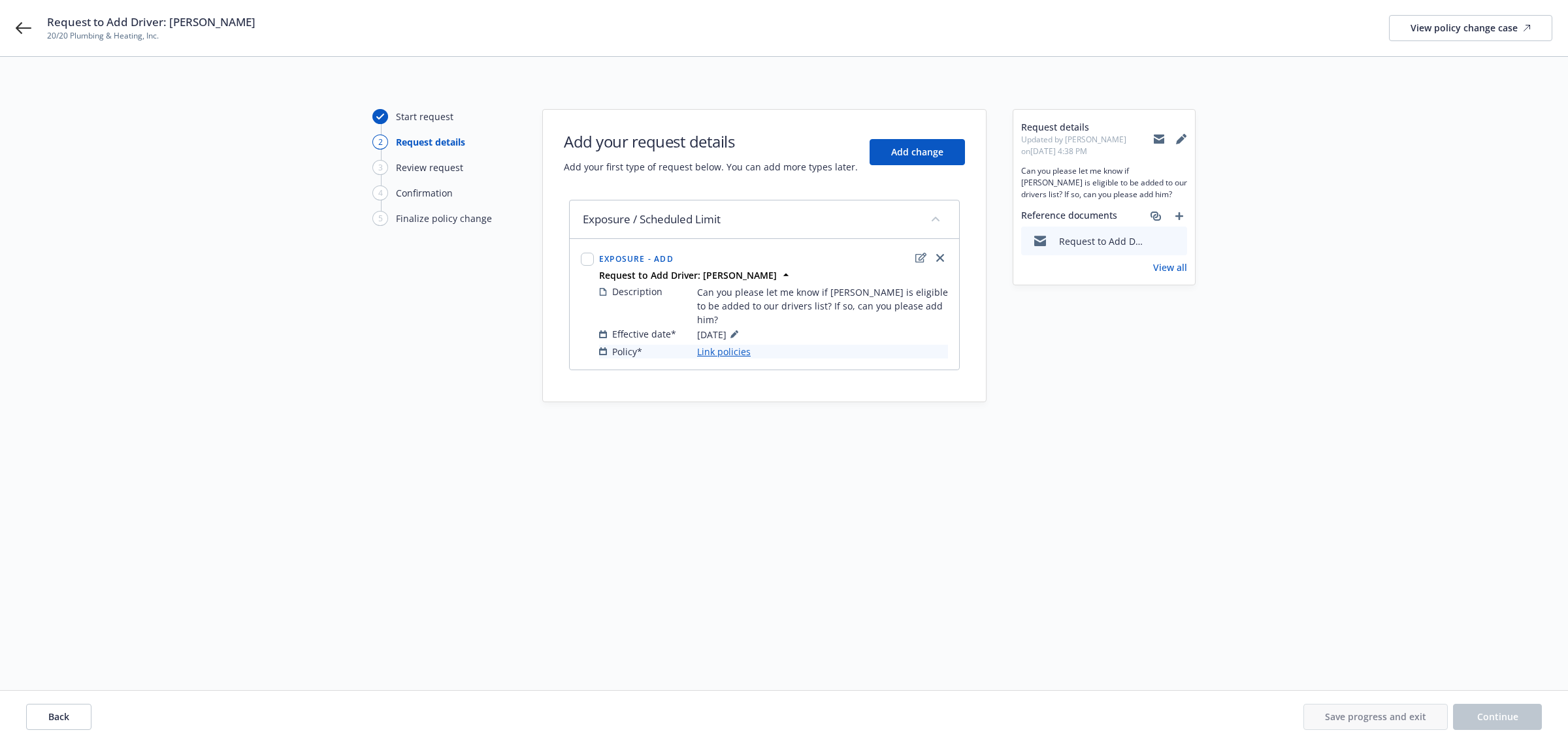
click at [727, 350] on link "Link policies" at bounding box center [723, 351] width 53 height 14
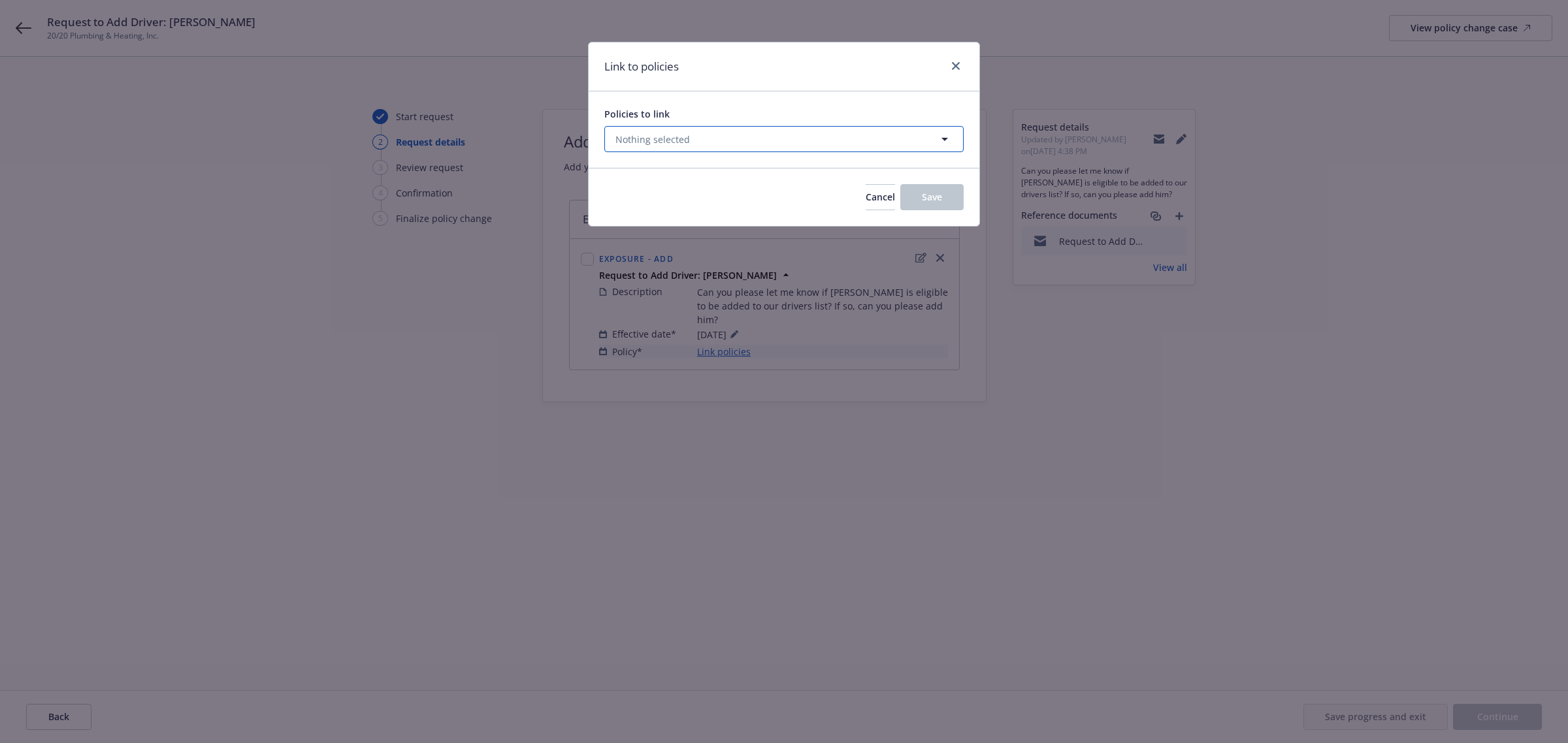
click at [679, 143] on span "Nothing selected" at bounding box center [653, 139] width 74 height 14
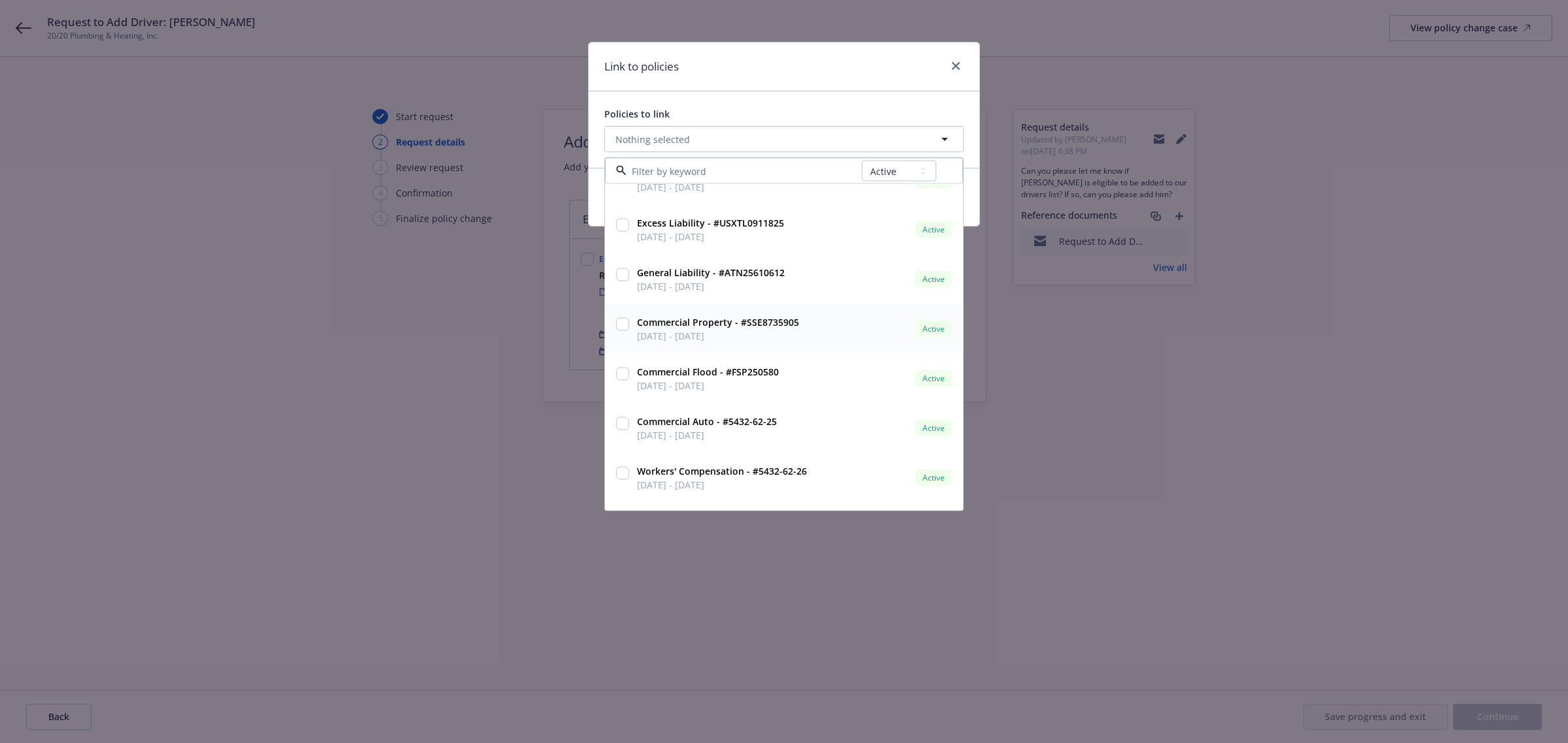
scroll to position [408, 0]
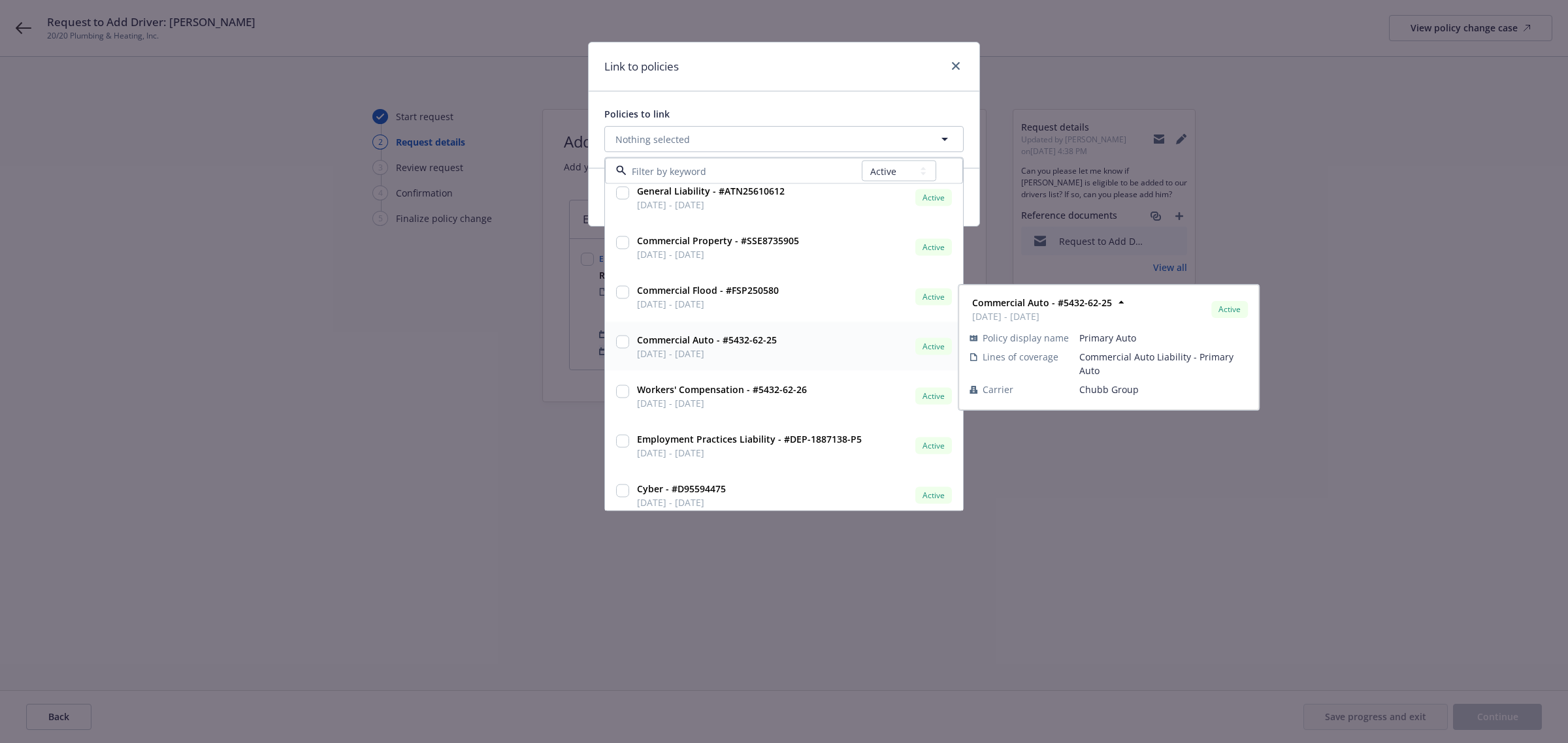
click at [624, 344] on input "checkbox" at bounding box center [622, 342] width 13 height 13
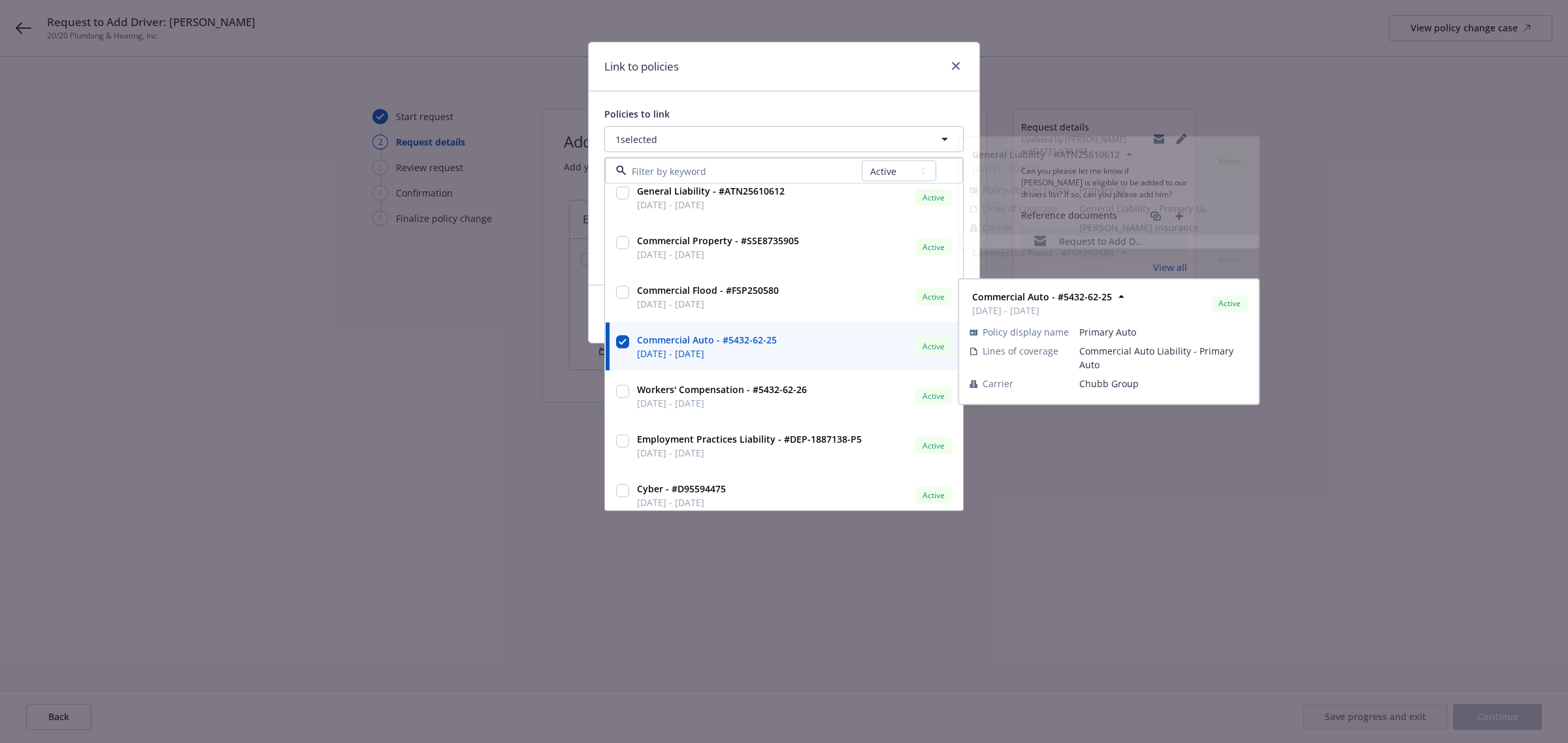
click at [730, 80] on div "Link to policies" at bounding box center [784, 67] width 391 height 49
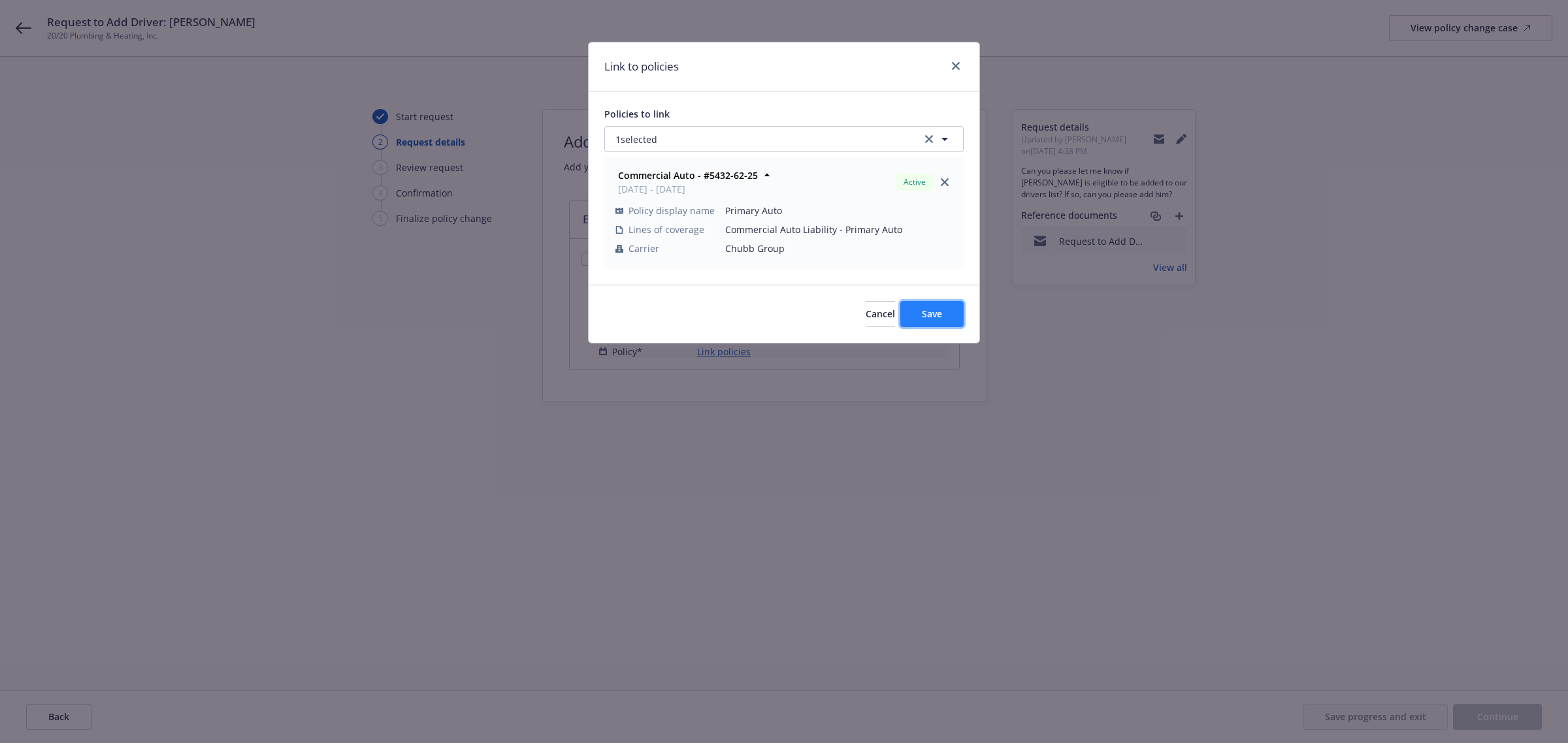
click at [931, 307] on button "Save" at bounding box center [932, 314] width 64 height 26
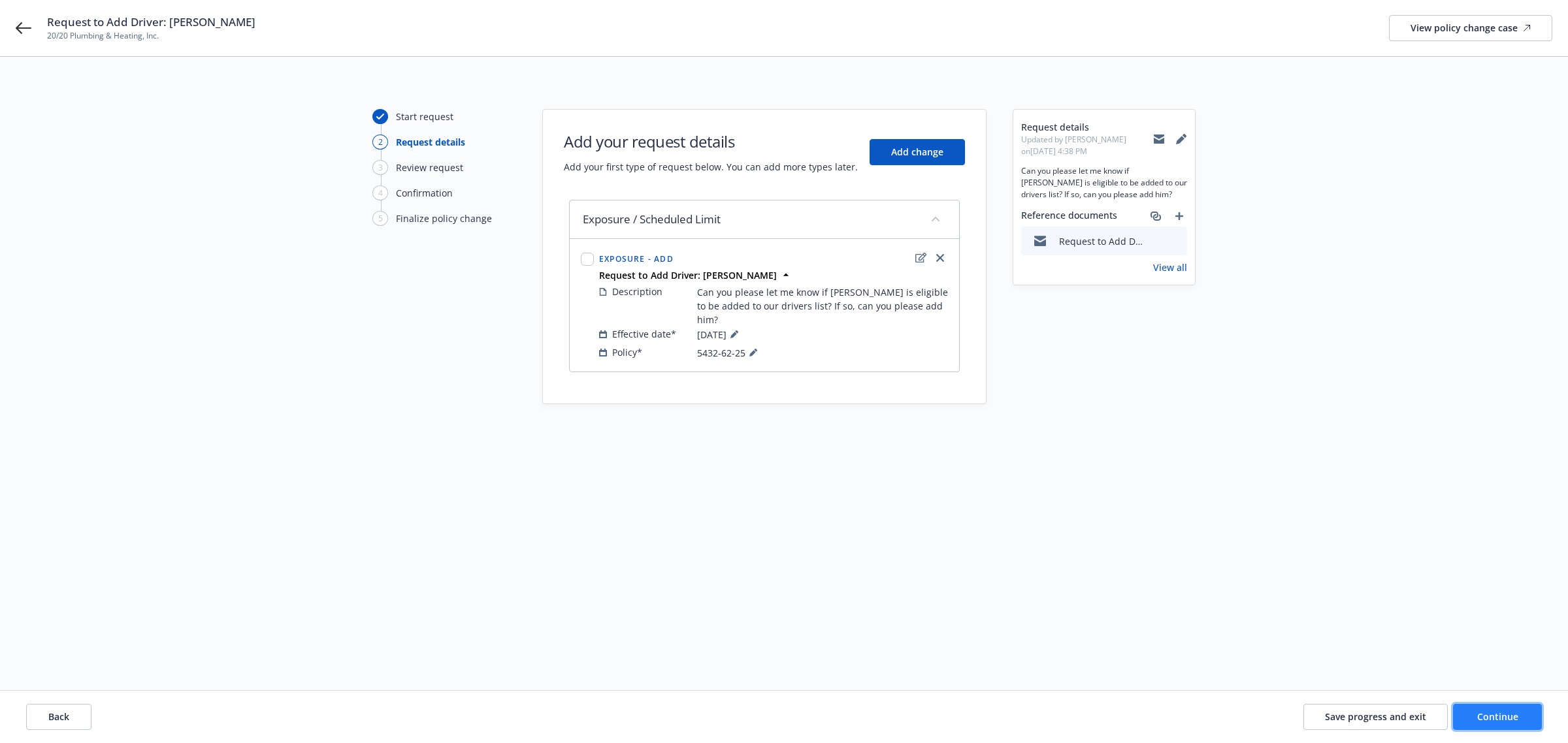
click at [1496, 715] on span "Continue" at bounding box center [1498, 717] width 41 height 12
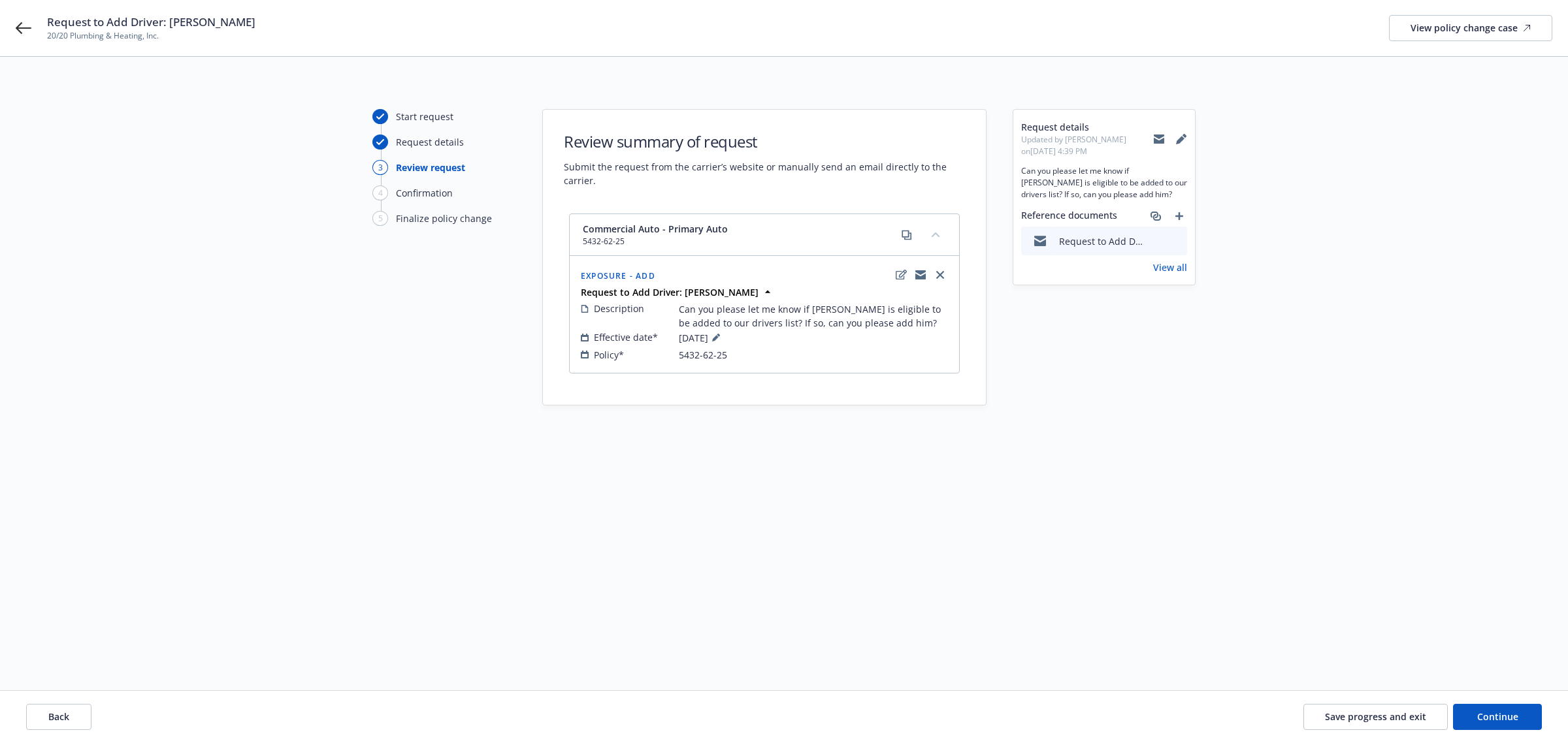
click at [1158, 138] on icon at bounding box center [1158, 136] width 10 height 5
click at [1158, 139] on icon at bounding box center [1158, 138] width 10 height 10
drag, startPoint x: 678, startPoint y: 355, endPoint x: 750, endPoint y: 359, distance: 72.1
click at [763, 357] on div "Policy* 5432-62-25" at bounding box center [764, 355] width 367 height 14
copy span "5432-62-25"
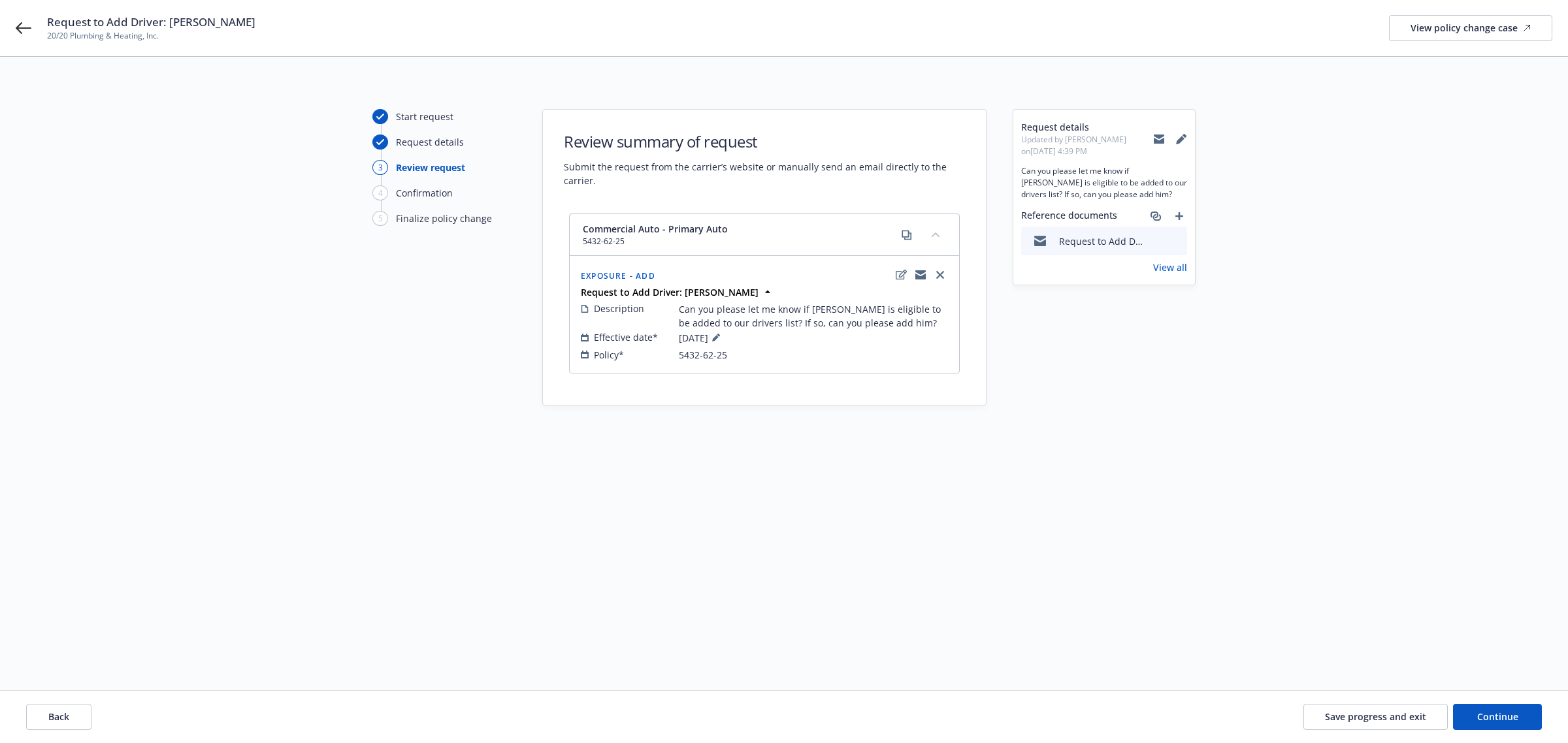
click at [526, 471] on div "Start request Request details 3 Review request 4 Confirmation 5 Finalize policy…" at bounding box center [784, 357] width 1537 height 498
click at [21, 32] on icon at bounding box center [23, 28] width 16 height 11
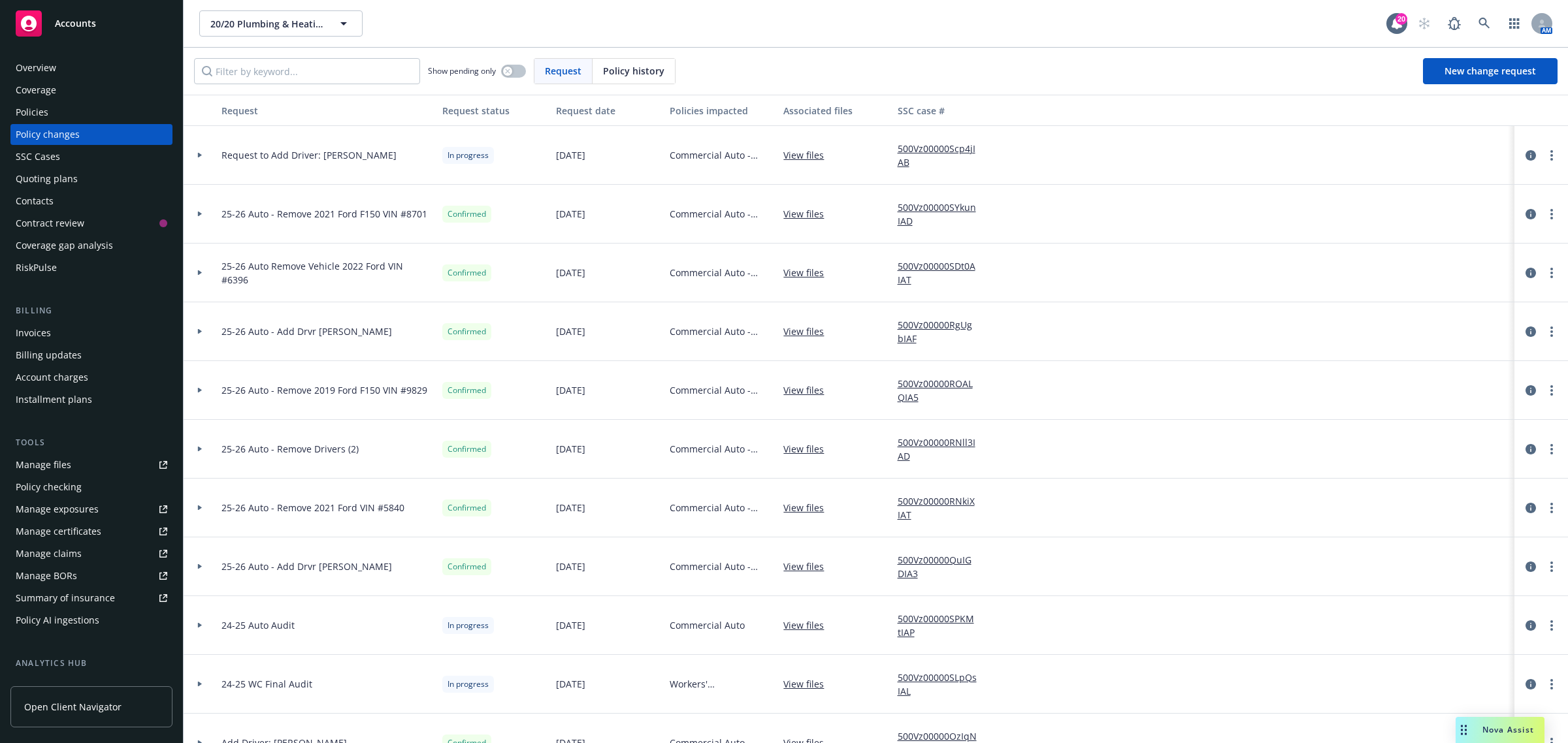
click at [203, 153] on icon at bounding box center [200, 155] width 5 height 5
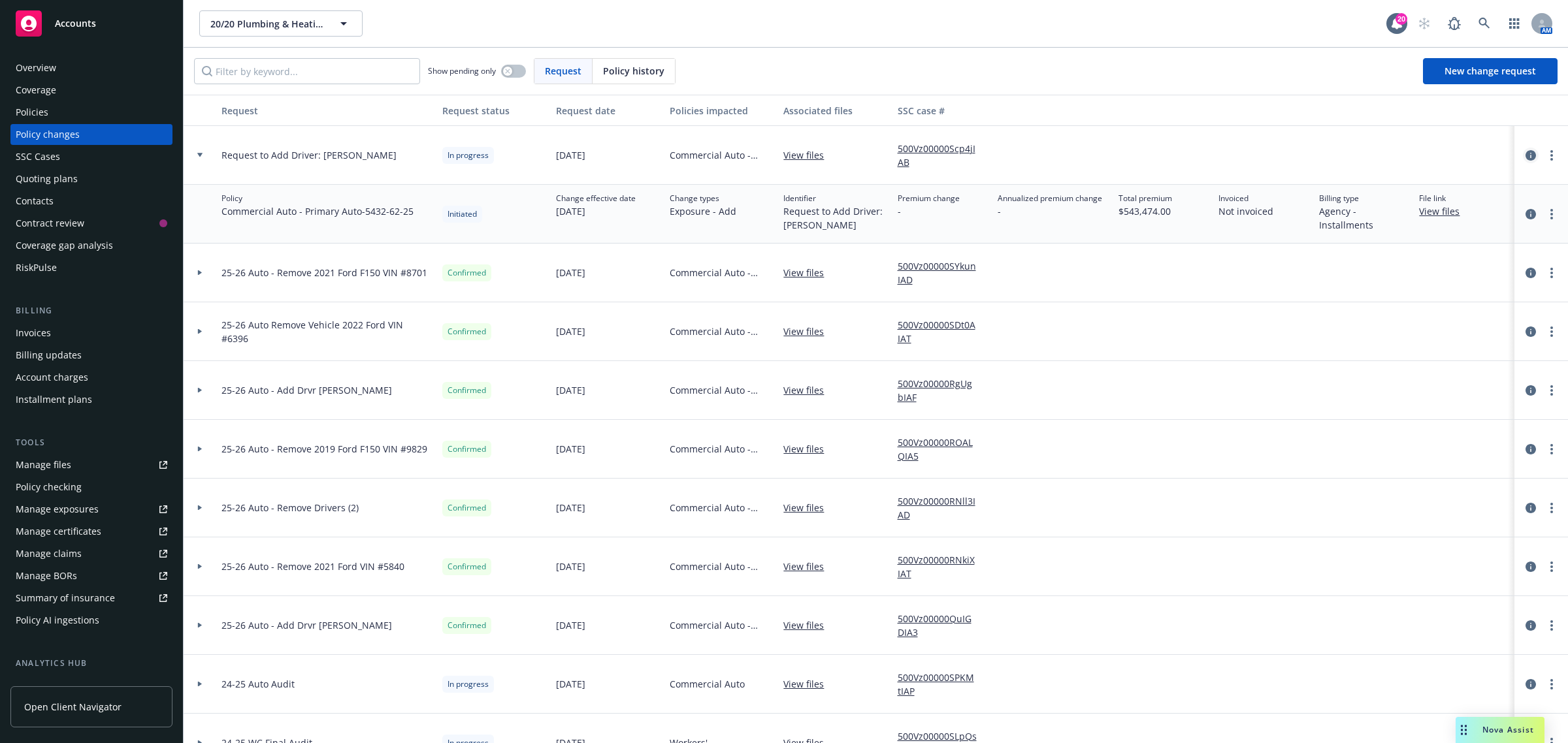
click at [1525, 155] on icon "circleInformation" at bounding box center [1530, 155] width 10 height 10
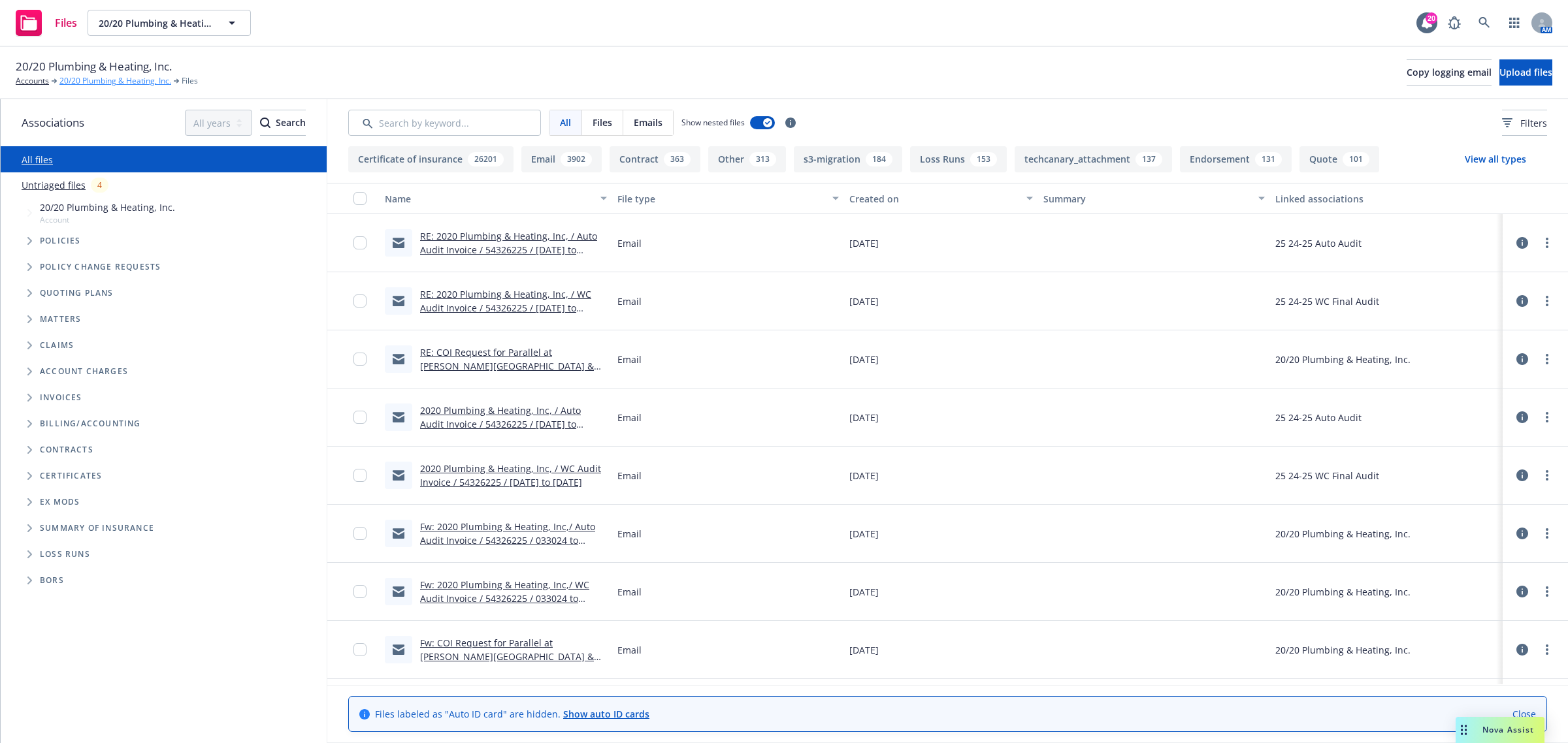
click at [121, 78] on link "20/20 Plumbing & Heating, Inc." at bounding box center [115, 80] width 112 height 11
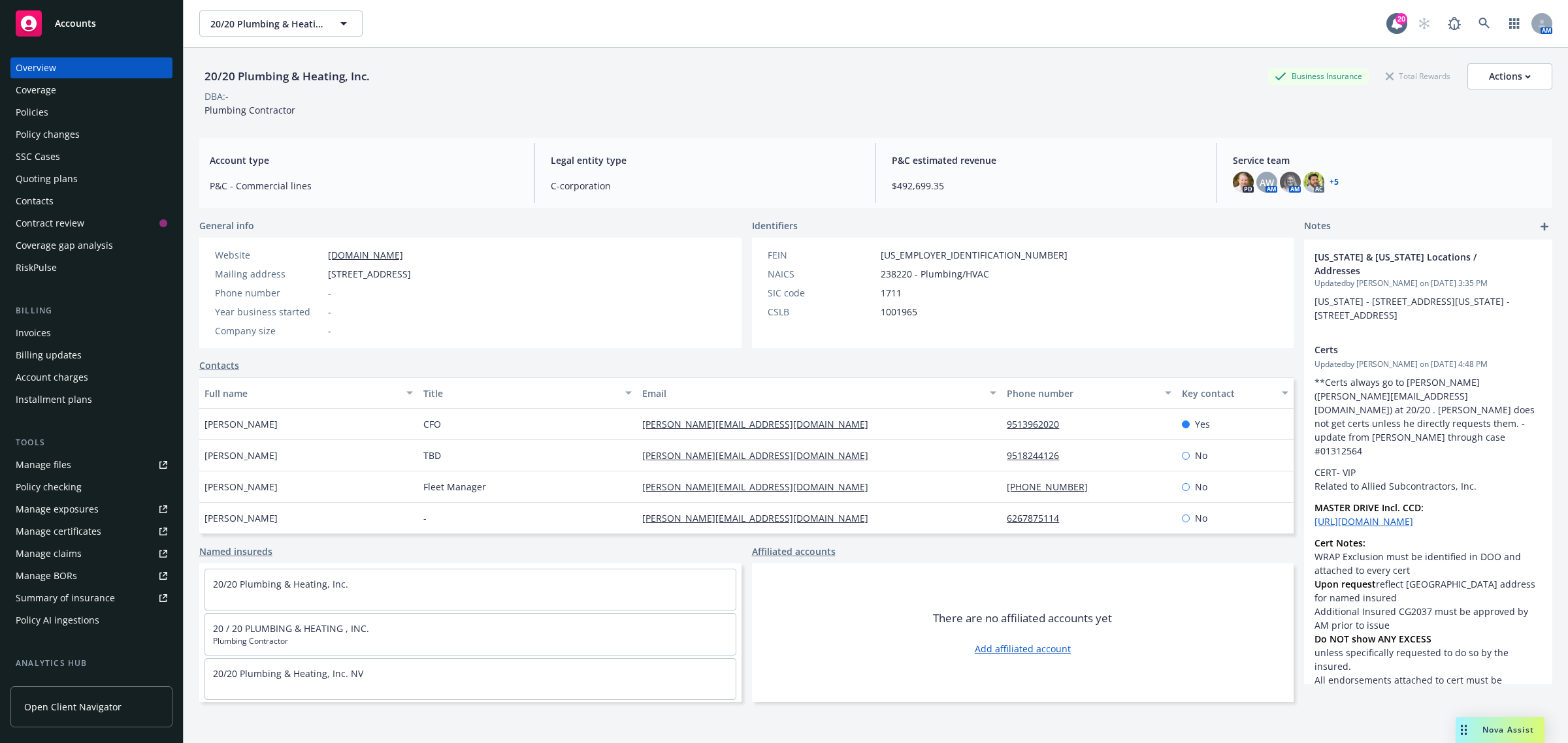
click at [1525, 723] on div "Nova Assist" at bounding box center [1500, 729] width 89 height 26
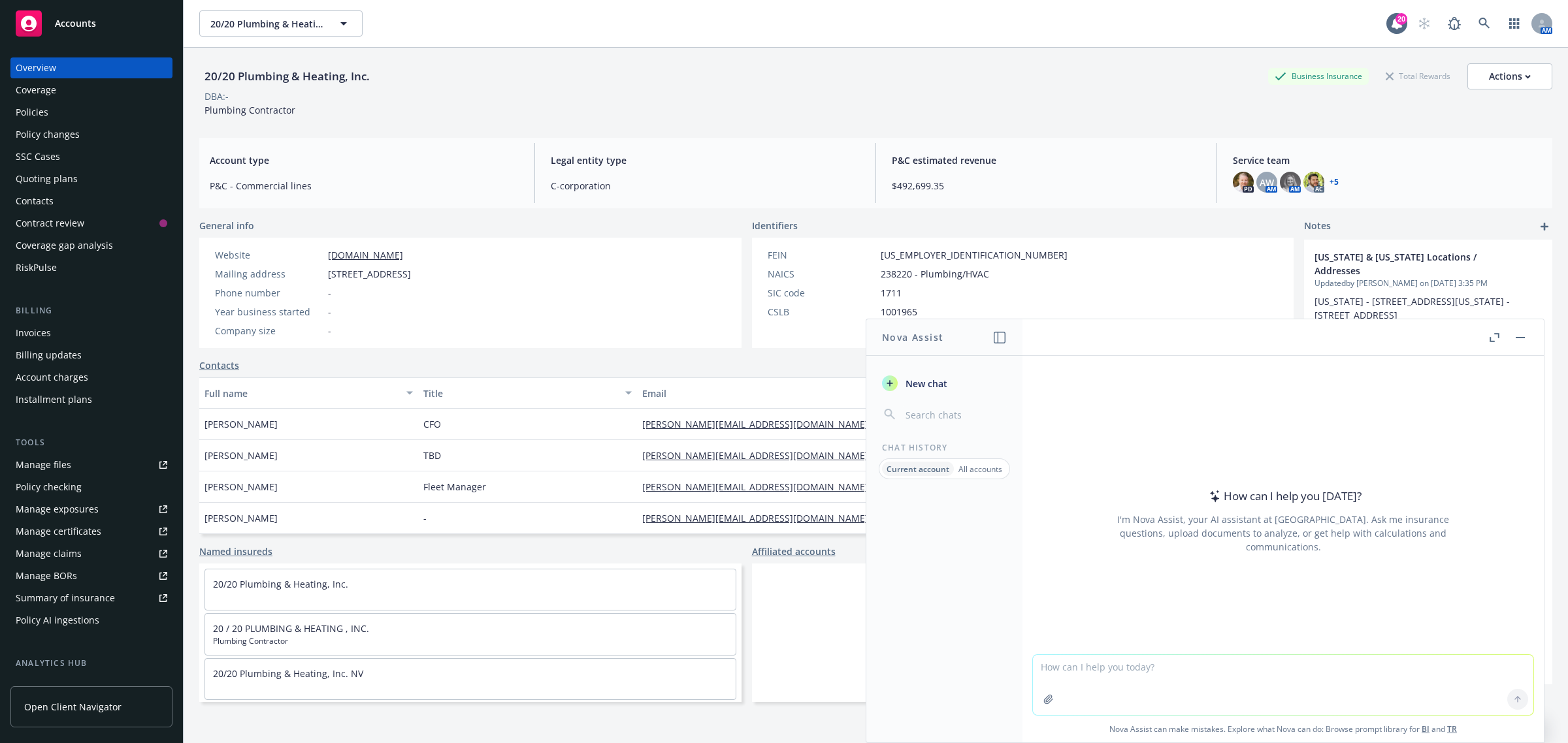
click at [1082, 667] on textarea at bounding box center [1283, 685] width 500 height 60
paste textarea "Could you please advise on eligibility for the driver listed below, MVR attache…"
type textarea "revise: Could you please advise on eligibility for the driver listed below, MVR…"
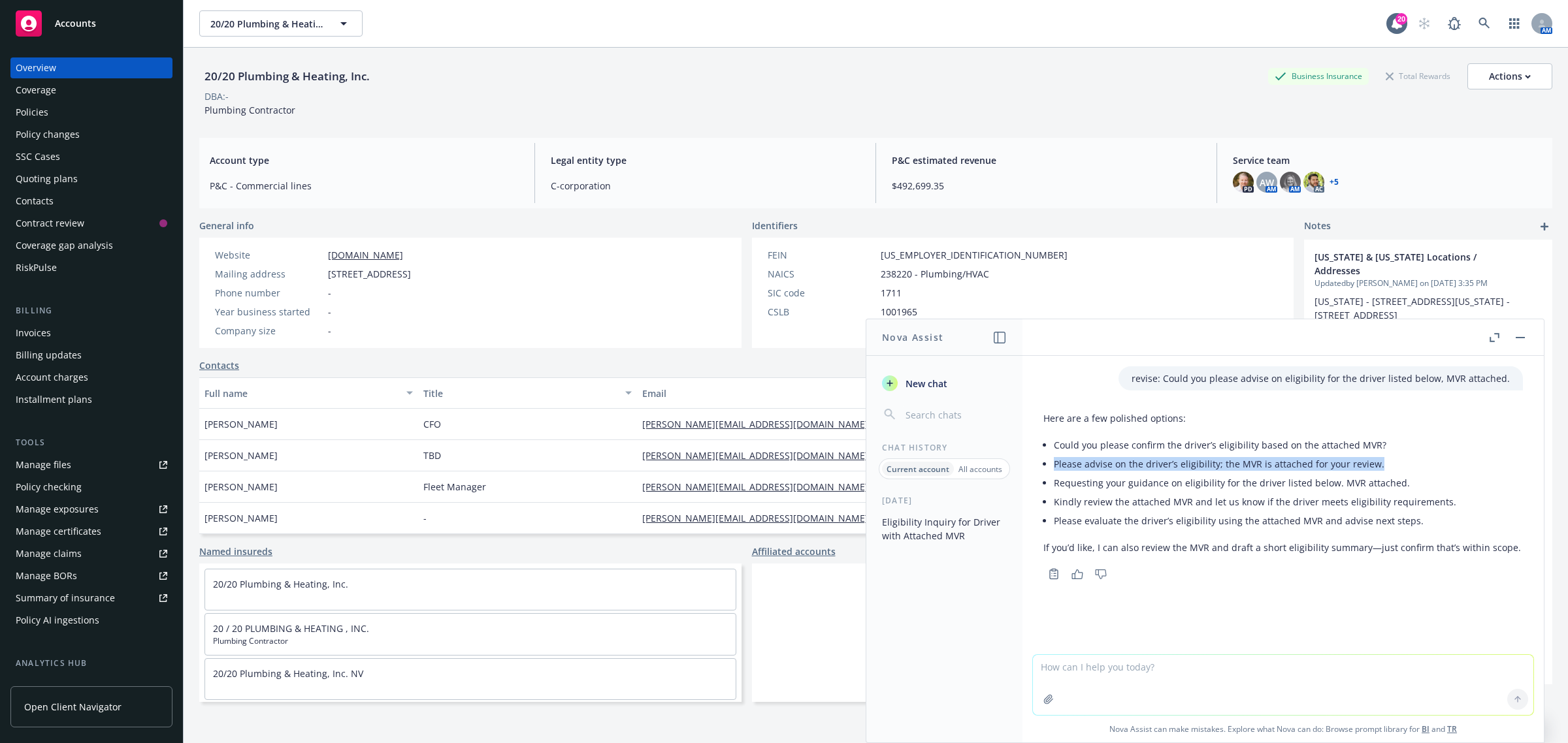
drag, startPoint x: 1055, startPoint y: 467, endPoint x: 1380, endPoint y: 459, distance: 325.1
click at [1380, 459] on li "Please advise on the driver’s eligibility; the MVR is attached for your review." at bounding box center [1287, 464] width 467 height 19
copy li "Please advise on the driver’s eligibility; the MVR is attached for your review."
click at [1479, 24] on icon at bounding box center [1484, 23] width 11 height 11
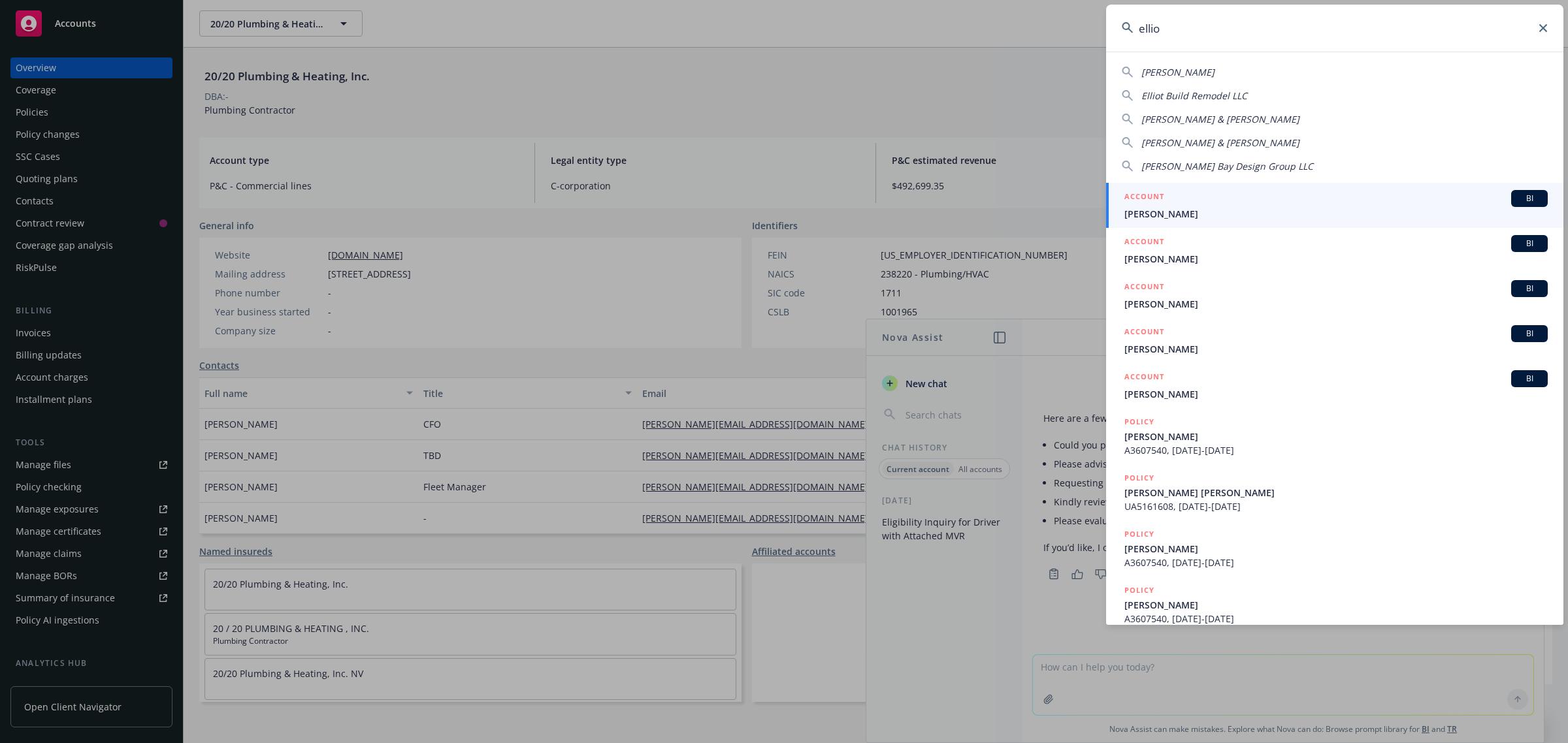
type input "ellio"
drag, startPoint x: 579, startPoint y: 95, endPoint x: 563, endPoint y: 86, distance: 18.4
